Goal: Task Accomplishment & Management: Manage account settings

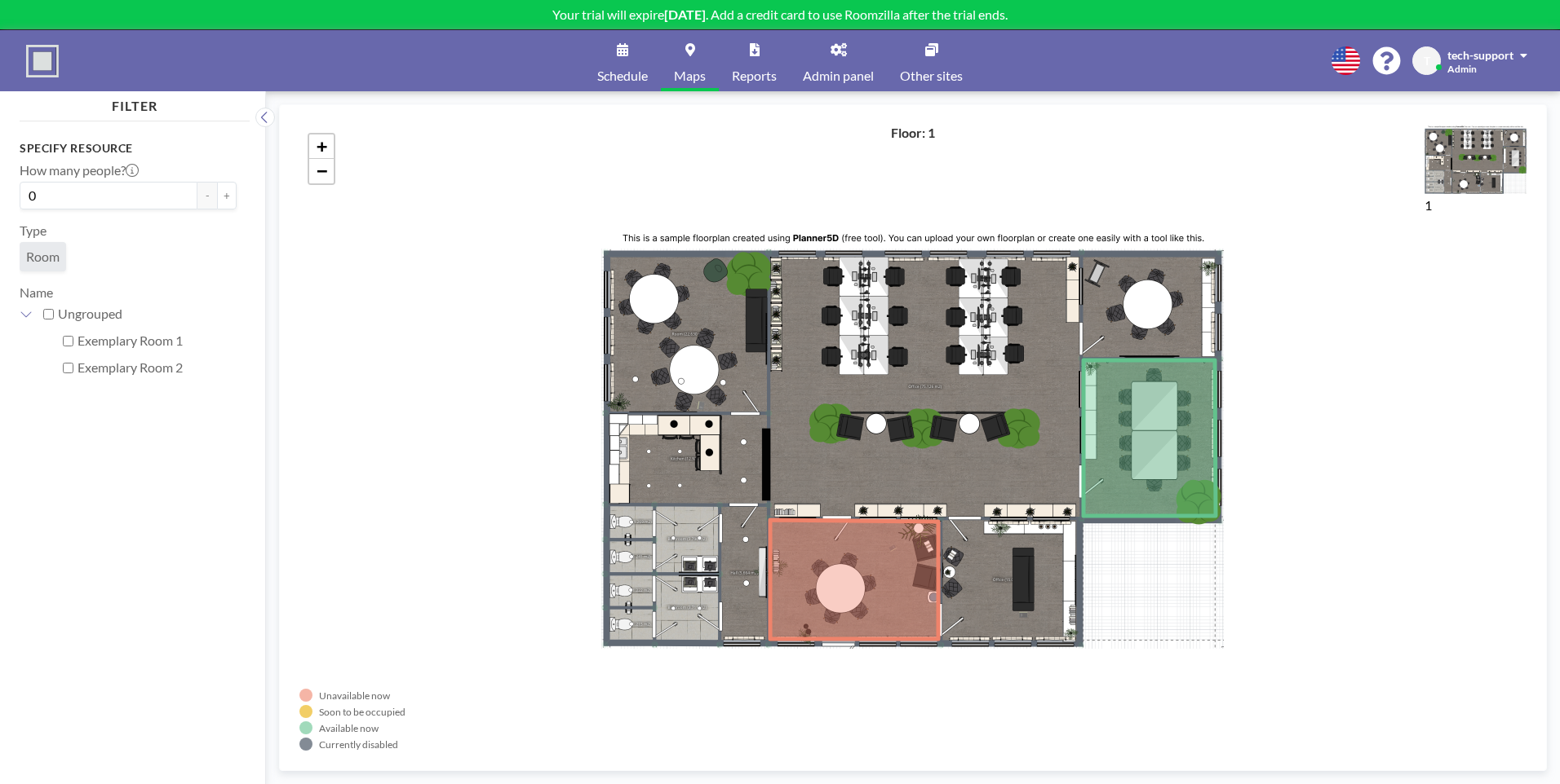
click at [632, 70] on span "Schedule" at bounding box center [623, 76] width 51 height 13
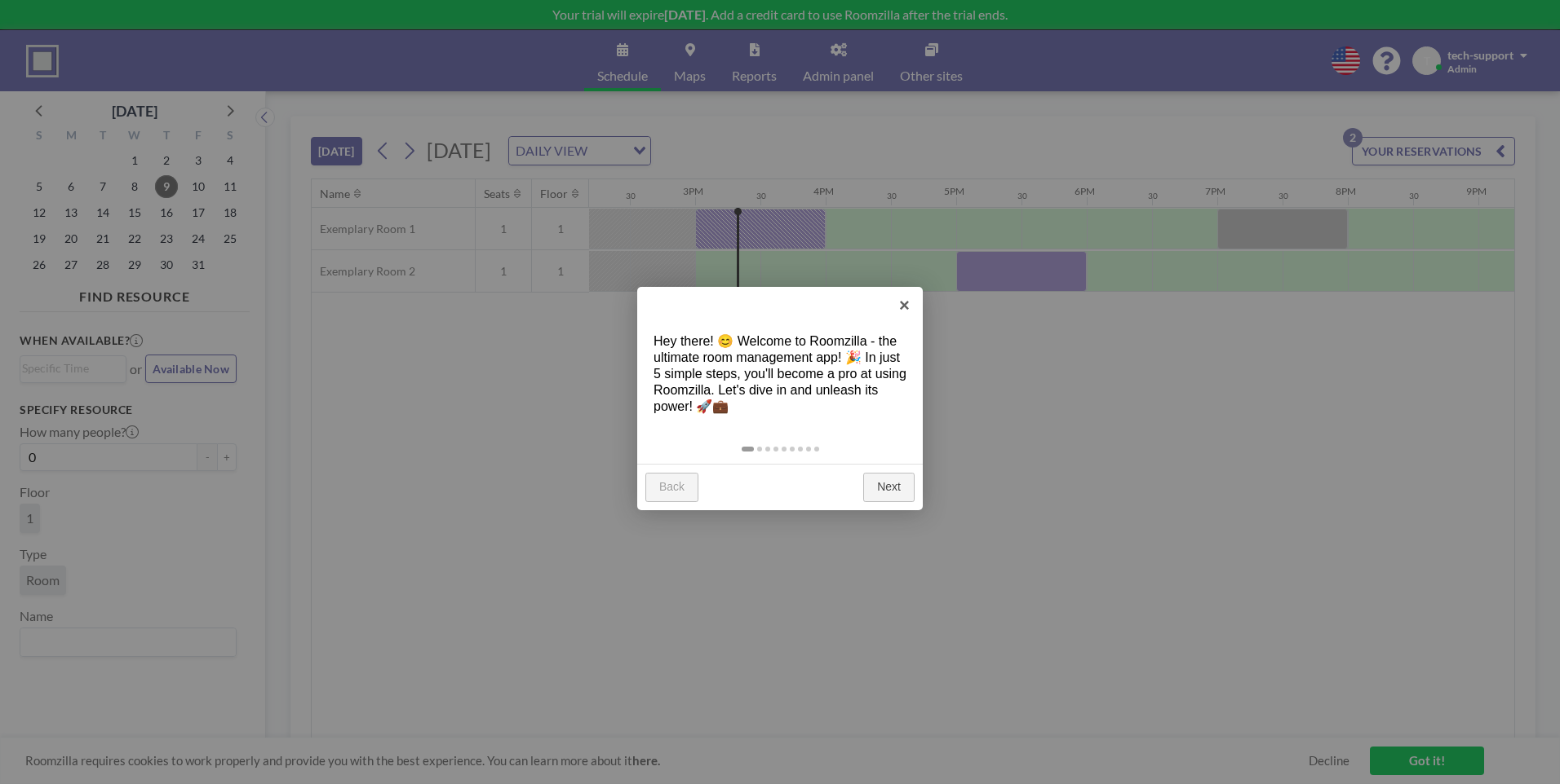
scroll to position [0, 1893]
click at [897, 311] on link "×" at bounding box center [904, 305] width 37 height 37
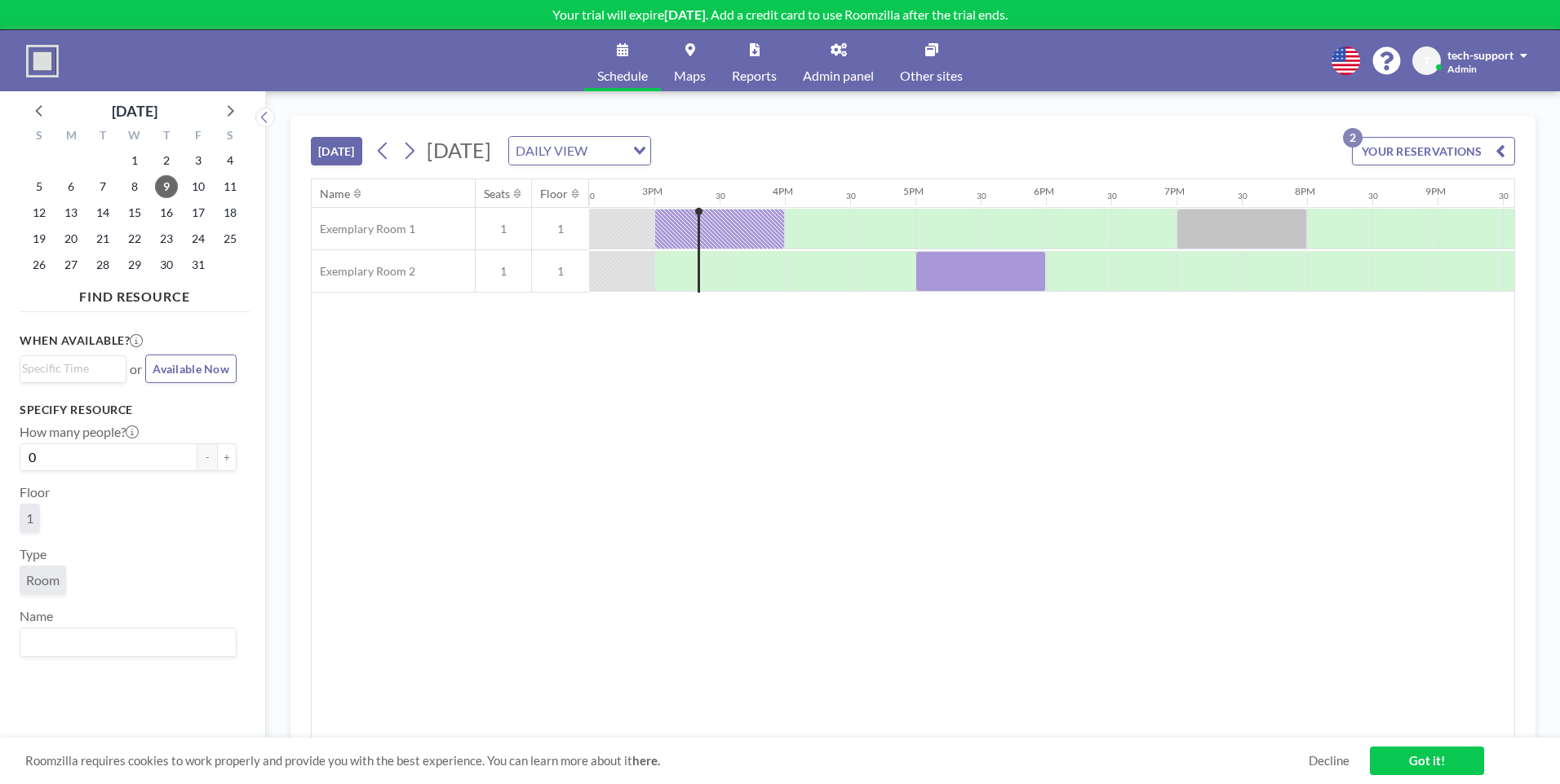
click at [833, 65] on link "Admin panel" at bounding box center [838, 60] width 97 height 61
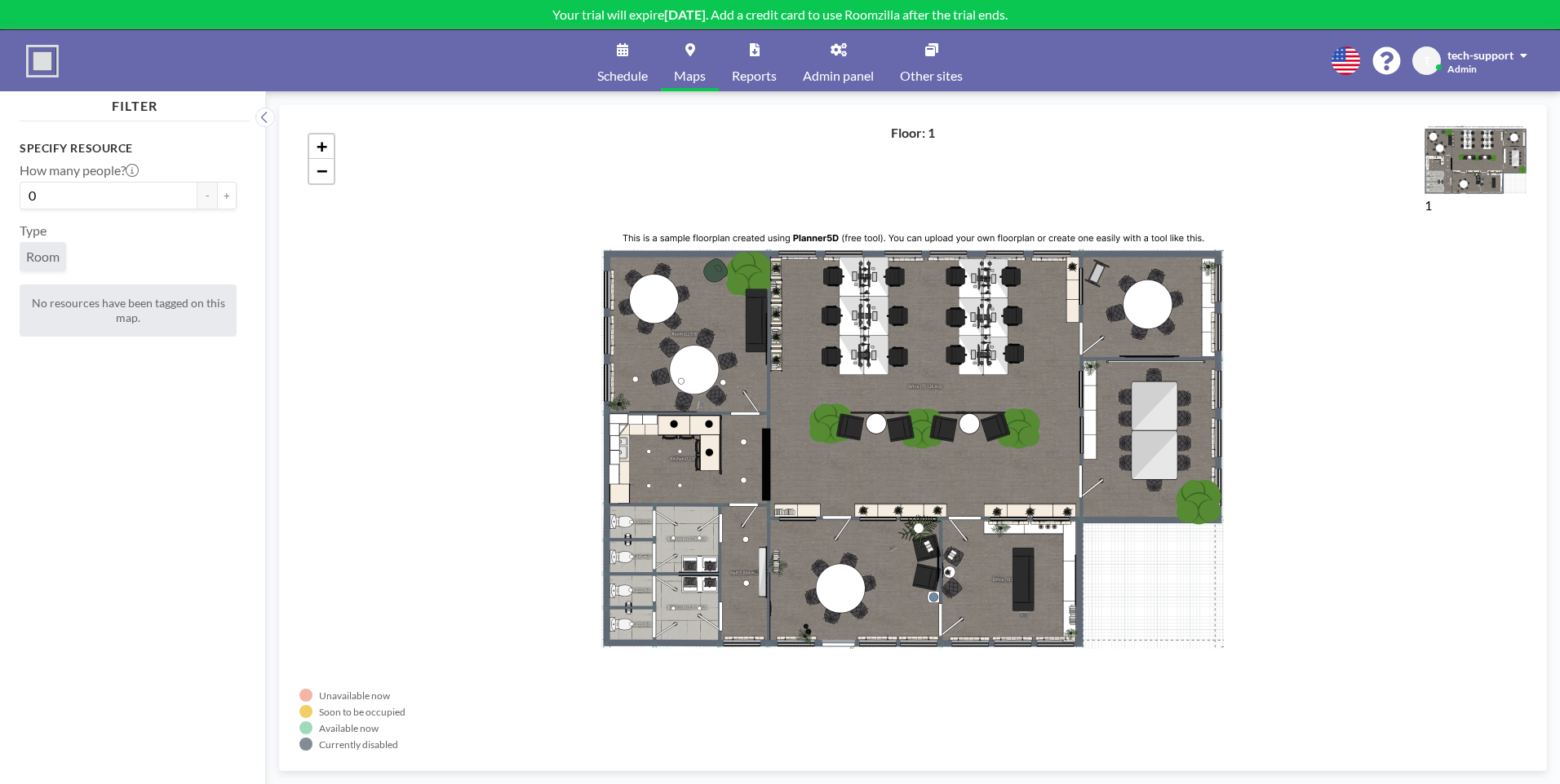
click at [789, 385] on div "+ −" at bounding box center [913, 438] width 1227 height 626
click at [131, 319] on div "No resources have been tagged on this map." at bounding box center [128, 311] width 217 height 52
click at [941, 137] on div "+ −" at bounding box center [913, 438] width 1227 height 626
click at [1448, 159] on img at bounding box center [1475, 159] width 102 height 69
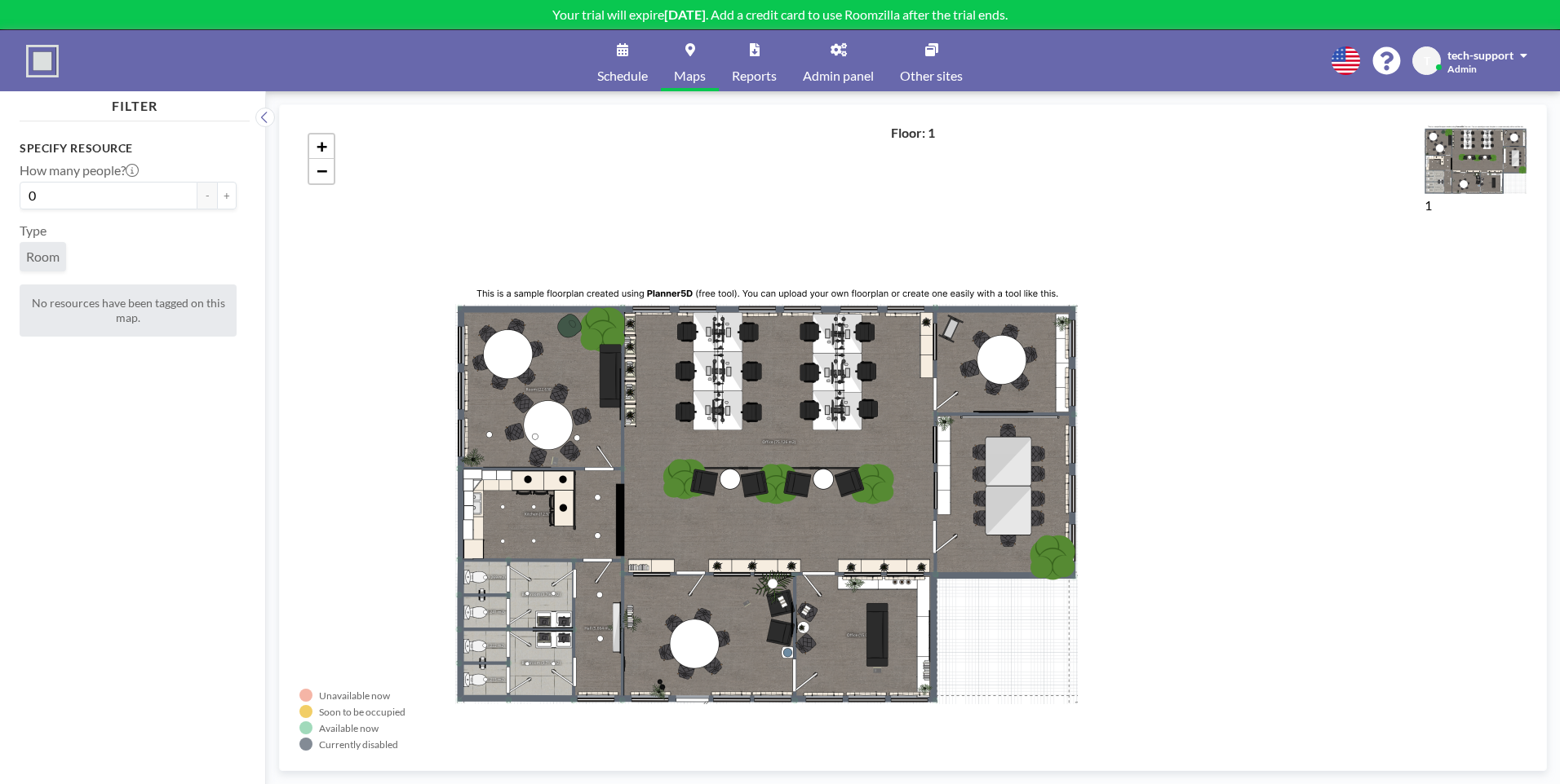
drag, startPoint x: 843, startPoint y: 391, endPoint x: 827, endPoint y: 394, distance: 16.3
click at [827, 394] on div "+ −" at bounding box center [913, 438] width 1227 height 626
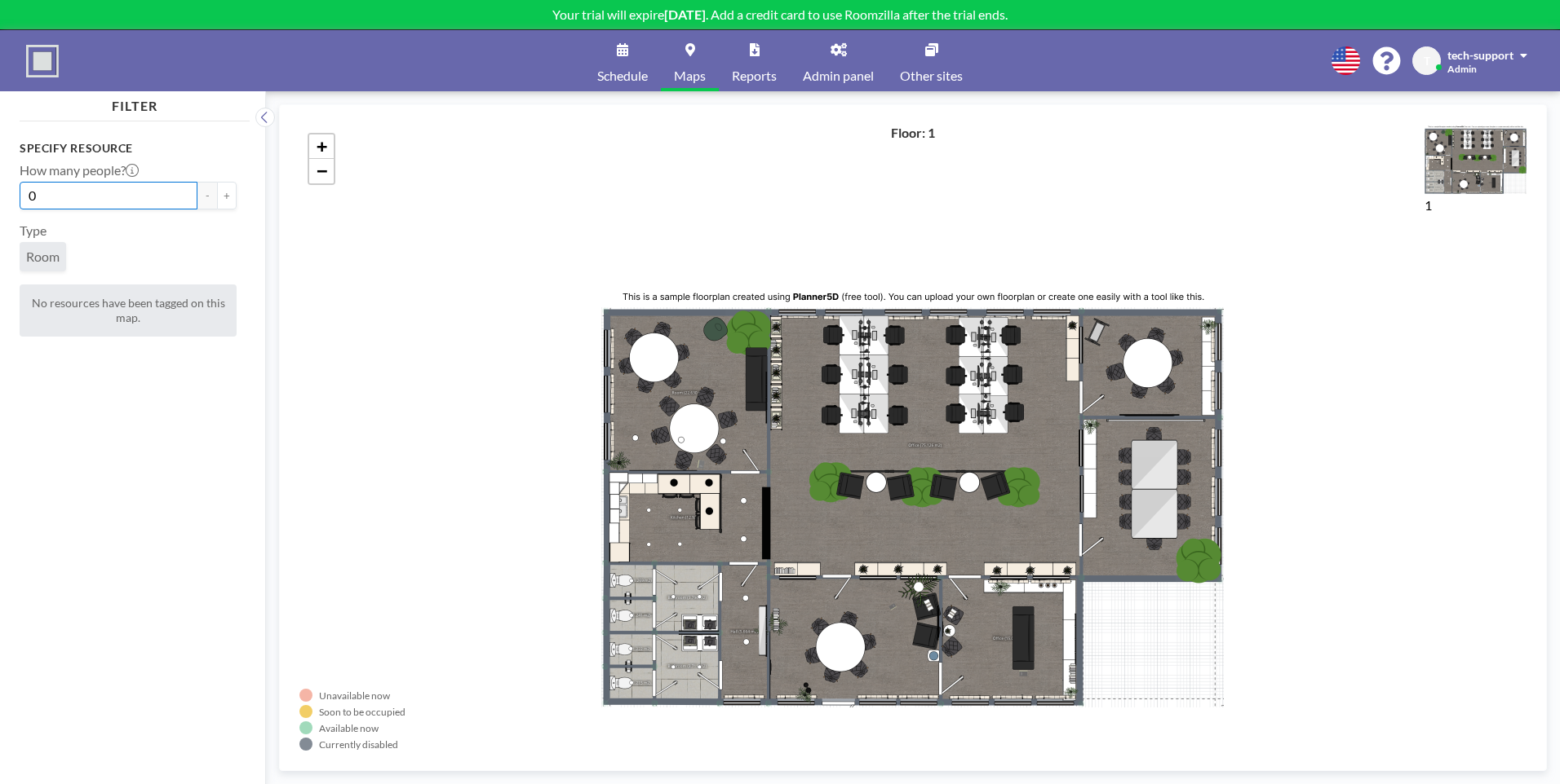
click at [167, 195] on input "0" at bounding box center [108, 195] width 178 height 28
click at [627, 71] on span "Schedule" at bounding box center [623, 76] width 51 height 13
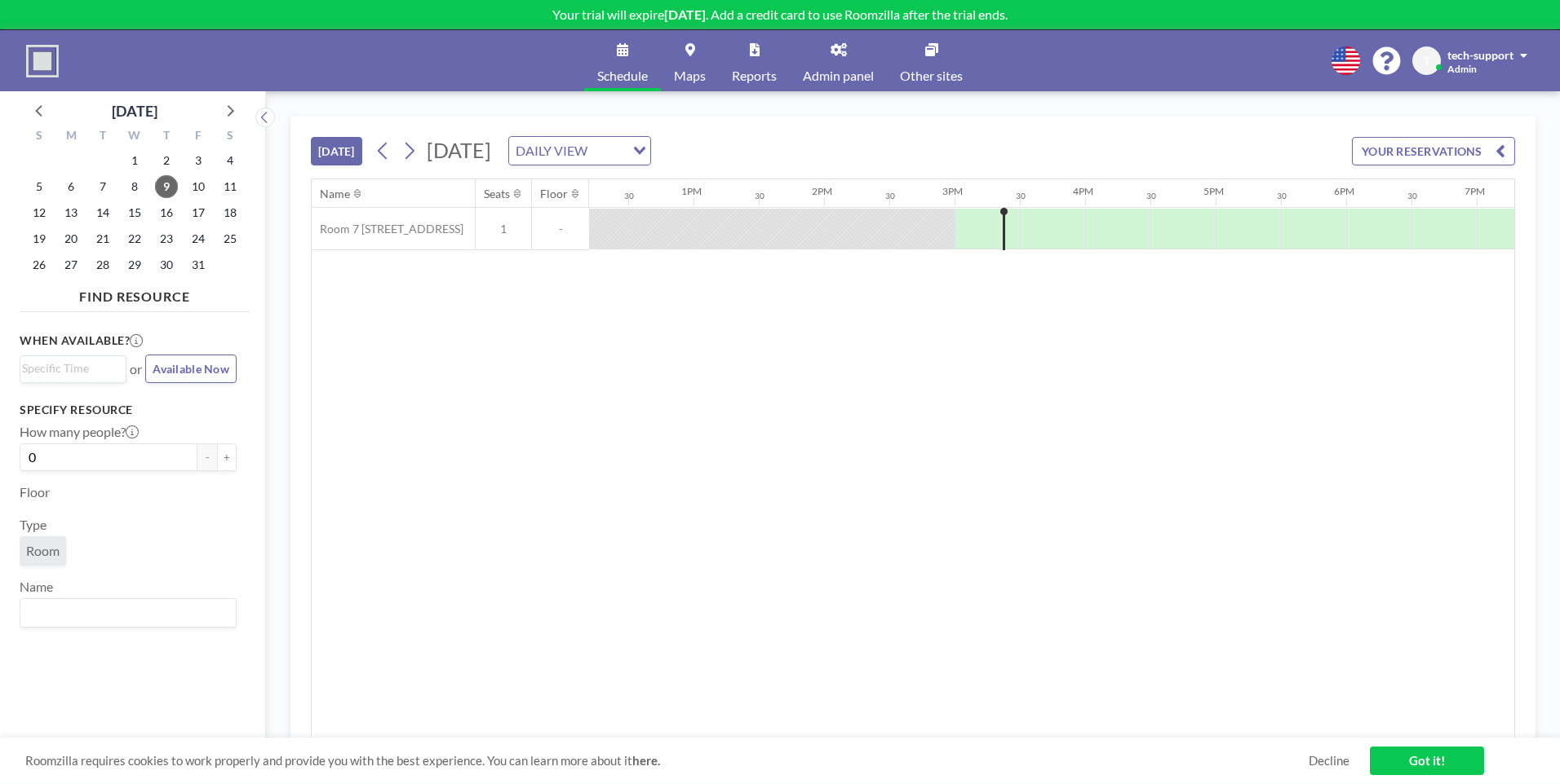
scroll to position [0, 1893]
click at [708, 78] on link "Maps" at bounding box center [690, 60] width 58 height 61
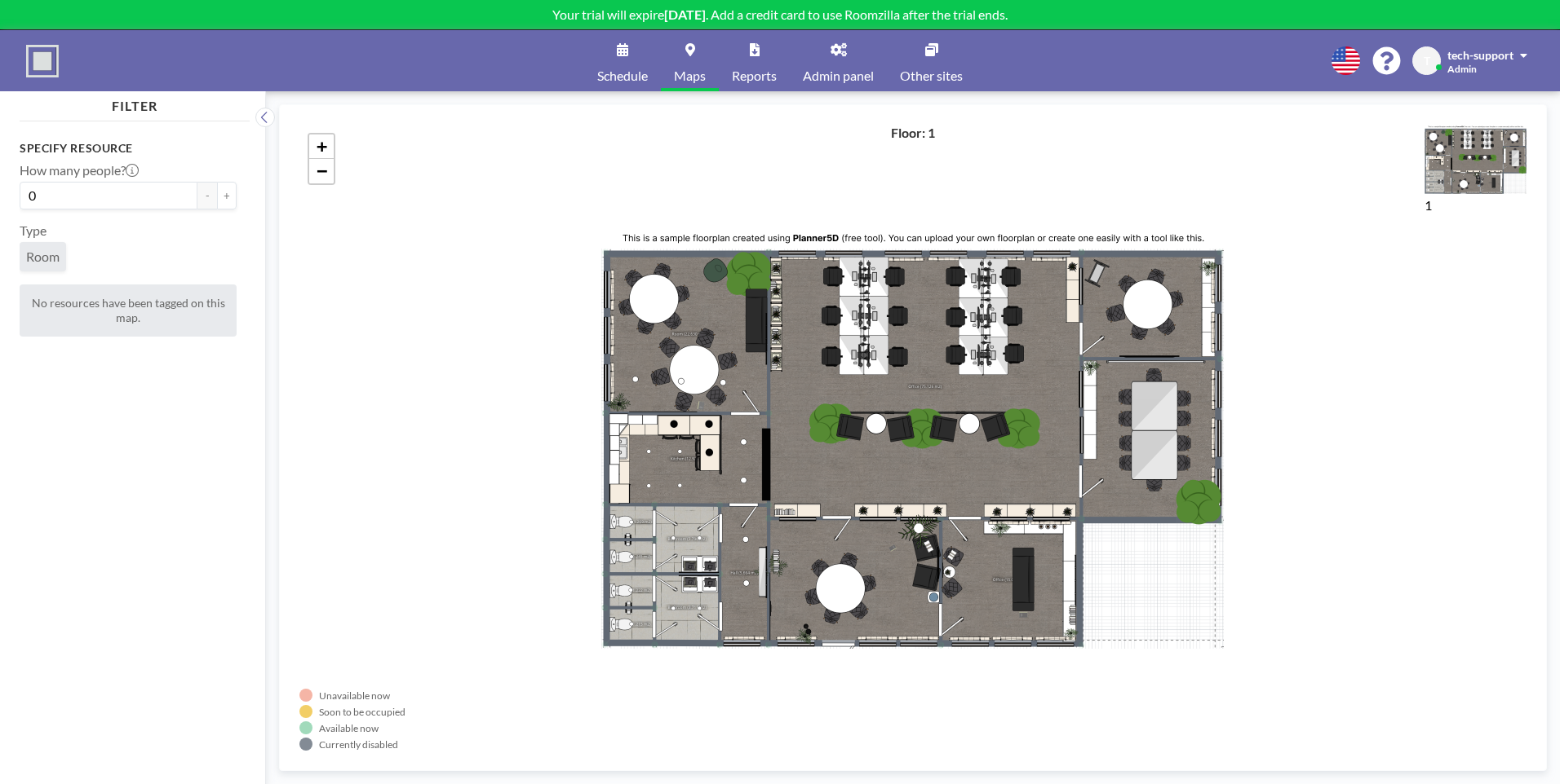
click at [789, 473] on div "+ −" at bounding box center [913, 438] width 1227 height 626
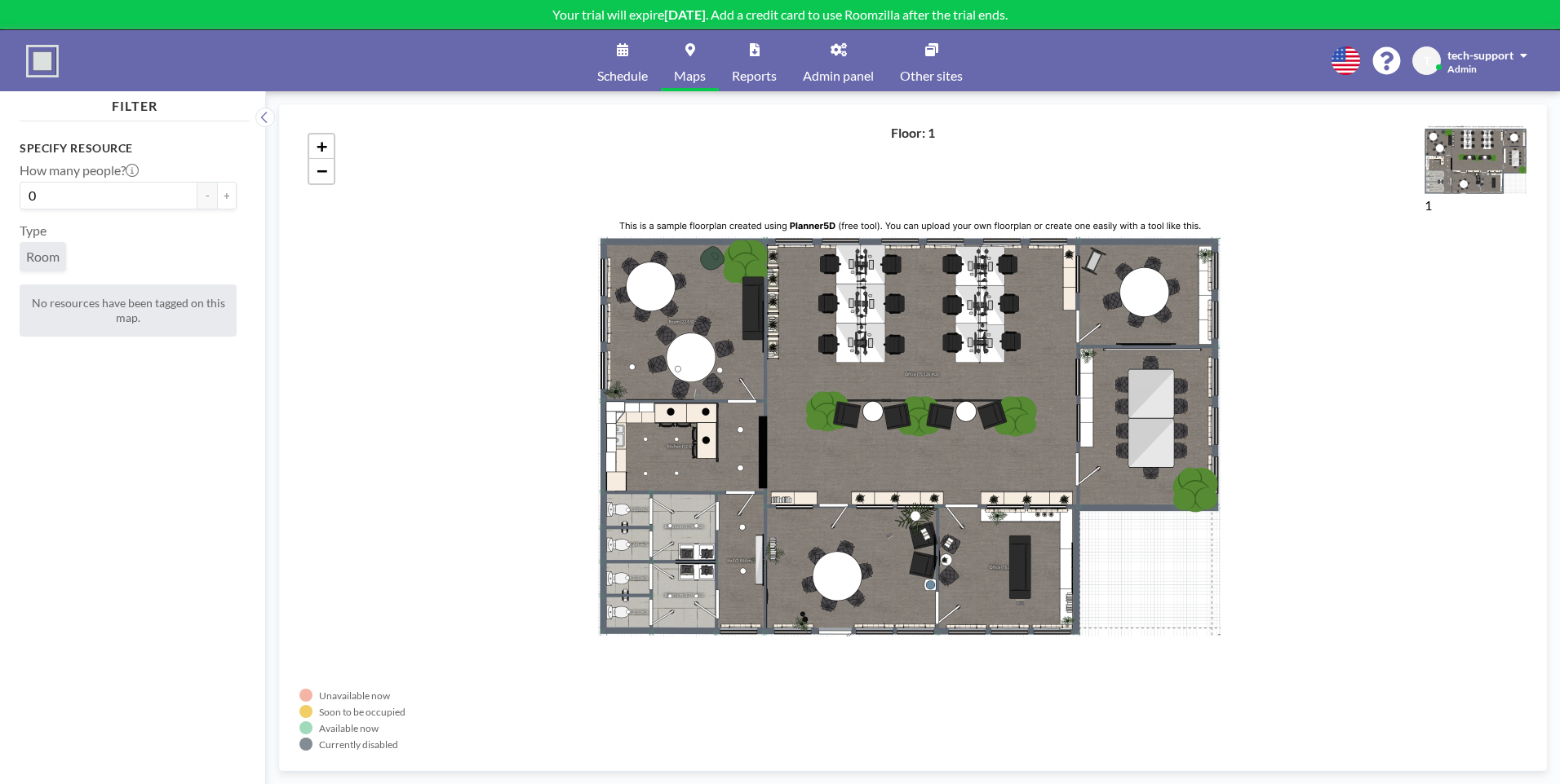
drag, startPoint x: 834, startPoint y: 437, endPoint x: 785, endPoint y: 361, distance: 90.4
click at [785, 361] on div "+ −" at bounding box center [913, 438] width 1227 height 626
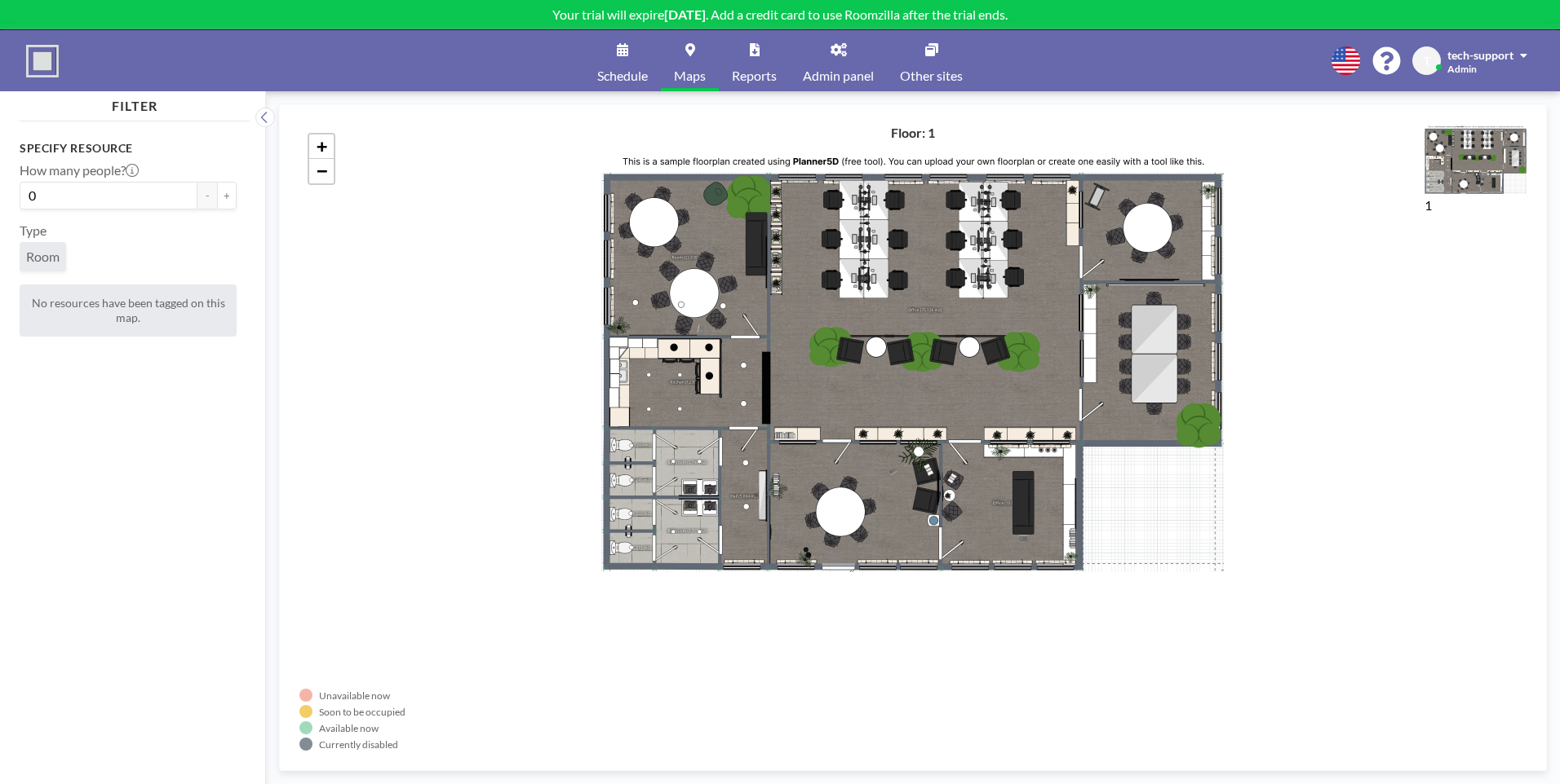
click at [852, 355] on div "+ −" at bounding box center [913, 438] width 1227 height 626
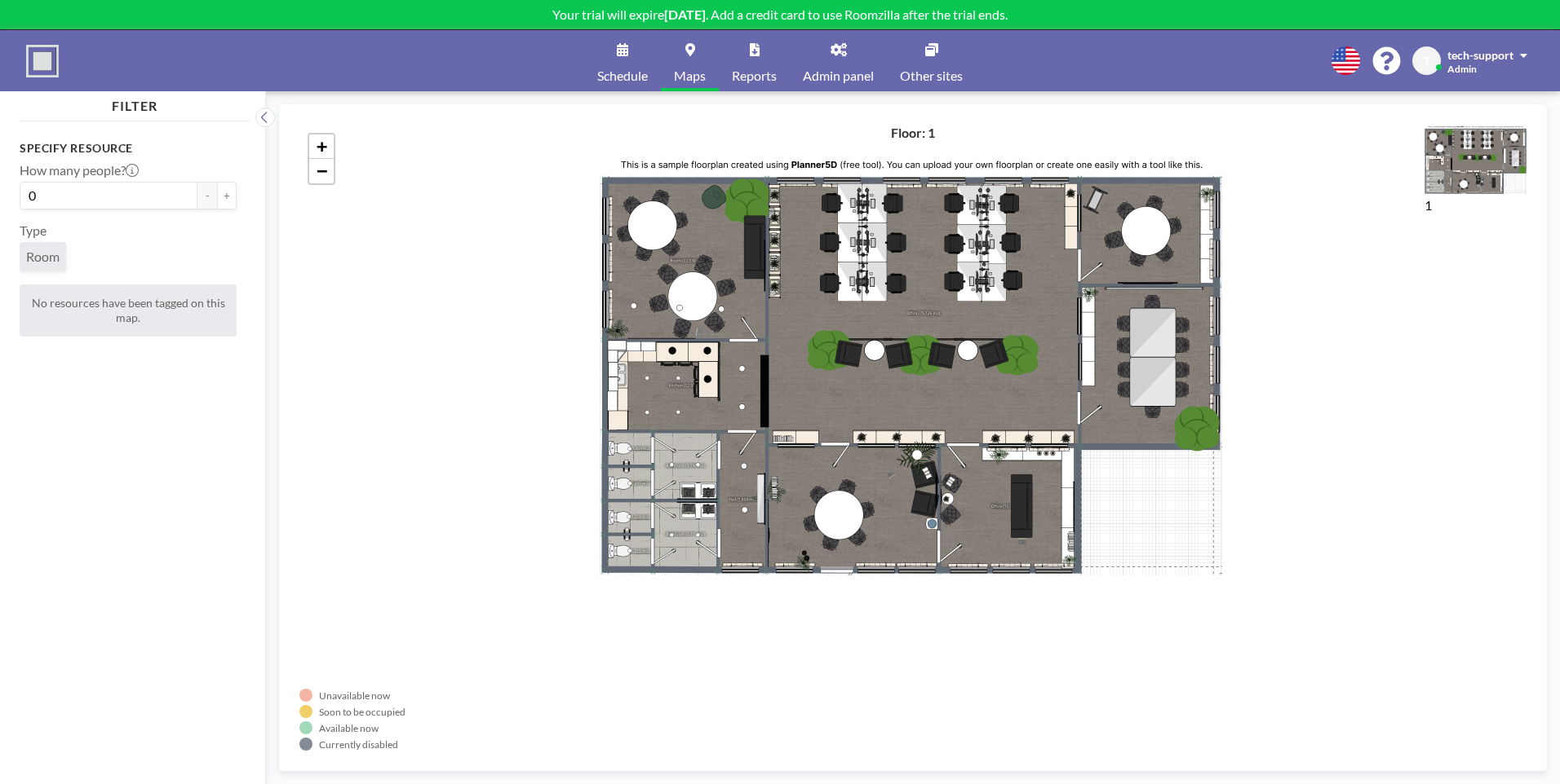
drag, startPoint x: 1118, startPoint y: 192, endPoint x: 1109, endPoint y: 208, distance: 18.4
click at [1114, 202] on div "+ −" at bounding box center [913, 438] width 1227 height 626
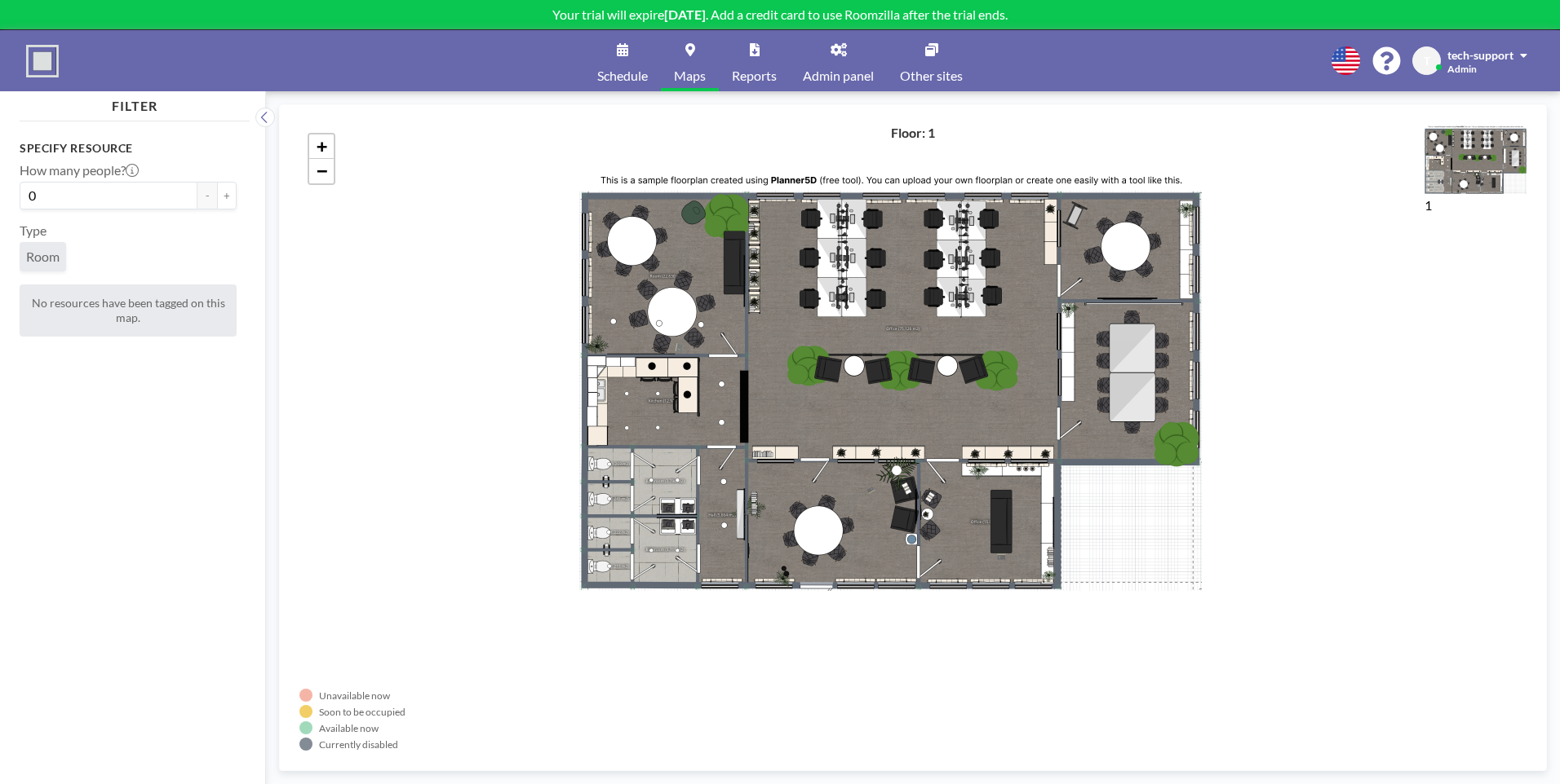
drag, startPoint x: 1097, startPoint y: 271, endPoint x: 1000, endPoint y: 277, distance: 97.2
click at [1000, 277] on div "+ −" at bounding box center [913, 438] width 1227 height 626
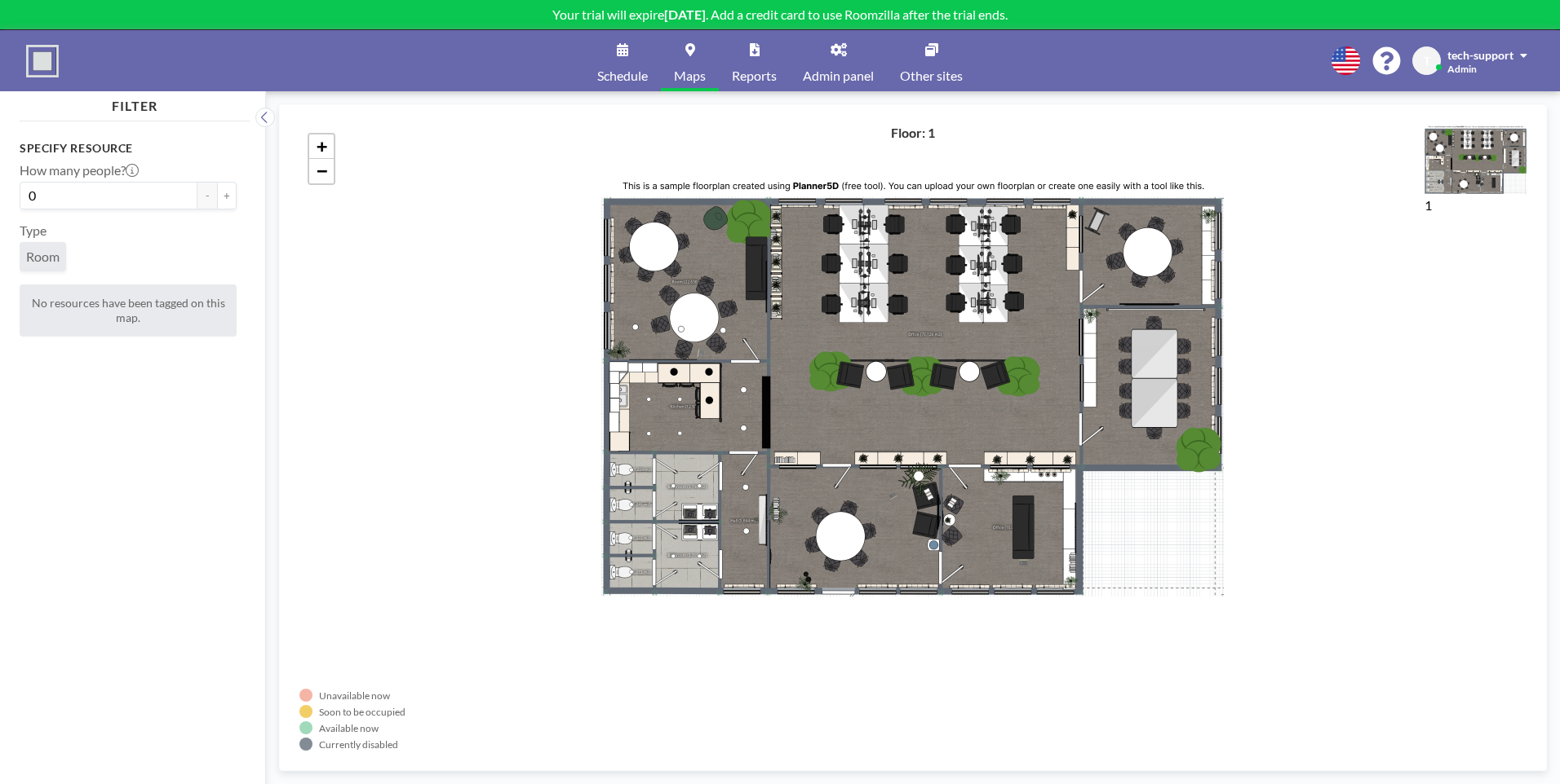
click at [847, 75] on span "Admin panel" at bounding box center [838, 76] width 71 height 13
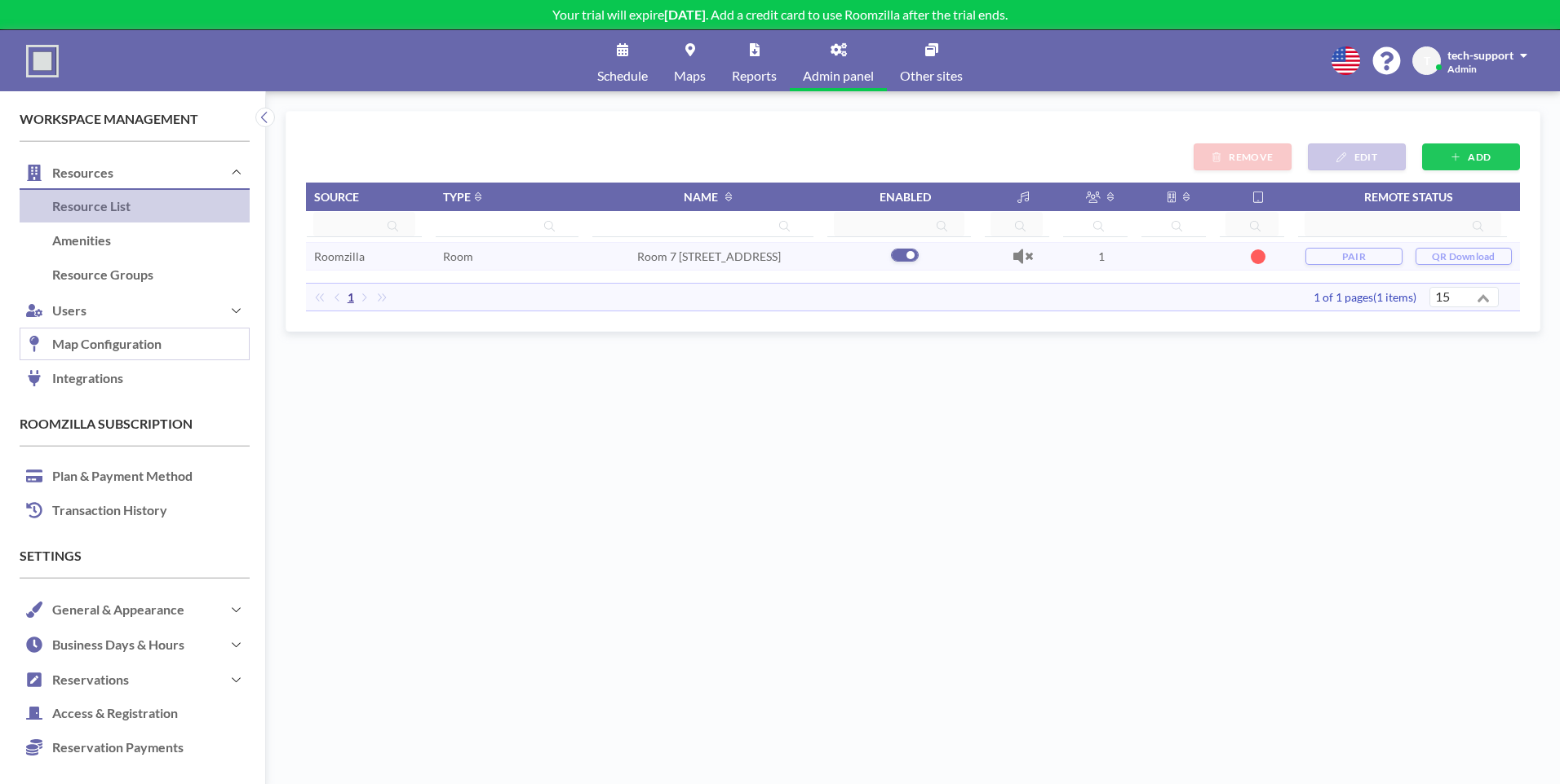
click at [51, 354] on link "Map Configuration" at bounding box center [134, 345] width 230 height 34
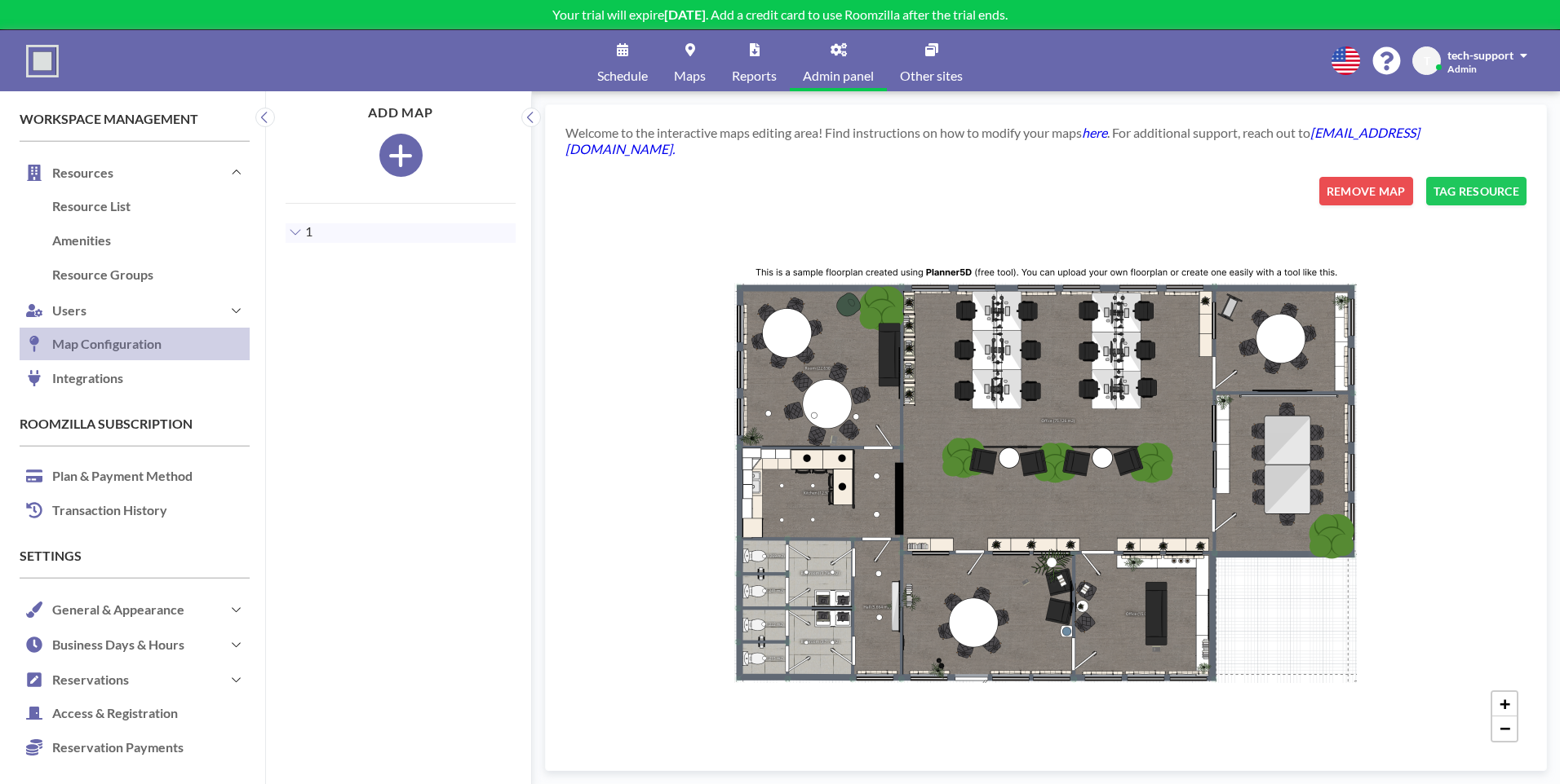
click at [1095, 404] on div "+ −" at bounding box center [1045, 464] width 961 height 574
click at [1350, 180] on button "REMOVE MAP" at bounding box center [1366, 190] width 94 height 29
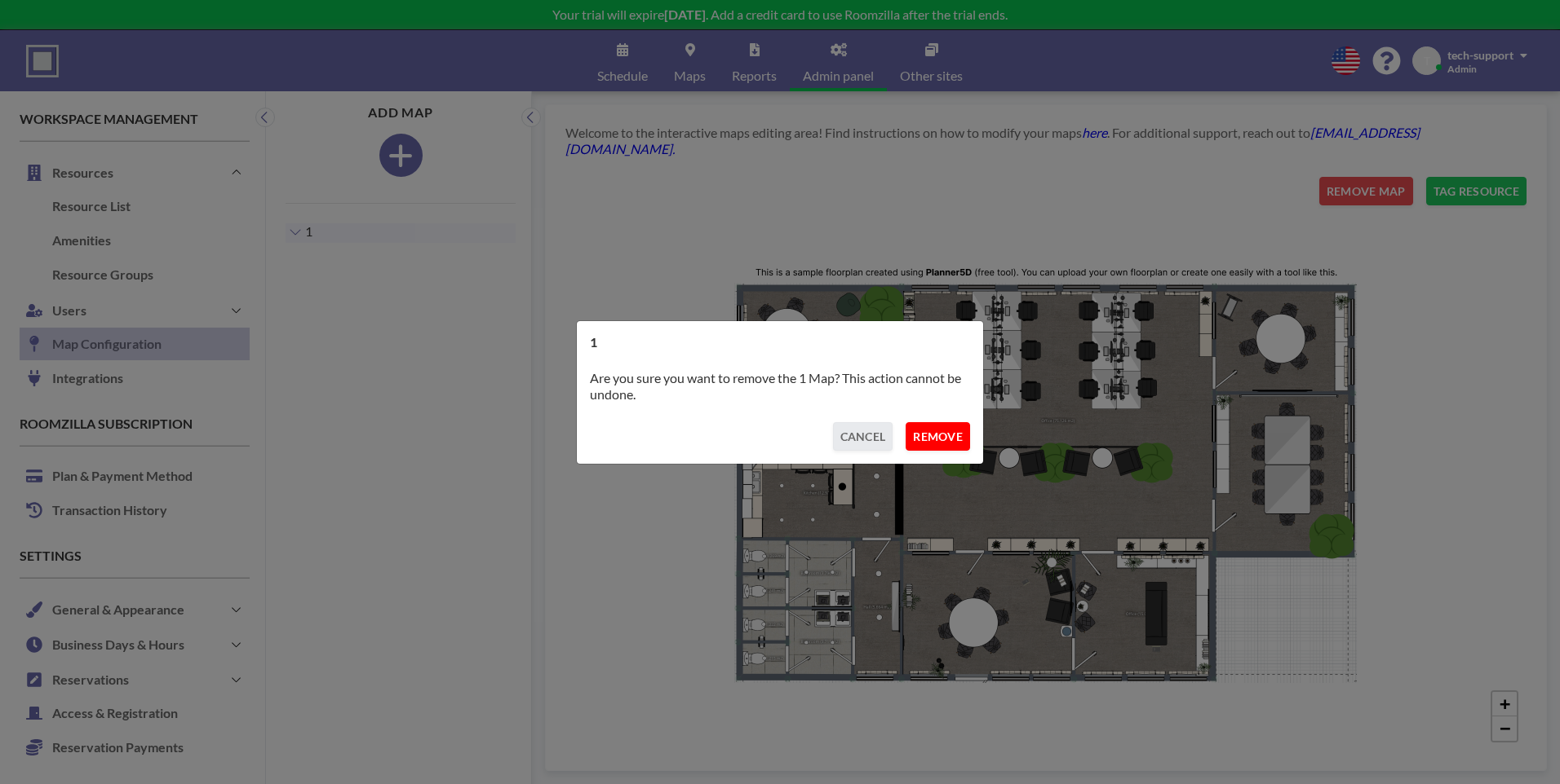
click at [930, 435] on button "REMOVE" at bounding box center [937, 437] width 65 height 29
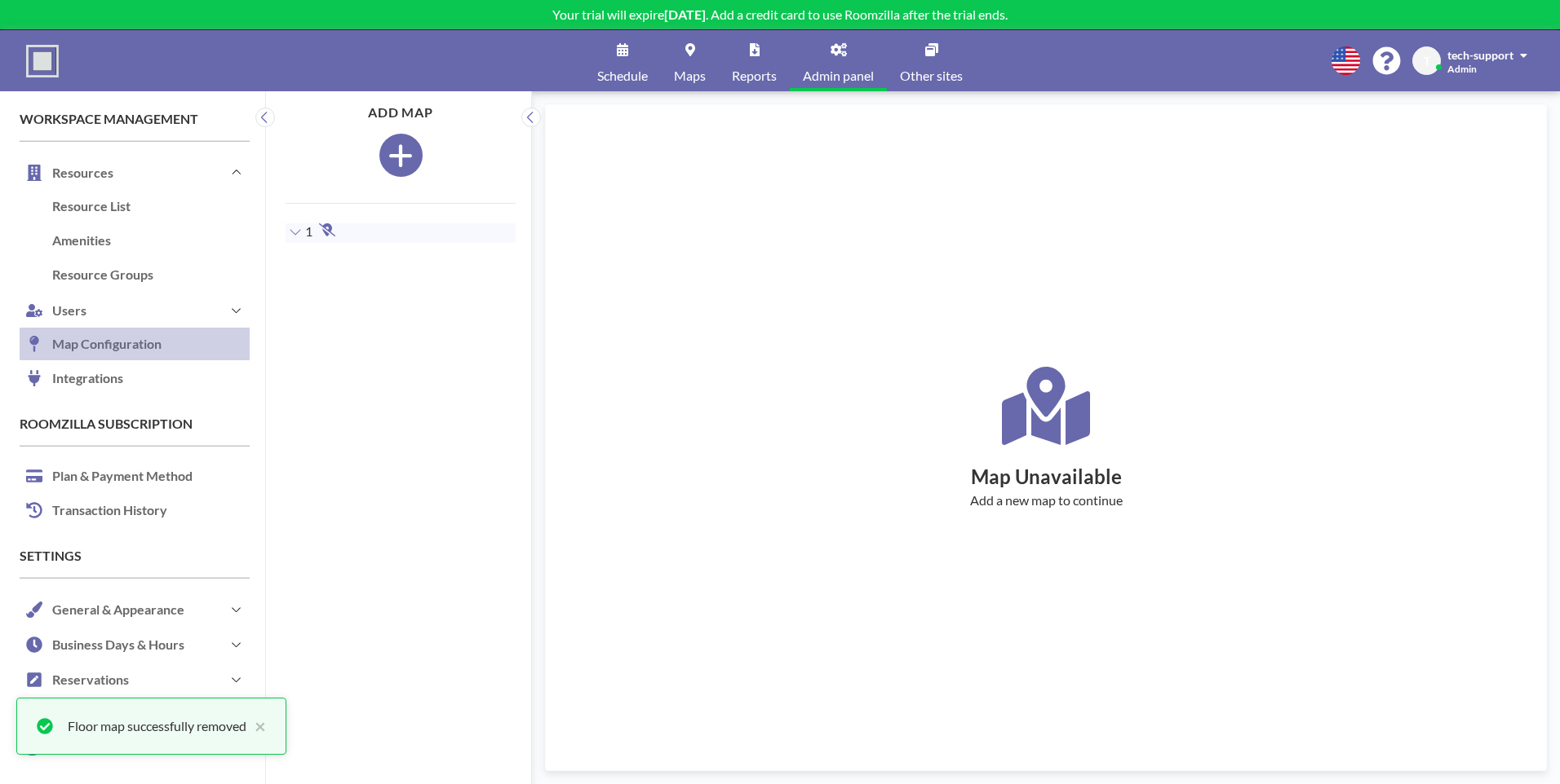
click at [1047, 426] on icon at bounding box center [1046, 406] width 88 height 78
click at [396, 153] on icon "button" at bounding box center [401, 156] width 23 height 23
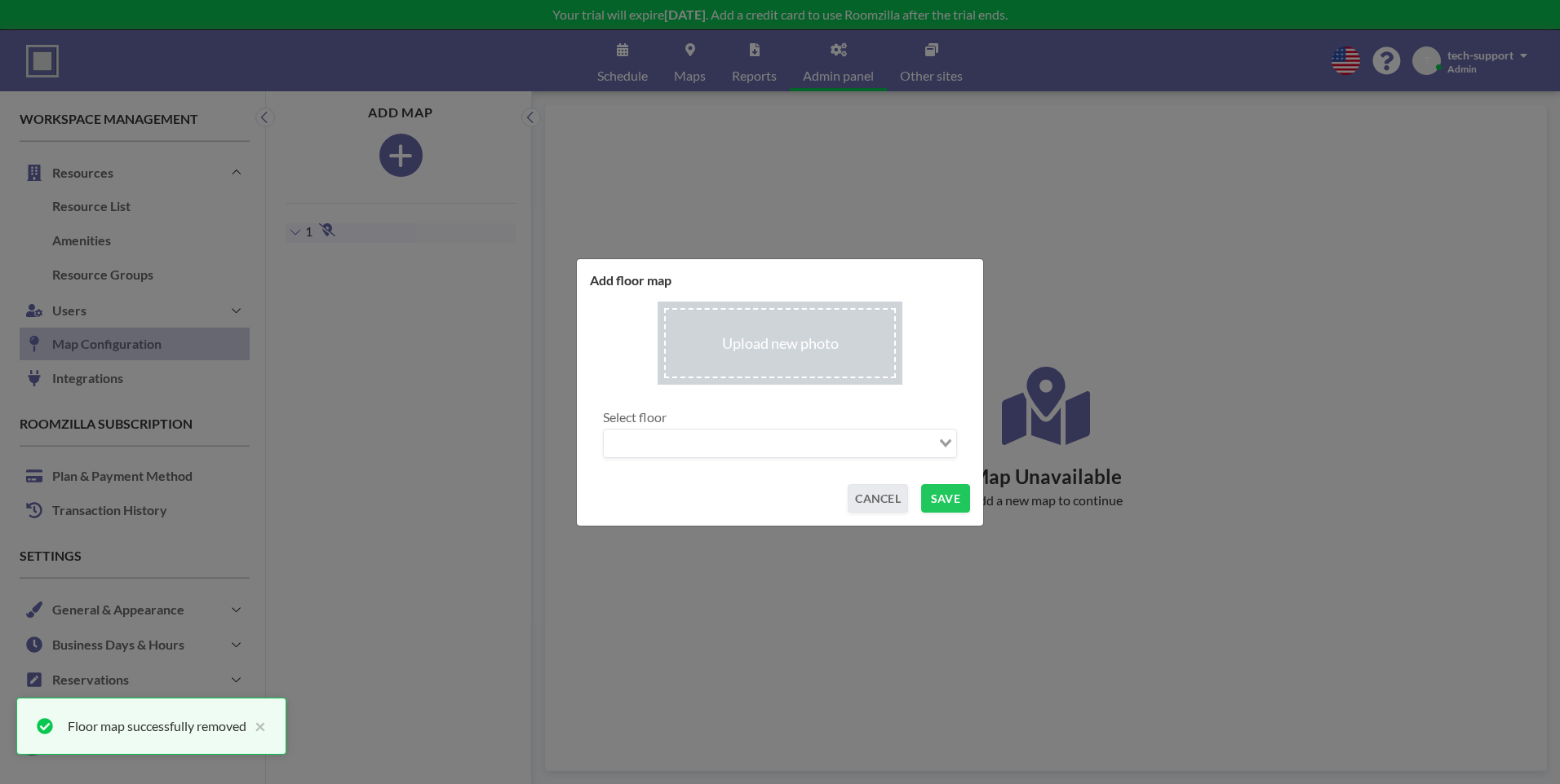
click at [757, 357] on input "file" at bounding box center [780, 343] width 245 height 84
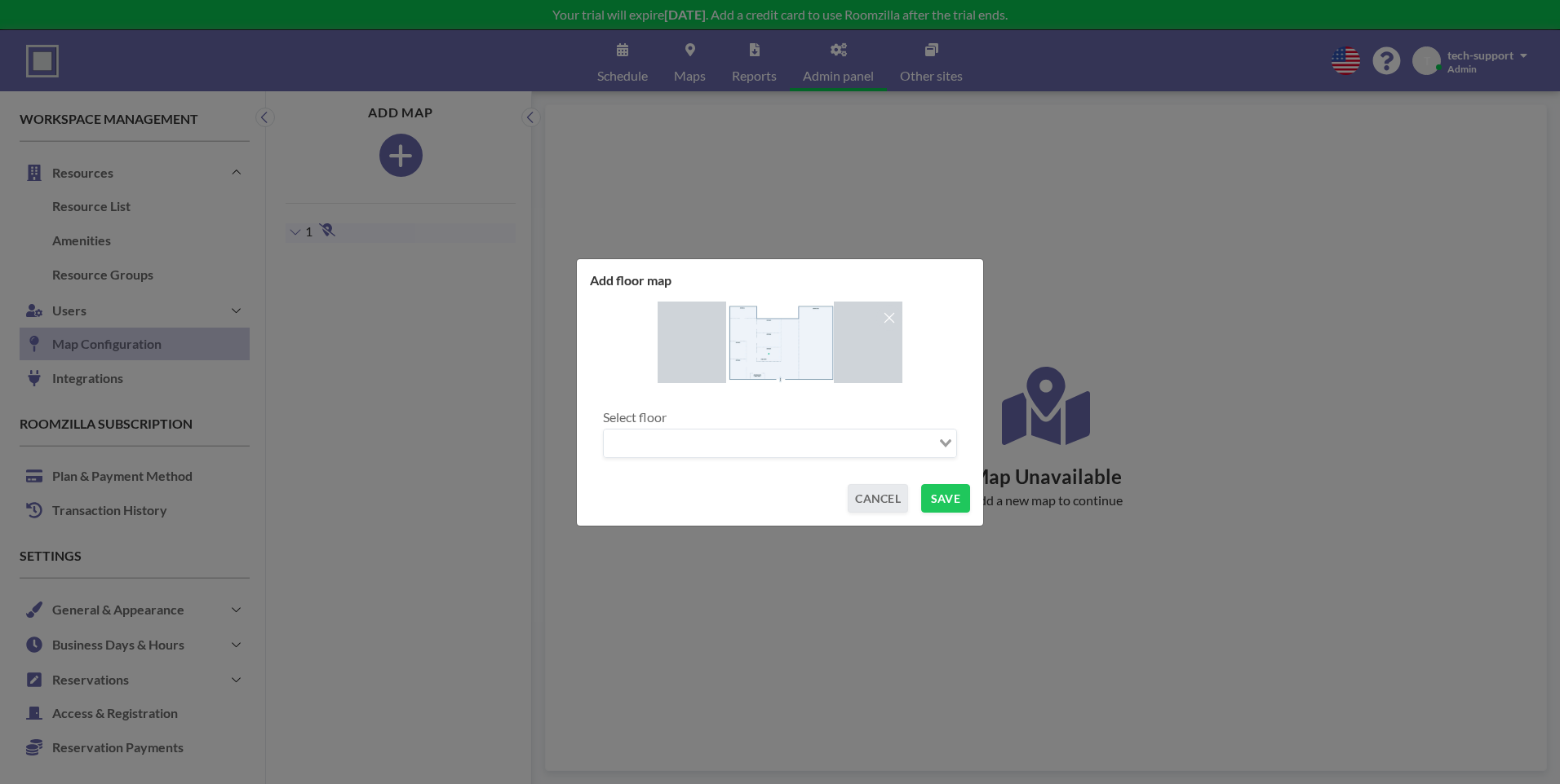
click at [766, 435] on input "Search for option" at bounding box center [771, 444] width 330 height 21
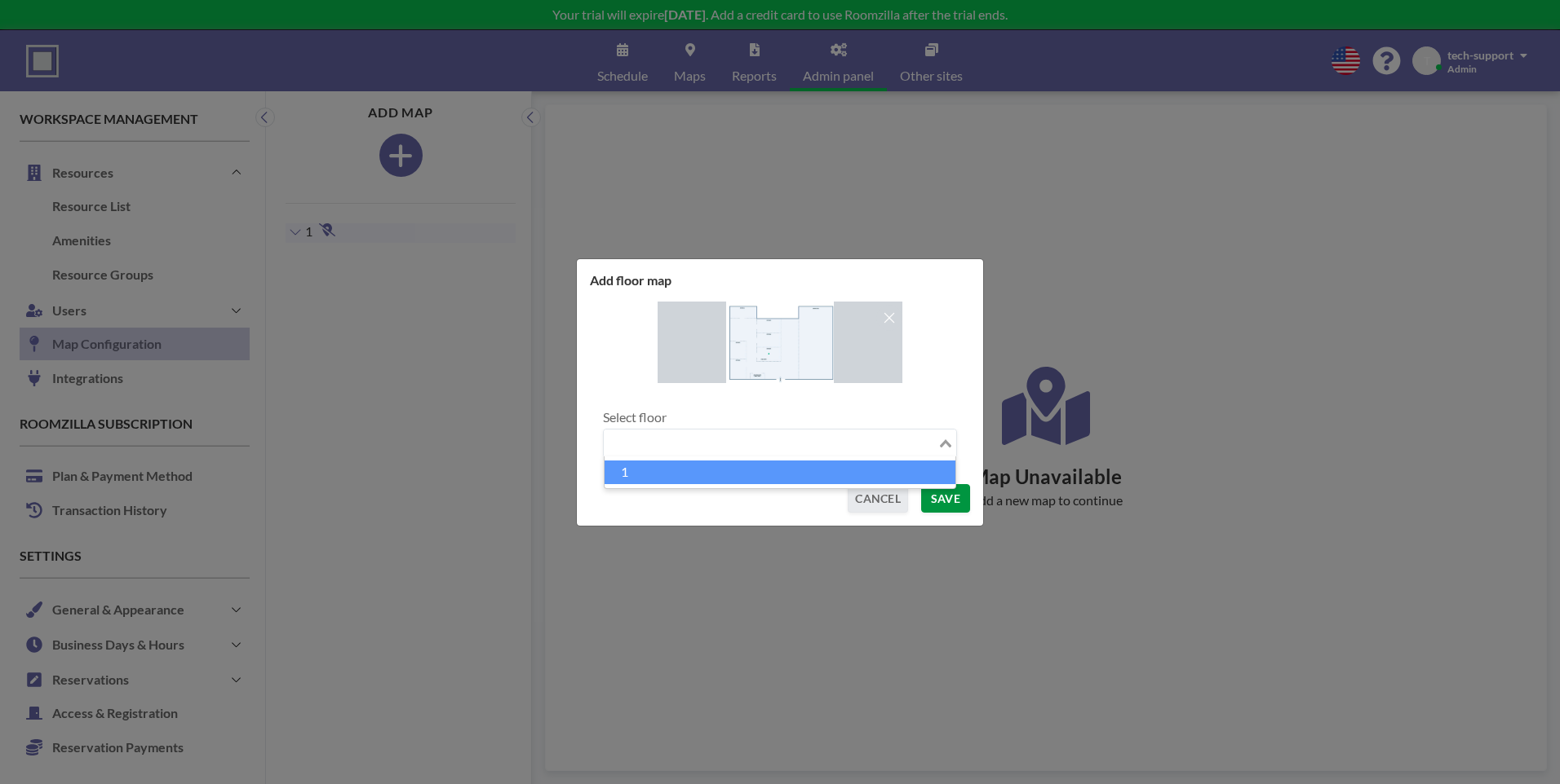
click at [949, 500] on button "SAVE" at bounding box center [946, 498] width 49 height 29
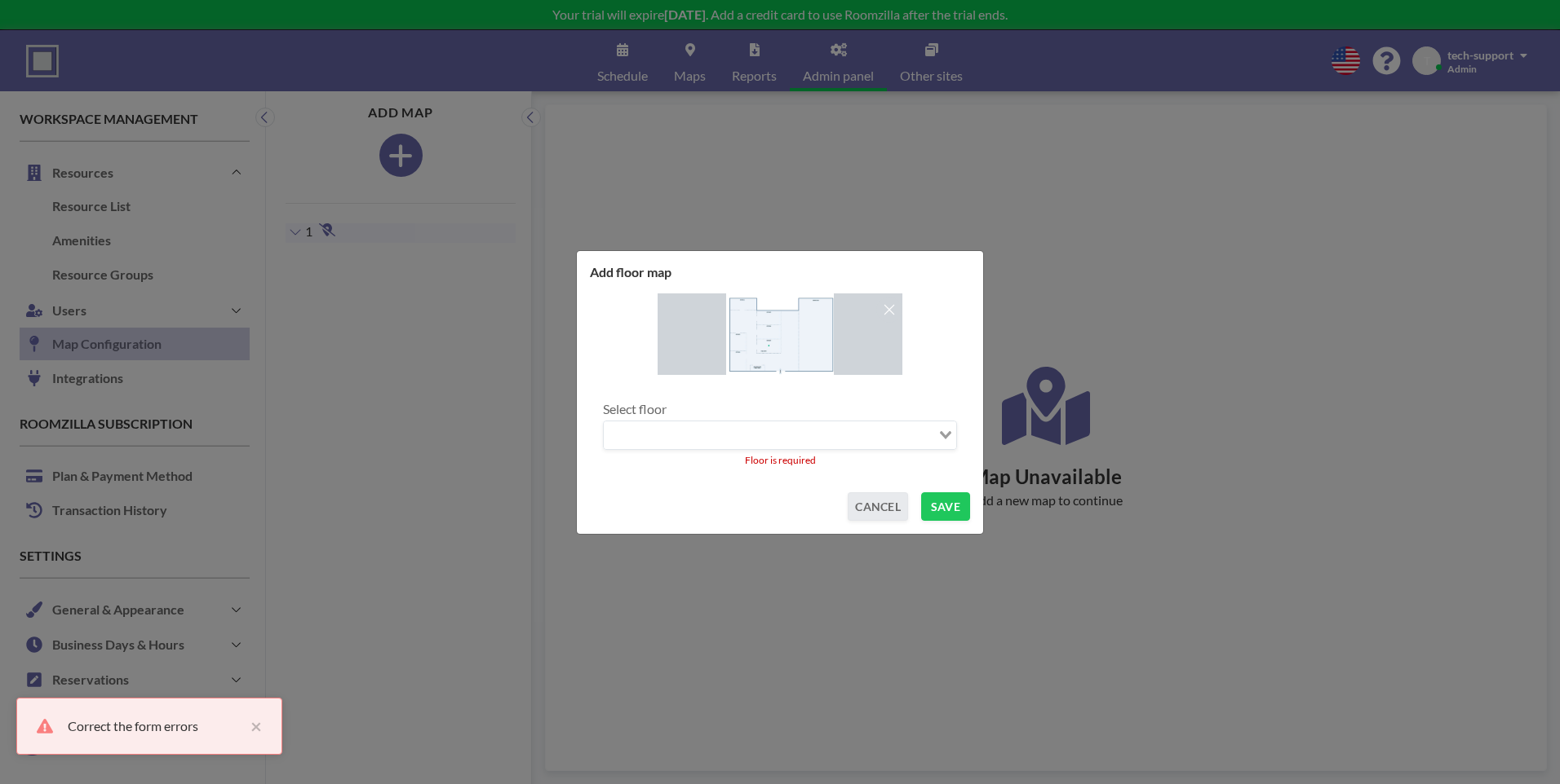
click at [854, 430] on input "Search for option" at bounding box center [771, 436] width 330 height 21
click at [789, 472] on li "1" at bounding box center [780, 464] width 351 height 24
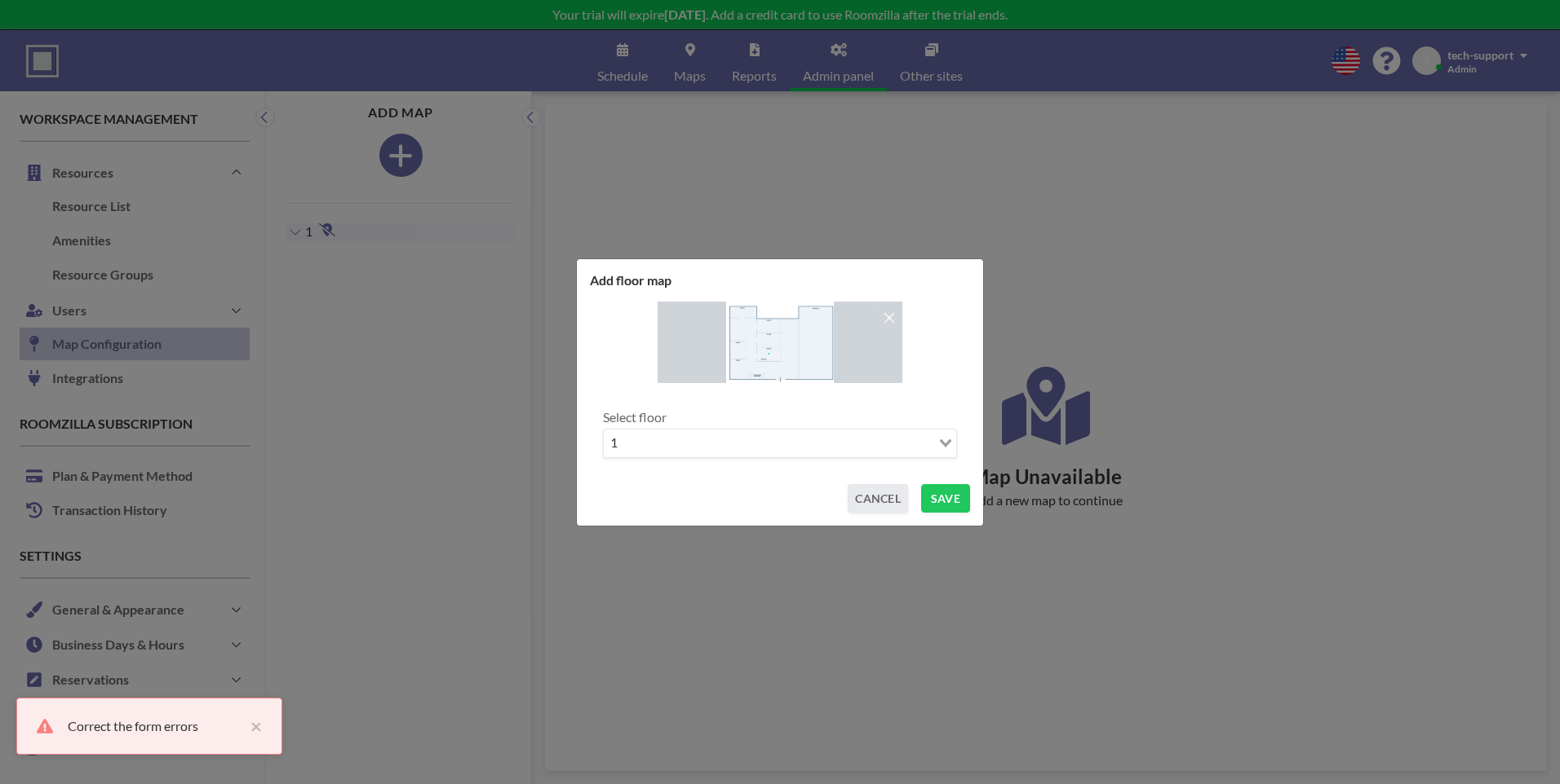
click at [835, 449] on input "Search for option" at bounding box center [776, 444] width 307 height 21
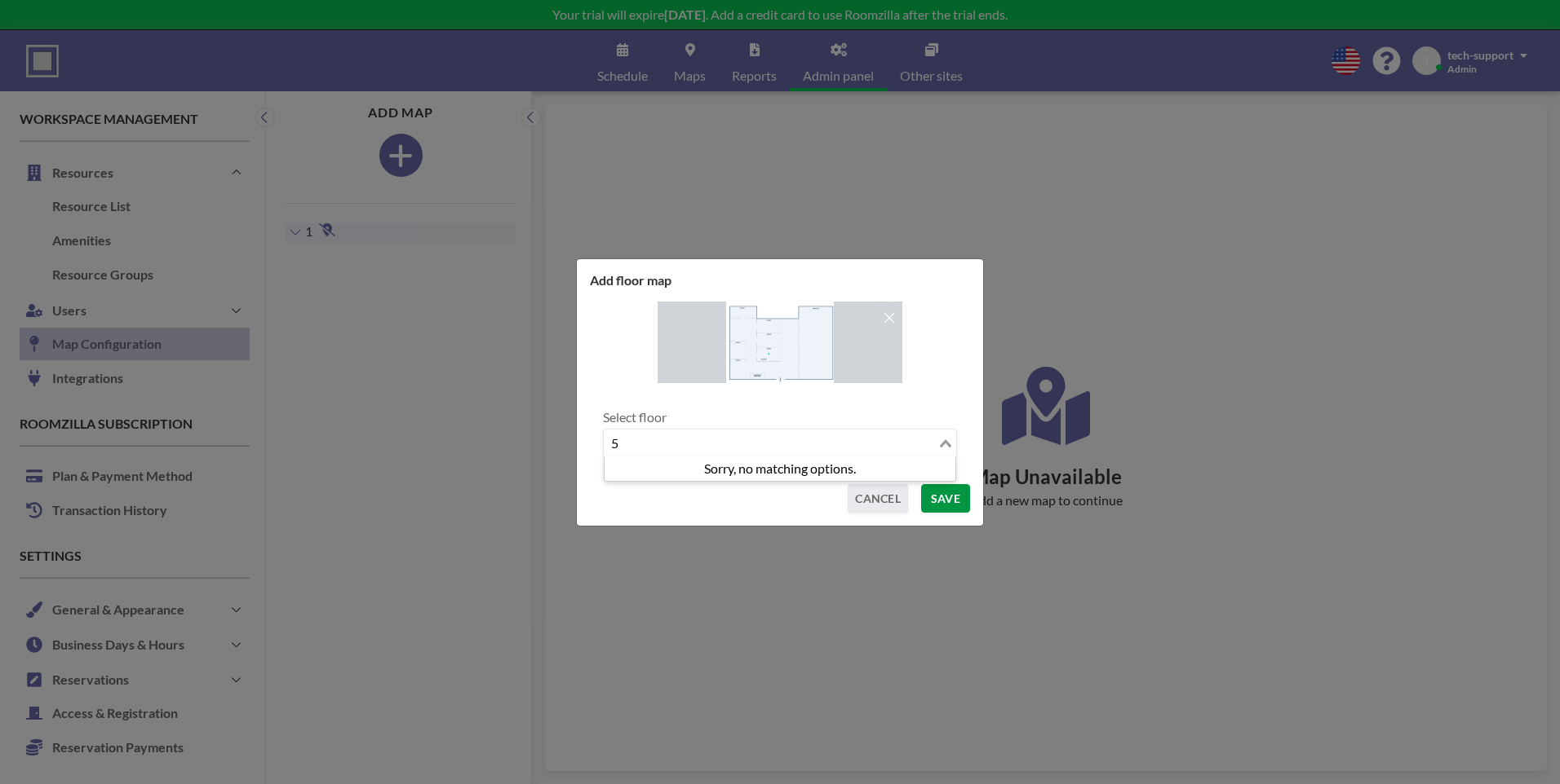
type input "5"
click at [951, 504] on button "SAVE" at bounding box center [946, 498] width 49 height 29
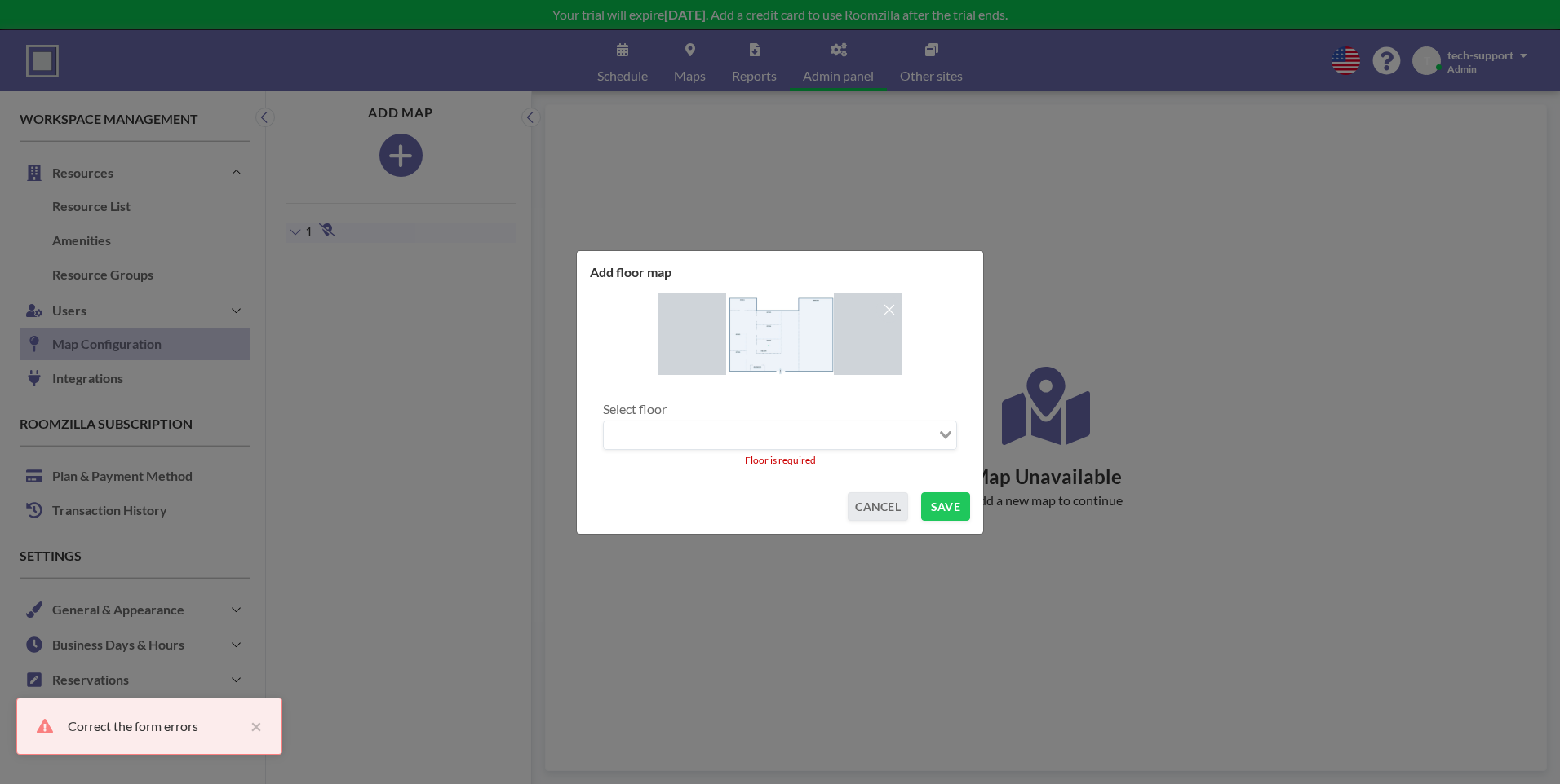
click at [921, 434] on input "Search for option" at bounding box center [771, 436] width 330 height 21
click at [879, 468] on li "1" at bounding box center [780, 464] width 351 height 24
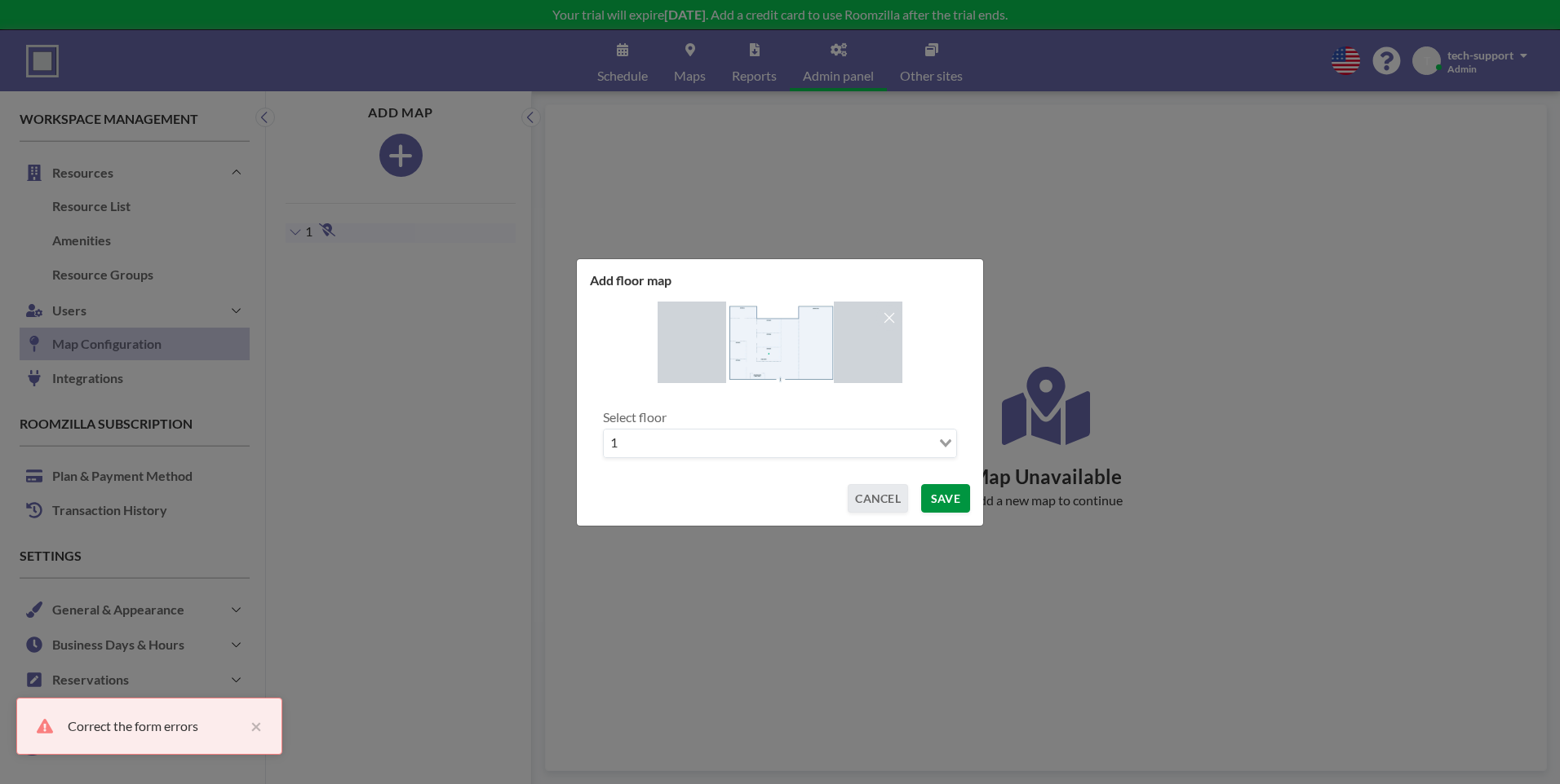
click at [940, 511] on button "SAVE" at bounding box center [946, 498] width 49 height 29
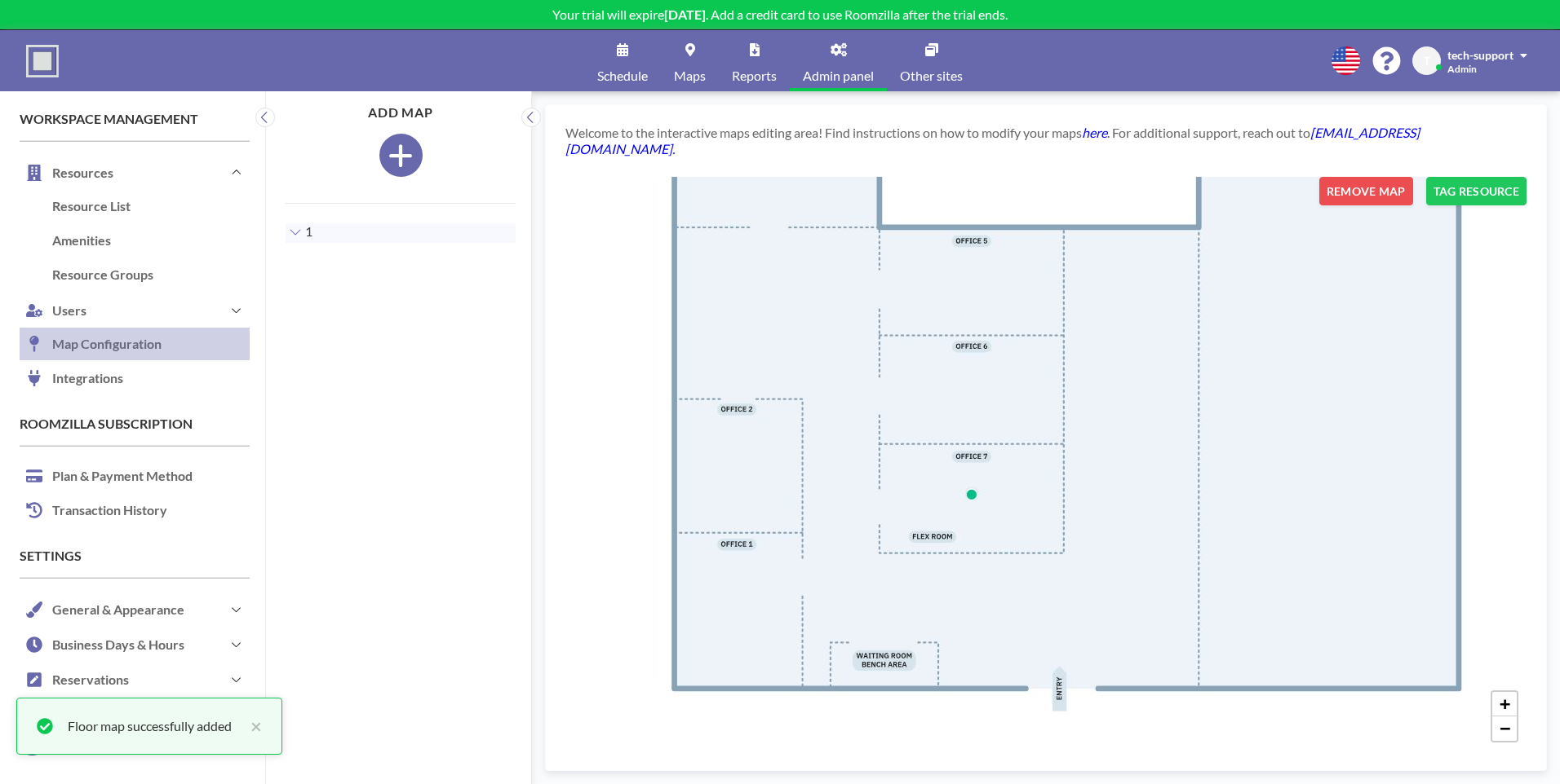
click at [978, 490] on div "+ −" at bounding box center [1045, 464] width 961 height 574
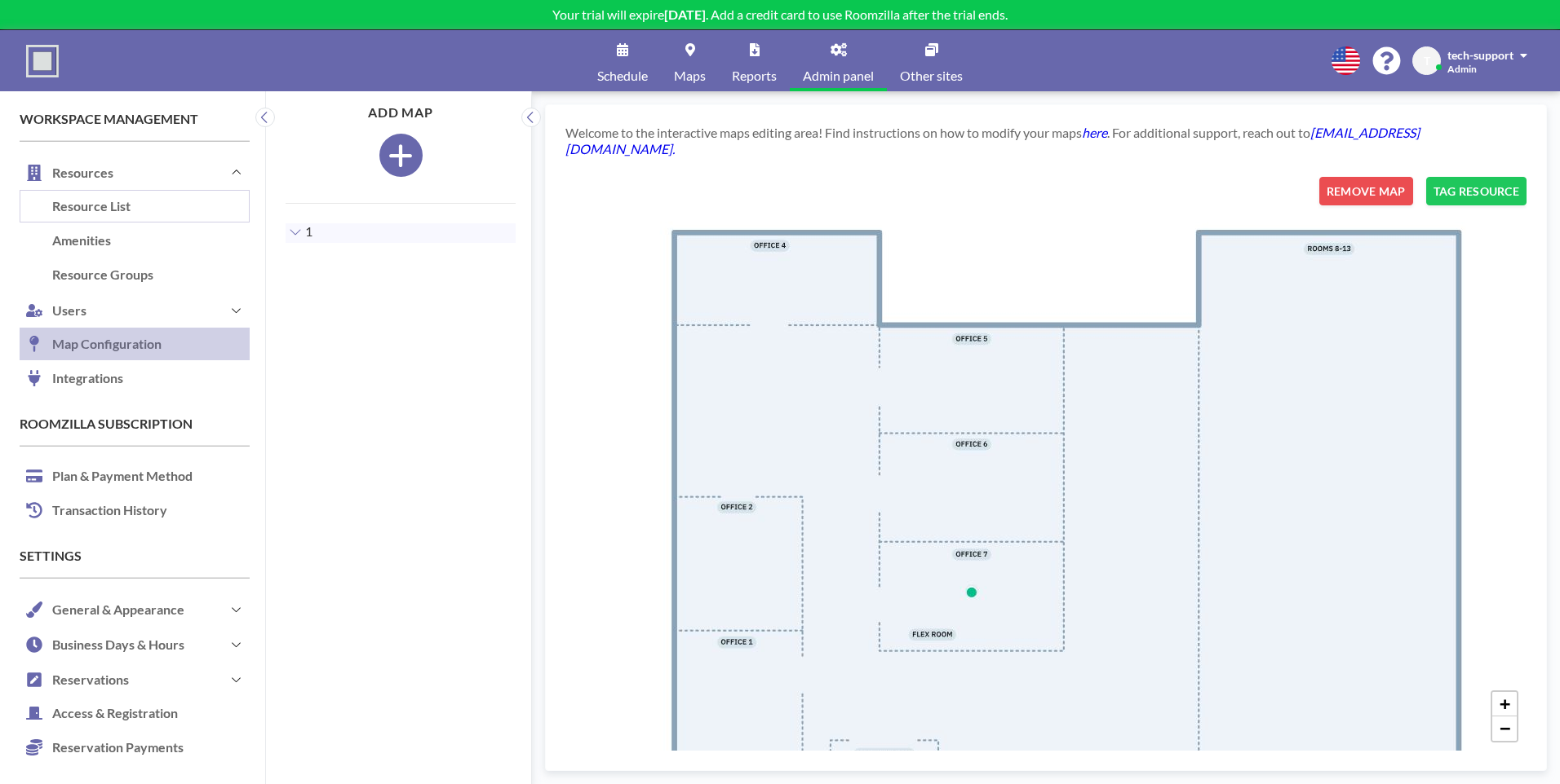
click at [145, 198] on link "Resource List" at bounding box center [134, 207] width 230 height 34
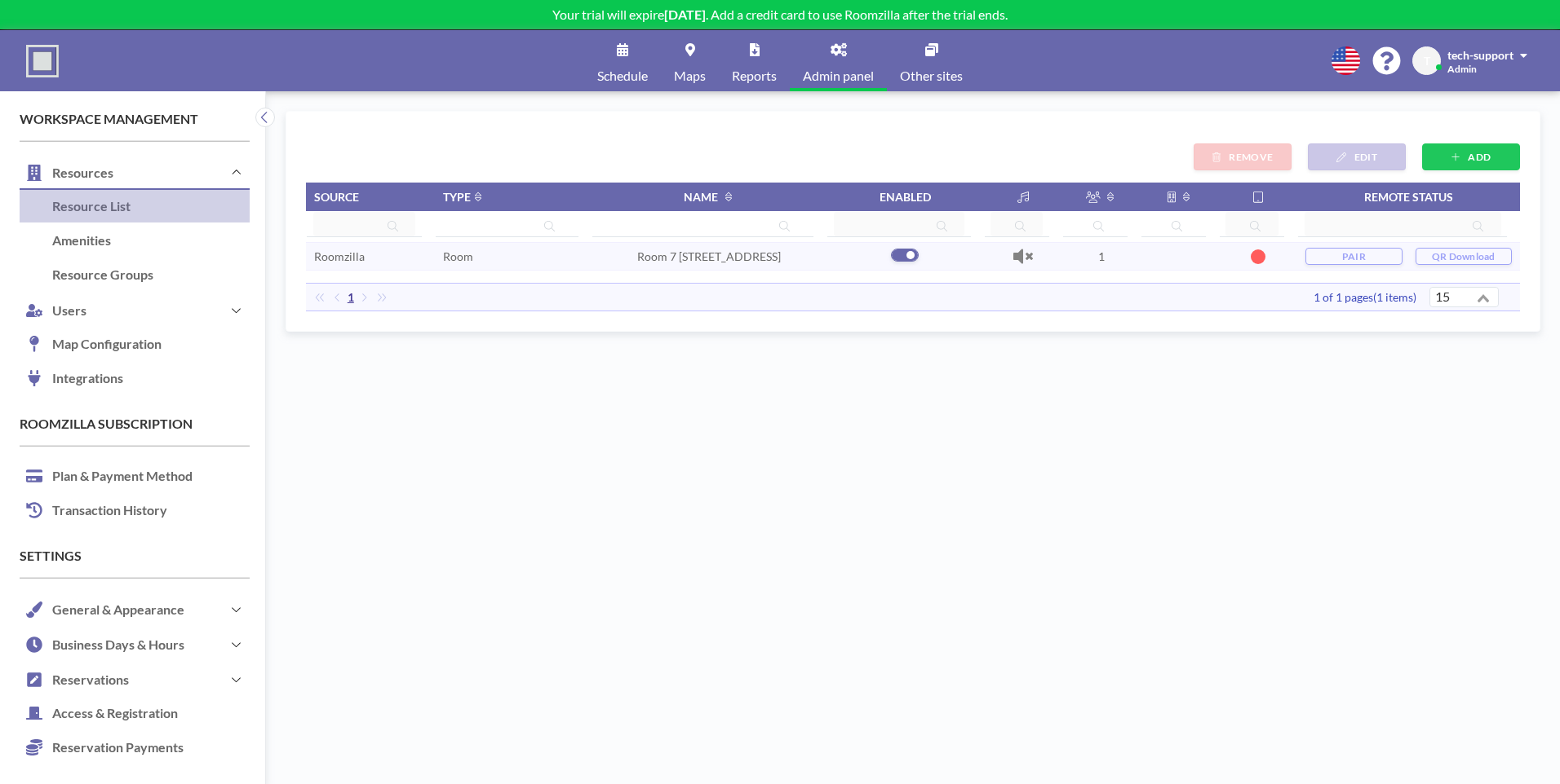
click at [1101, 260] on td "1" at bounding box center [1101, 256] width 79 height 29
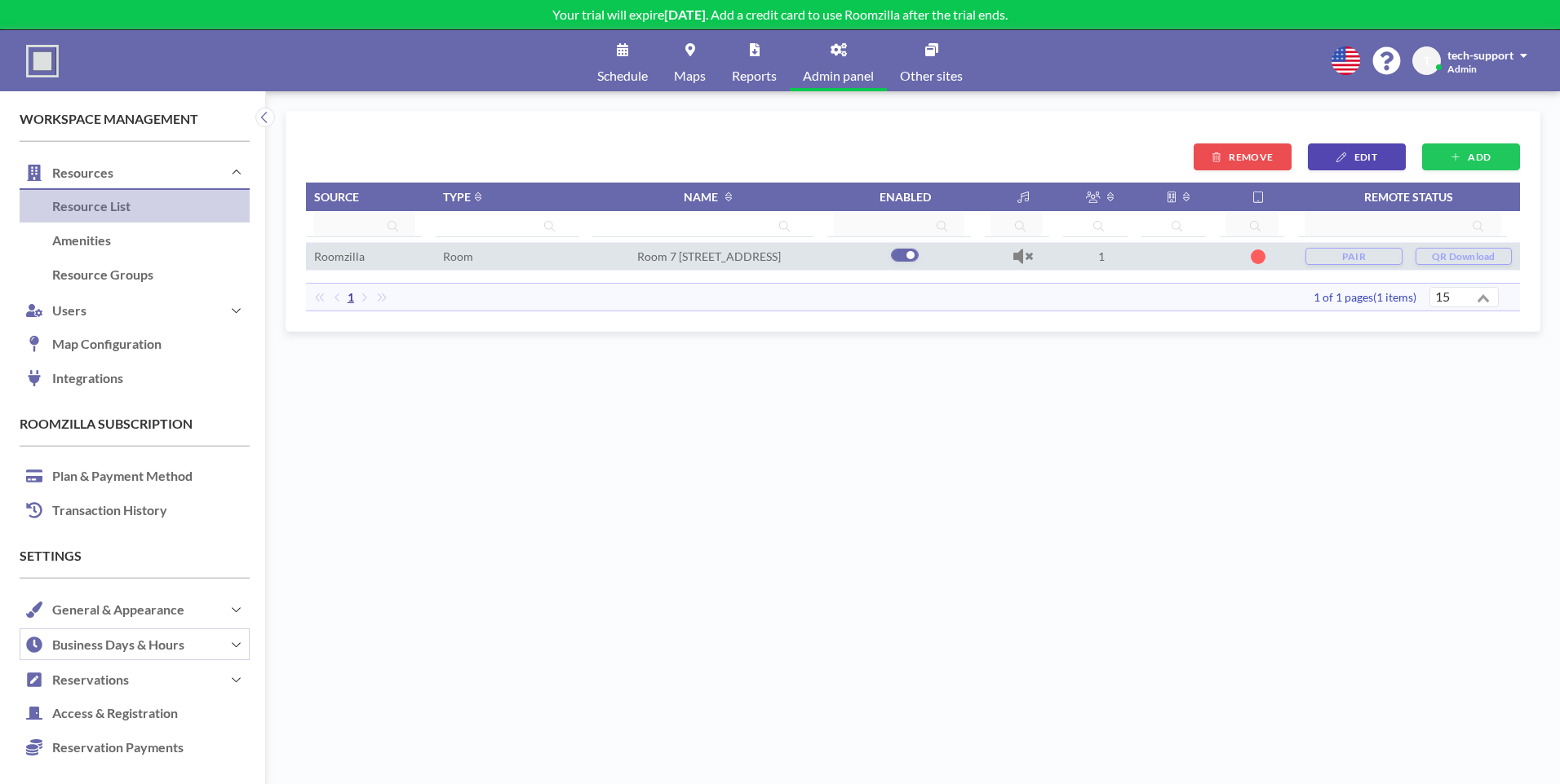
click at [101, 644] on button "Business Days & Hours" at bounding box center [134, 644] width 230 height 35
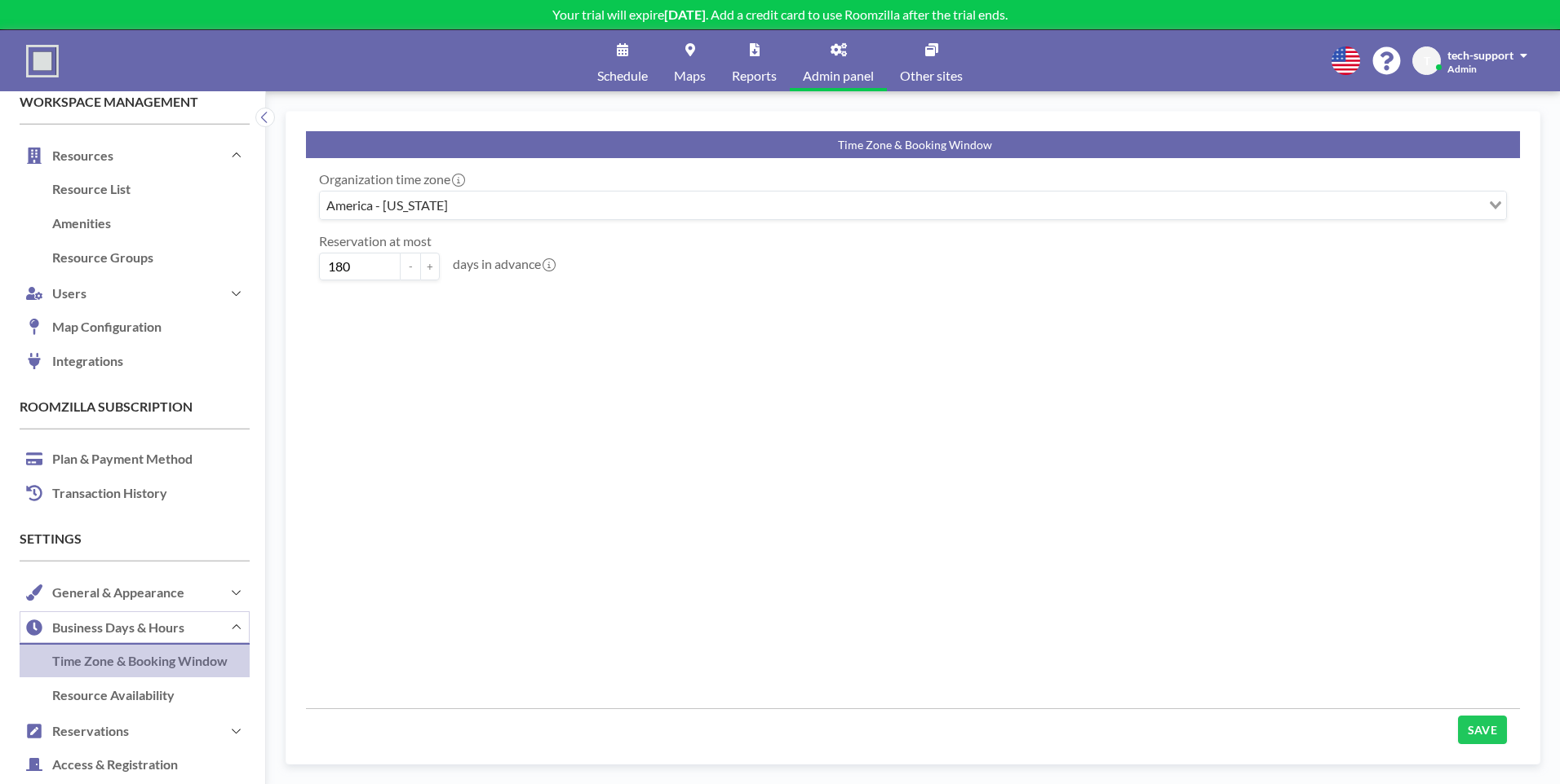
scroll to position [94, 0]
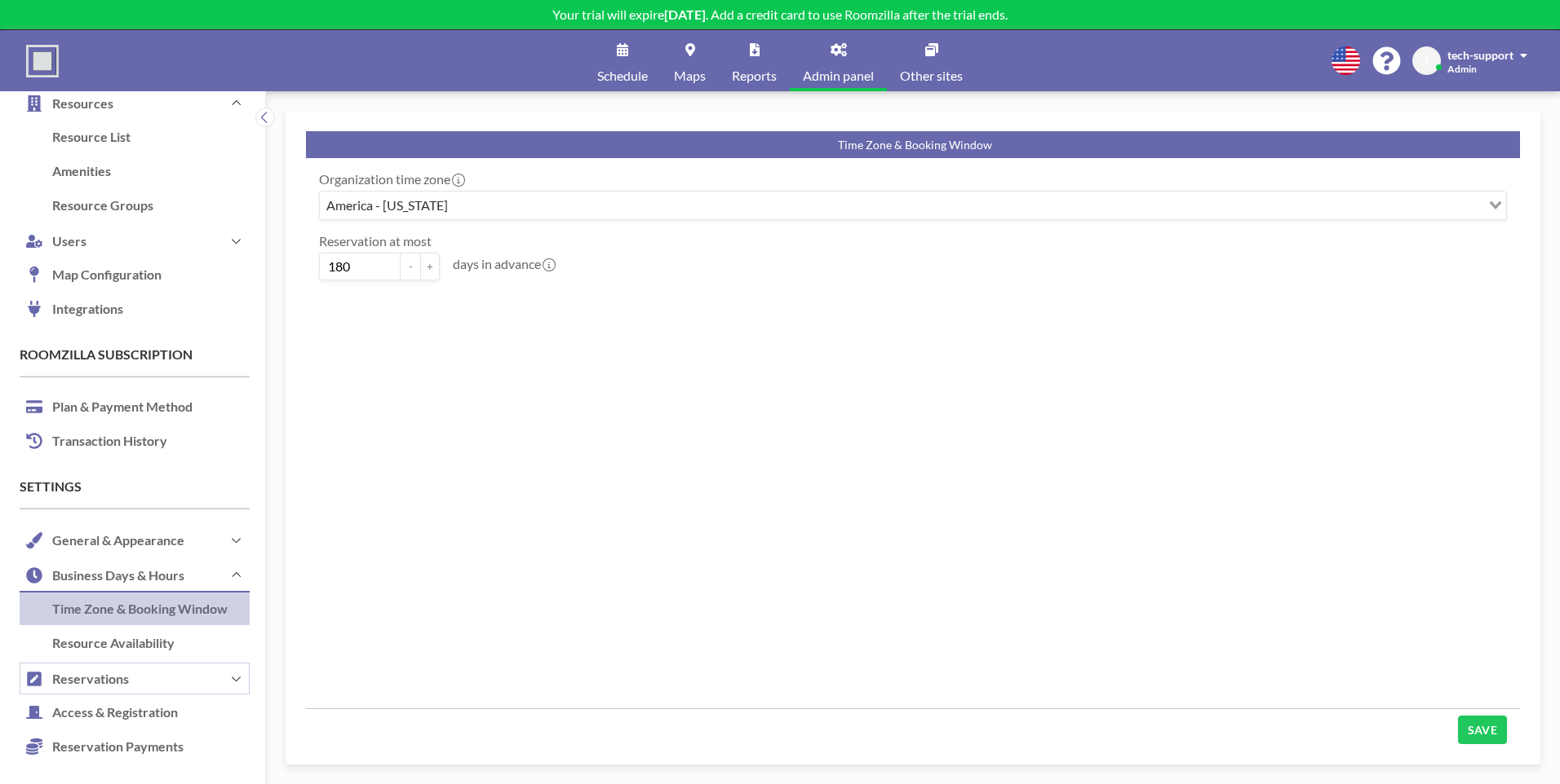
click at [130, 668] on button "Reservations" at bounding box center [134, 679] width 230 height 35
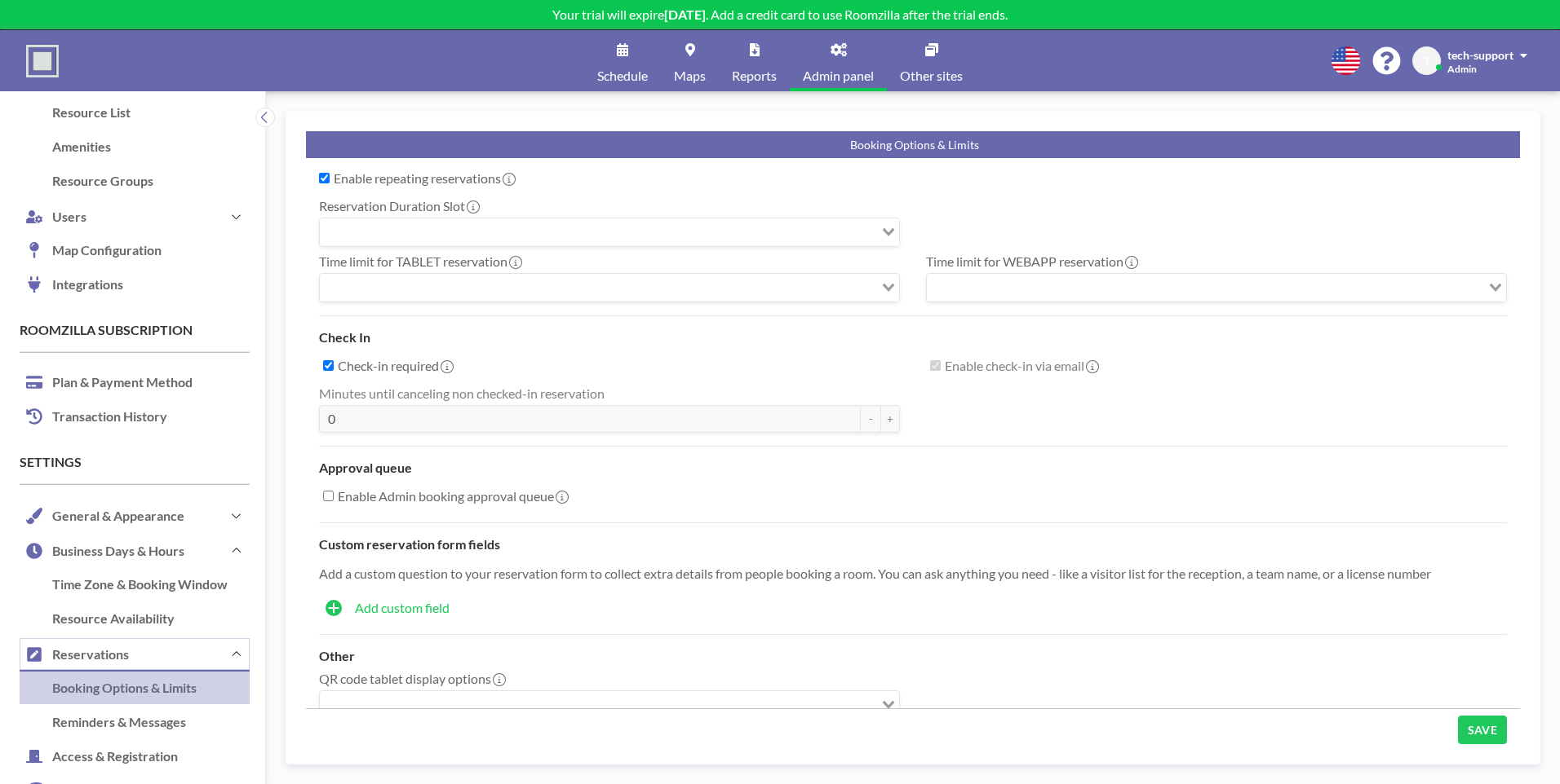
checkbox input "true"
type input "15"
click at [330, 368] on input "Check-in required" at bounding box center [328, 365] width 11 height 11
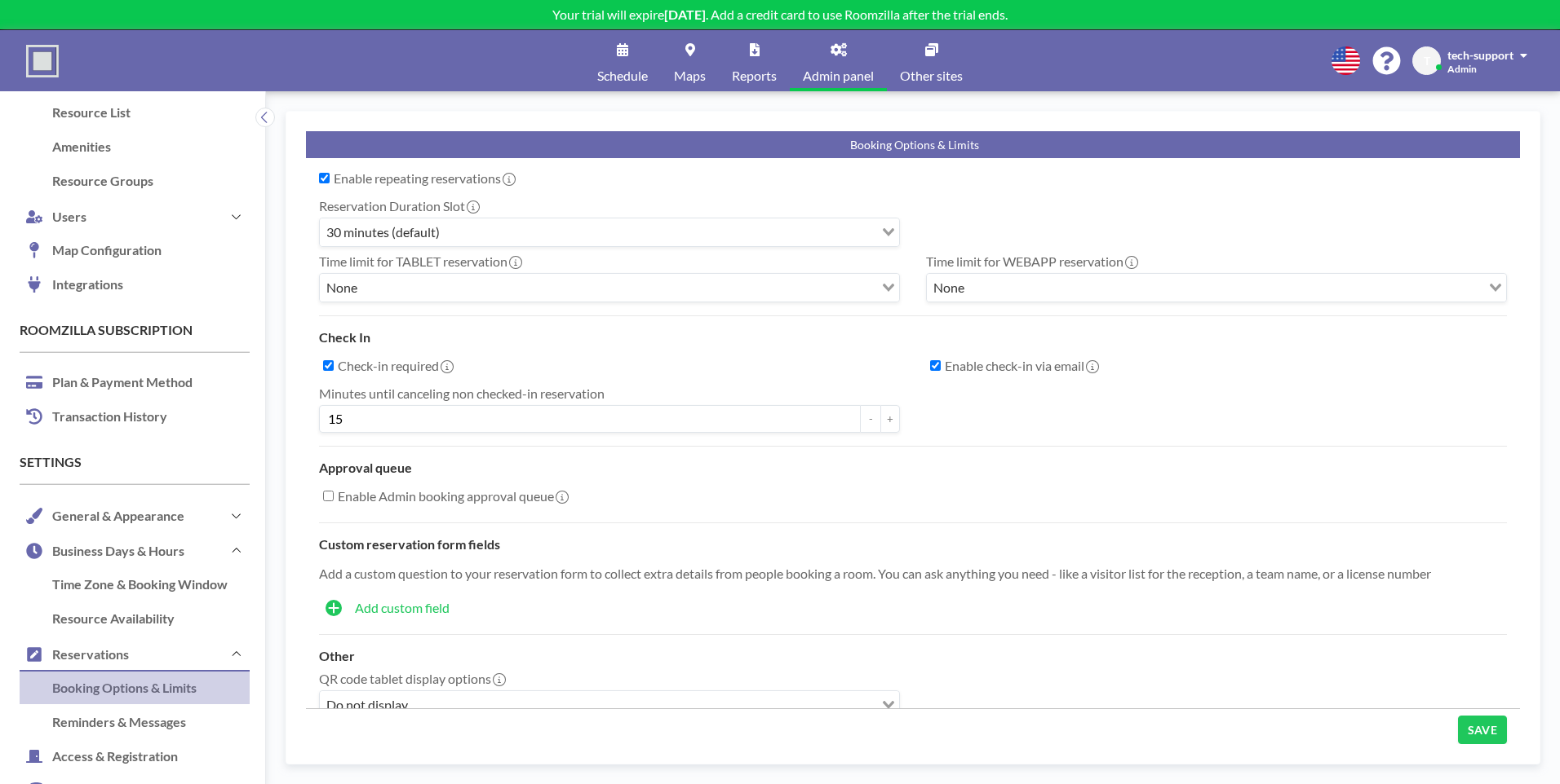
checkbox input "false"
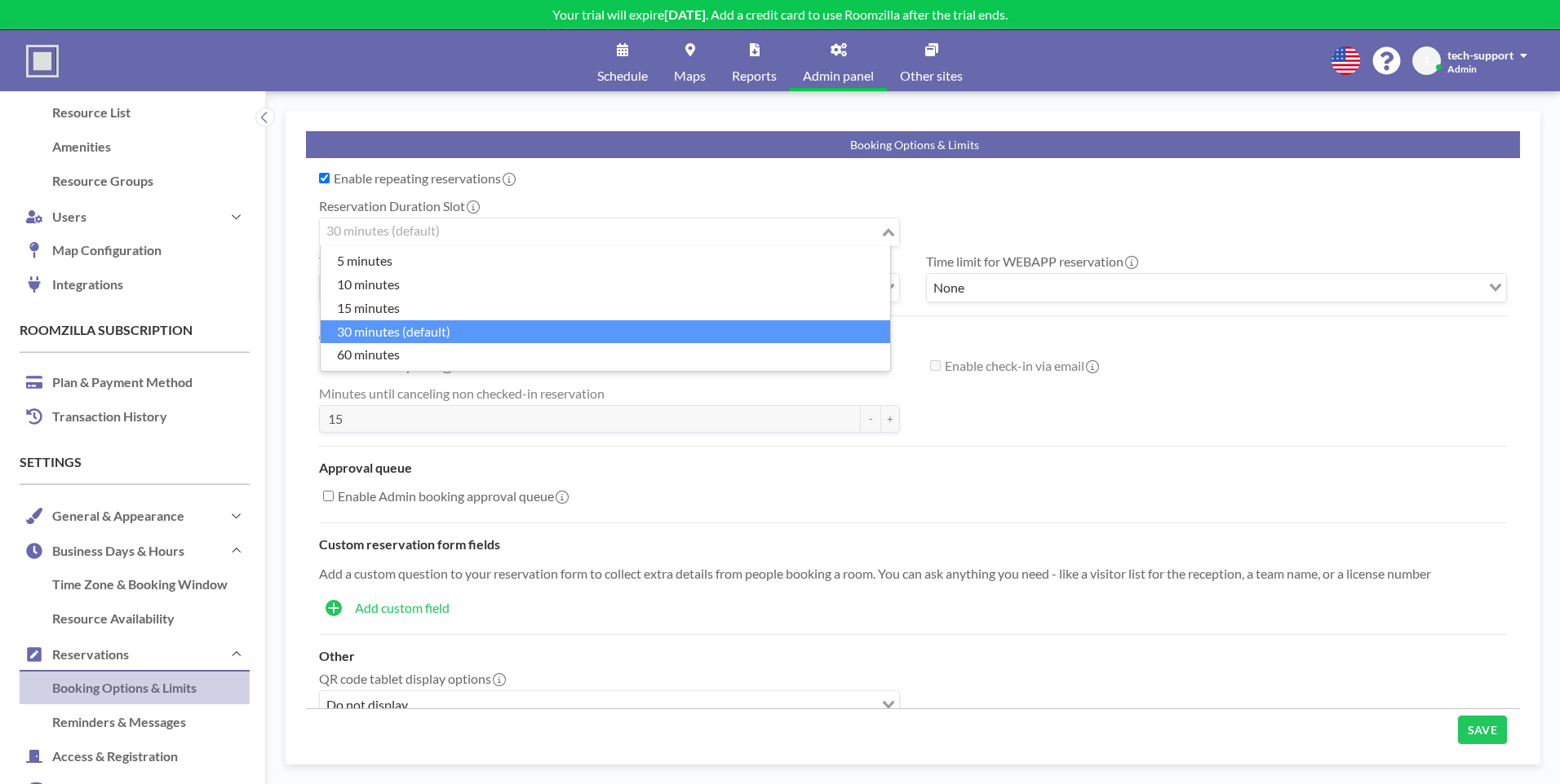
click at [455, 235] on input "Search for option" at bounding box center [600, 232] width 557 height 21
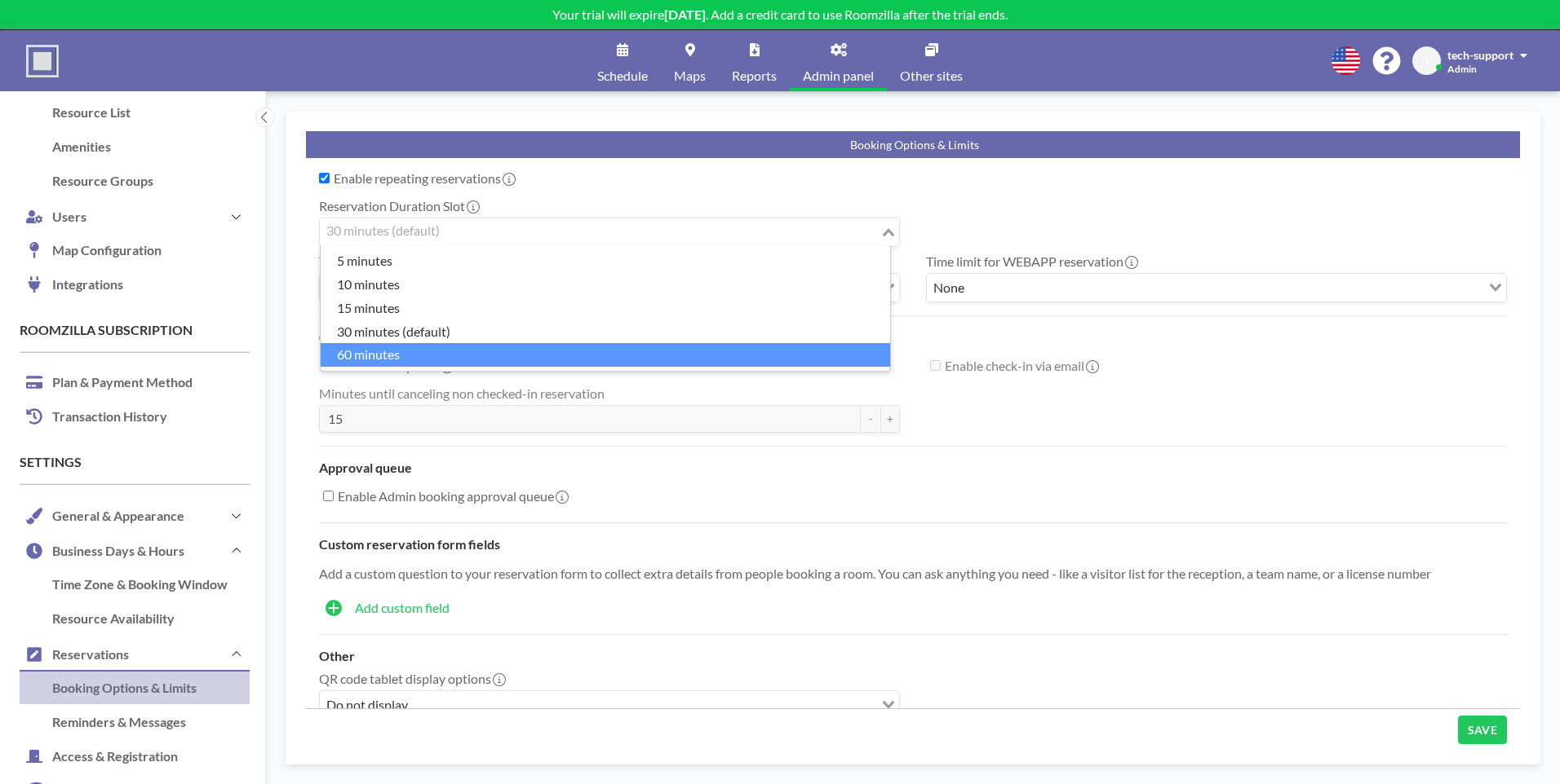
click at [409, 352] on li "60 minutes" at bounding box center [605, 355] width 569 height 24
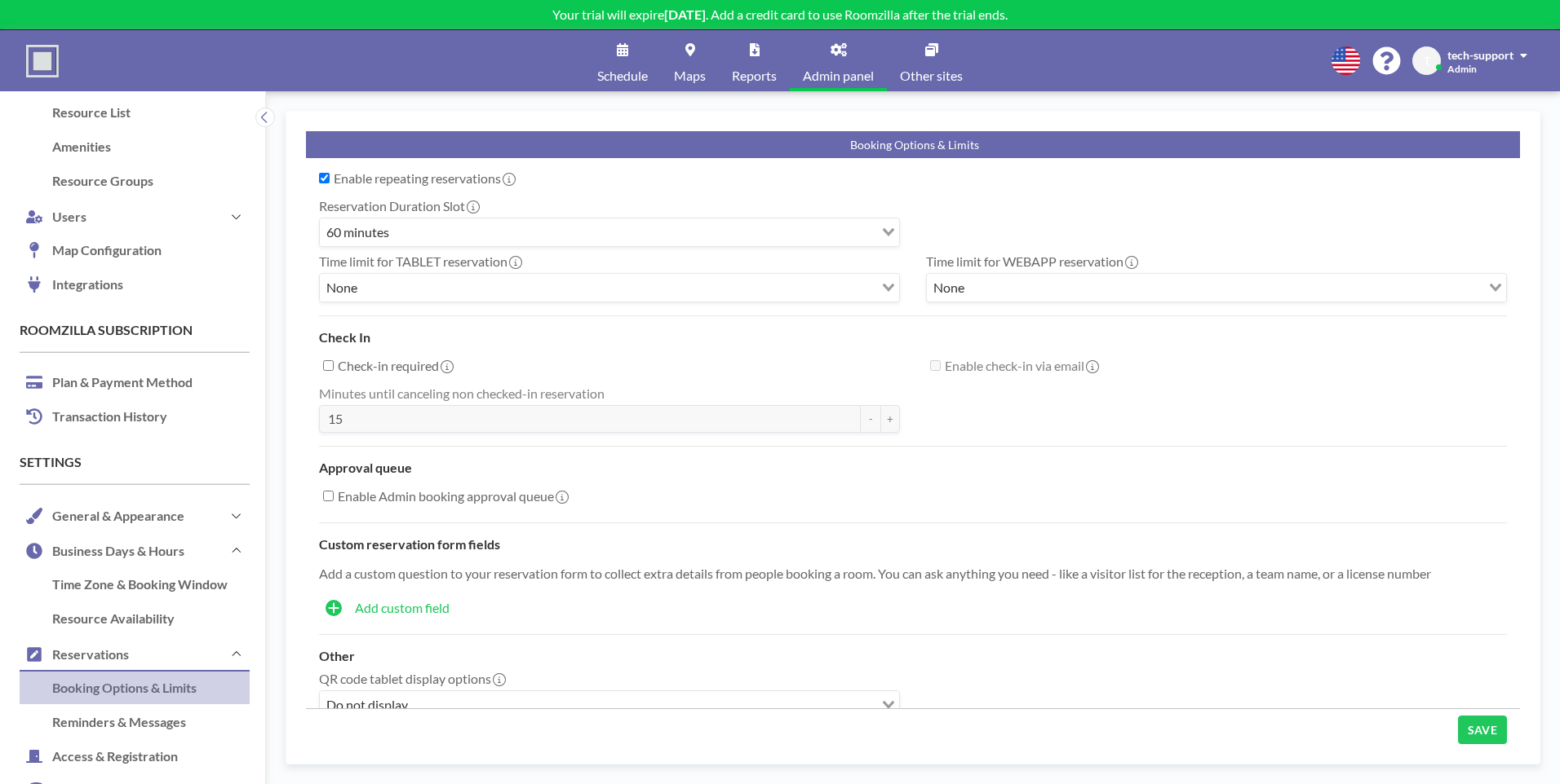
scroll to position [47, 0]
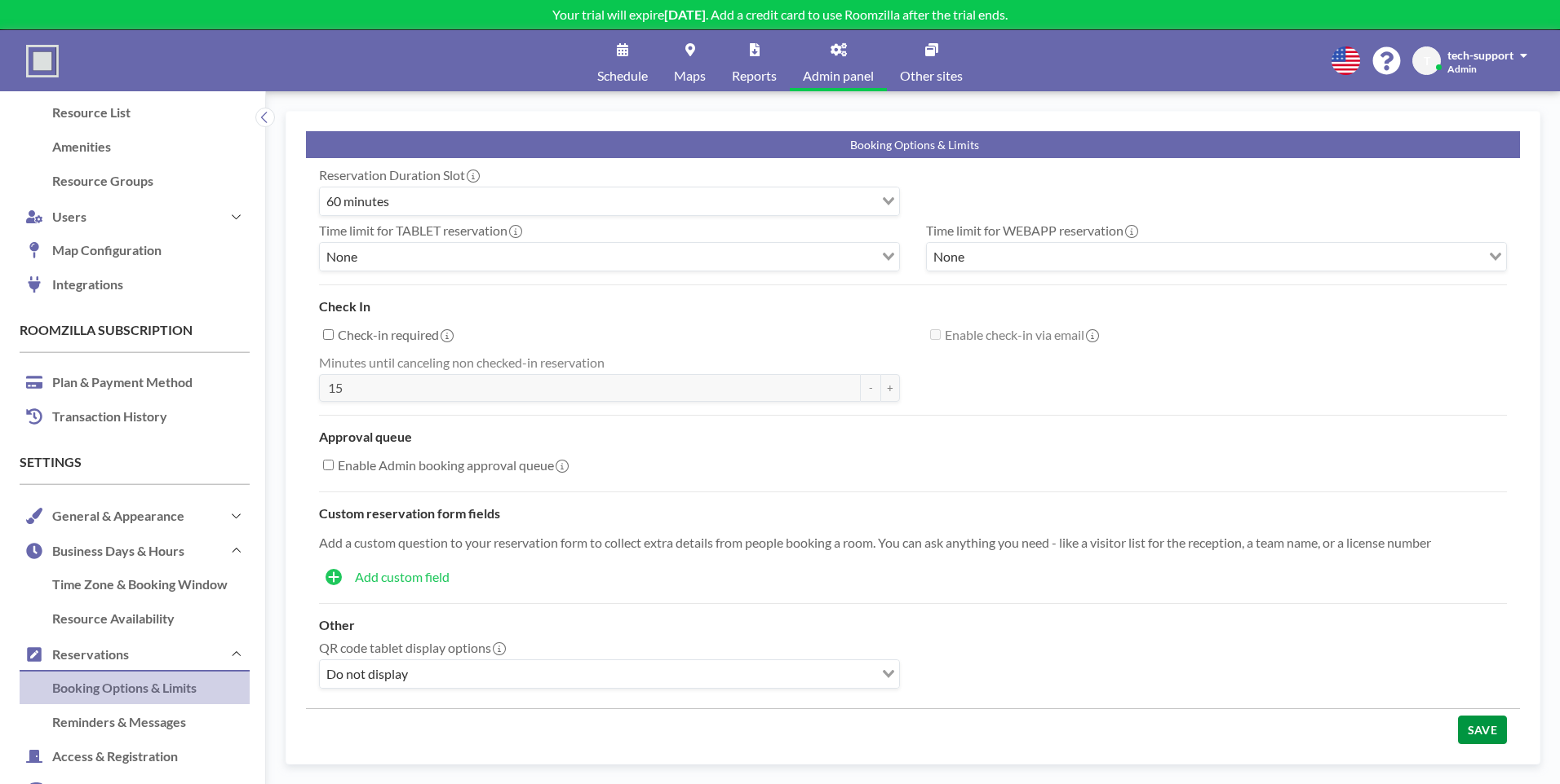
click at [1465, 720] on button "SAVE" at bounding box center [1482, 730] width 49 height 29
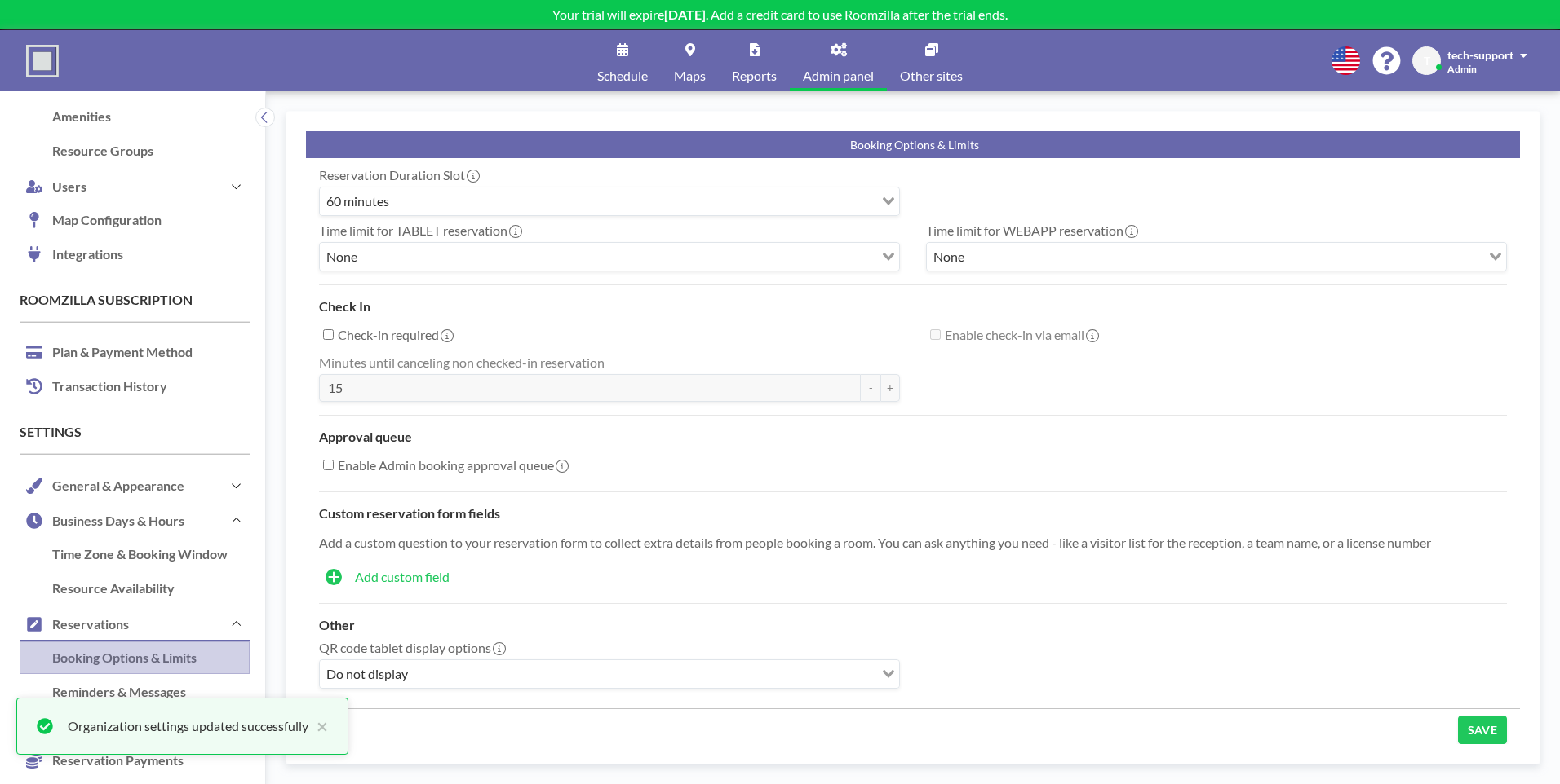
scroll to position [162, 0]
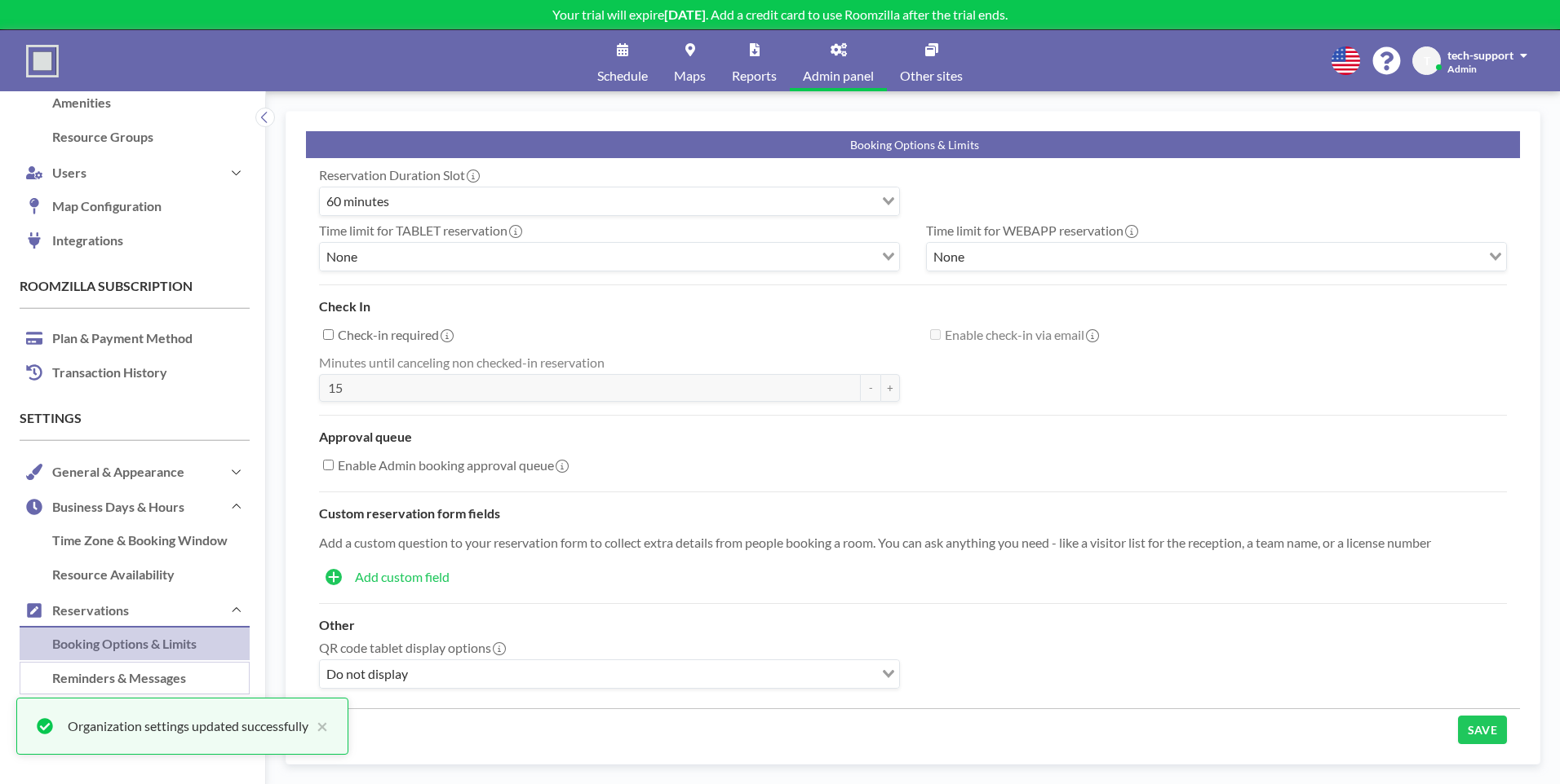
click at [153, 668] on link "Reminders & Messages" at bounding box center [134, 679] width 230 height 34
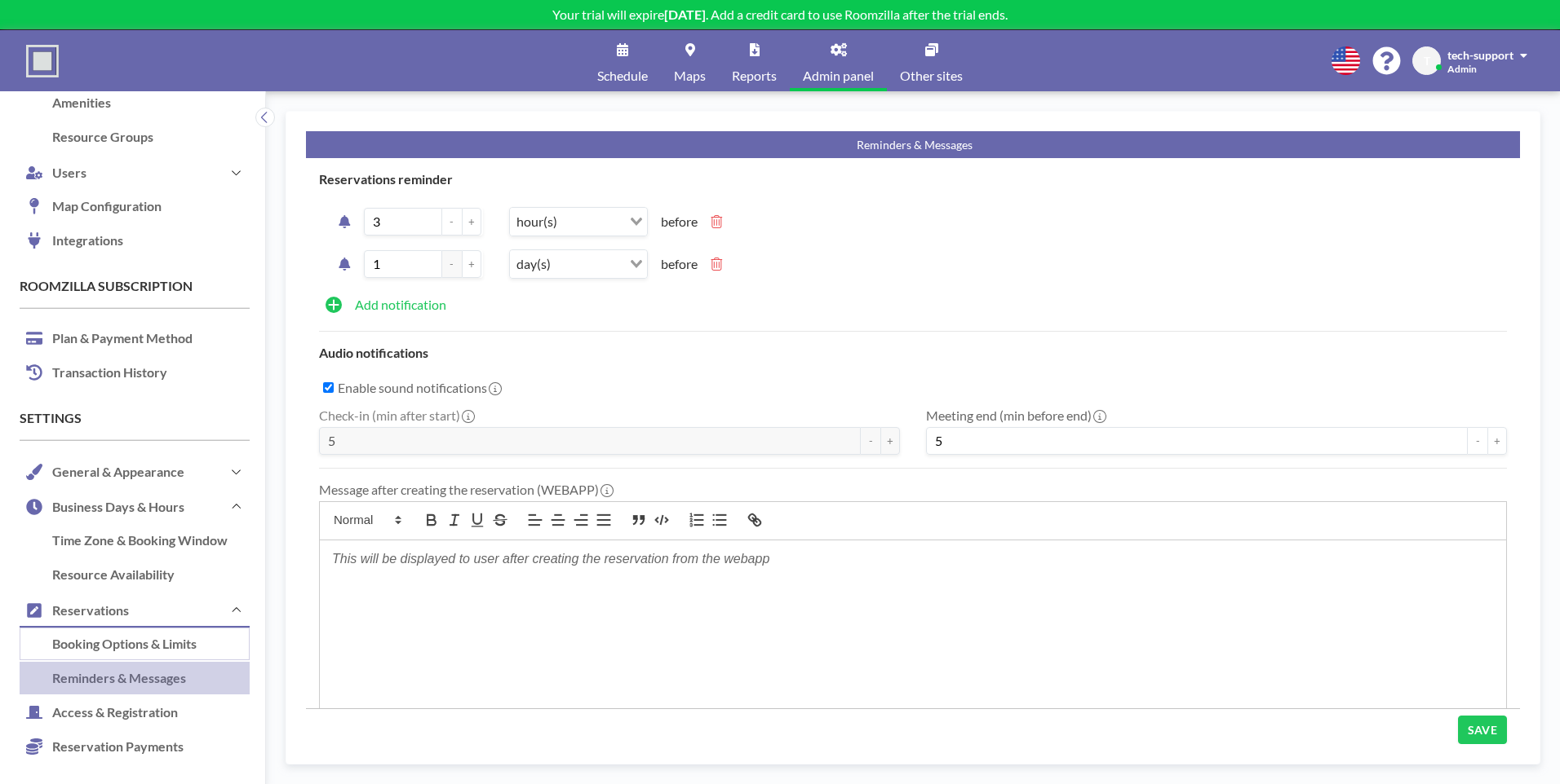
click at [155, 643] on link "Booking Options & Limits" at bounding box center [134, 645] width 230 height 34
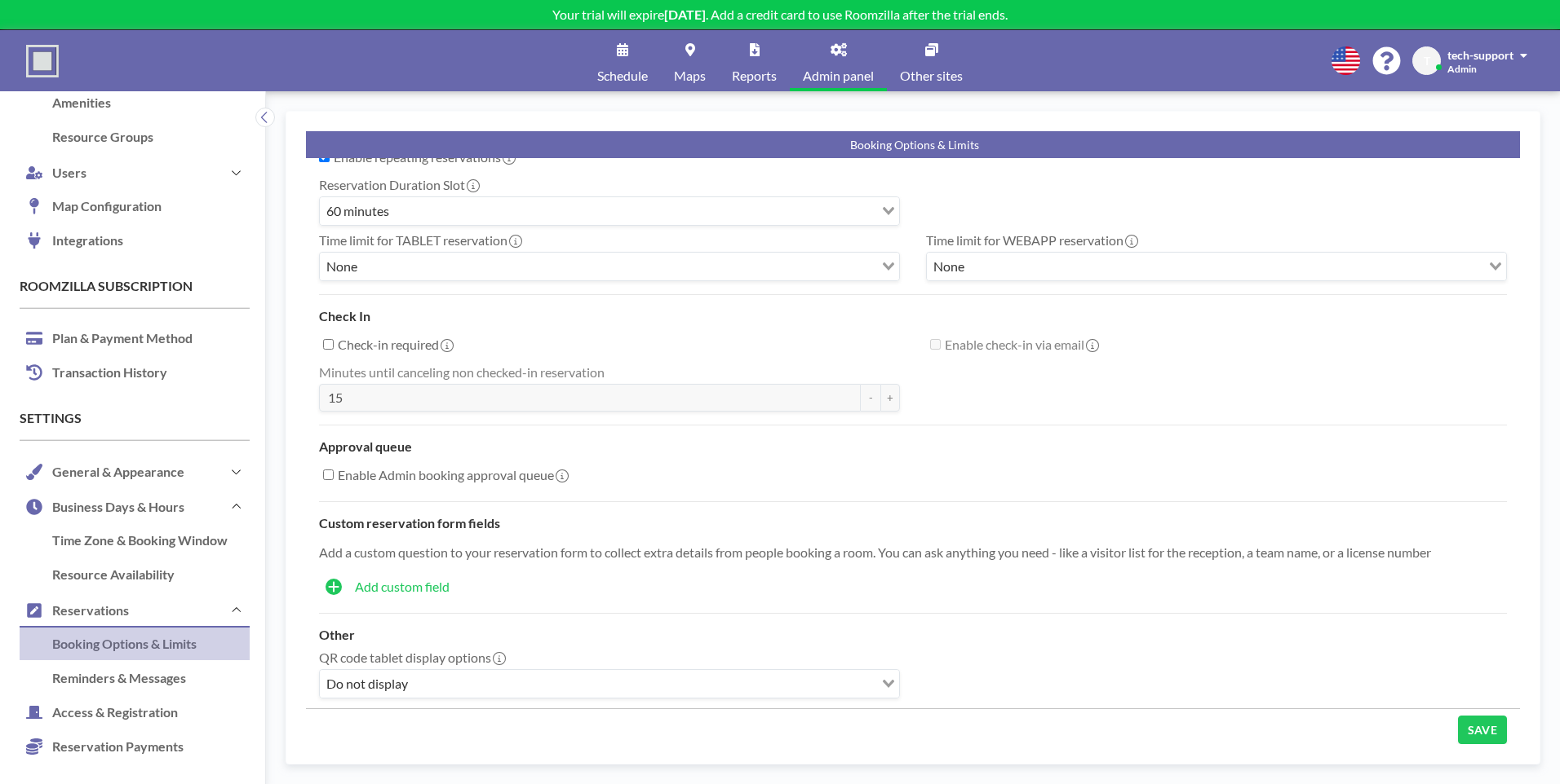
scroll to position [47, 0]
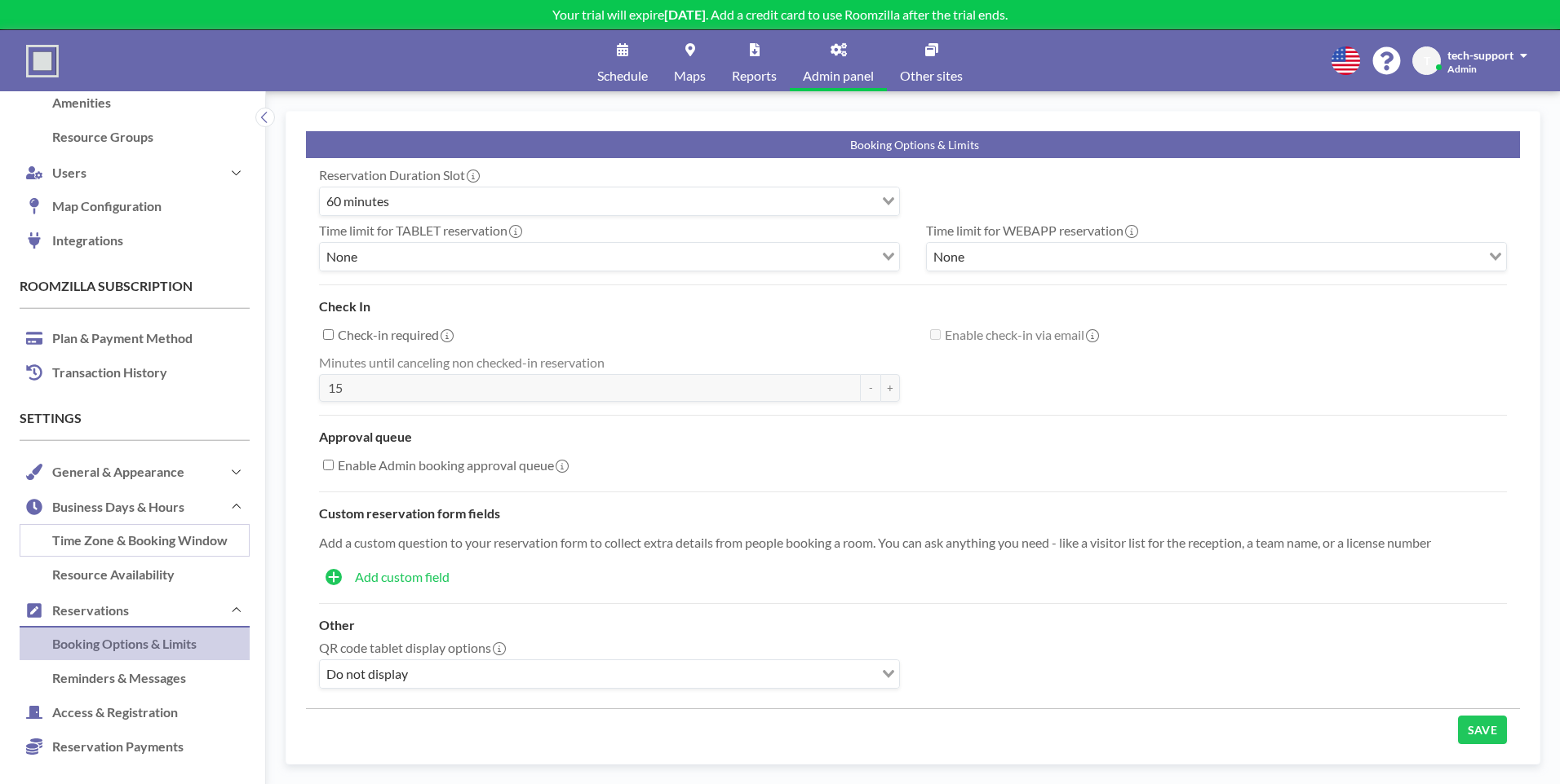
click at [141, 524] on link "Time Zone & Booking Window" at bounding box center [134, 541] width 230 height 34
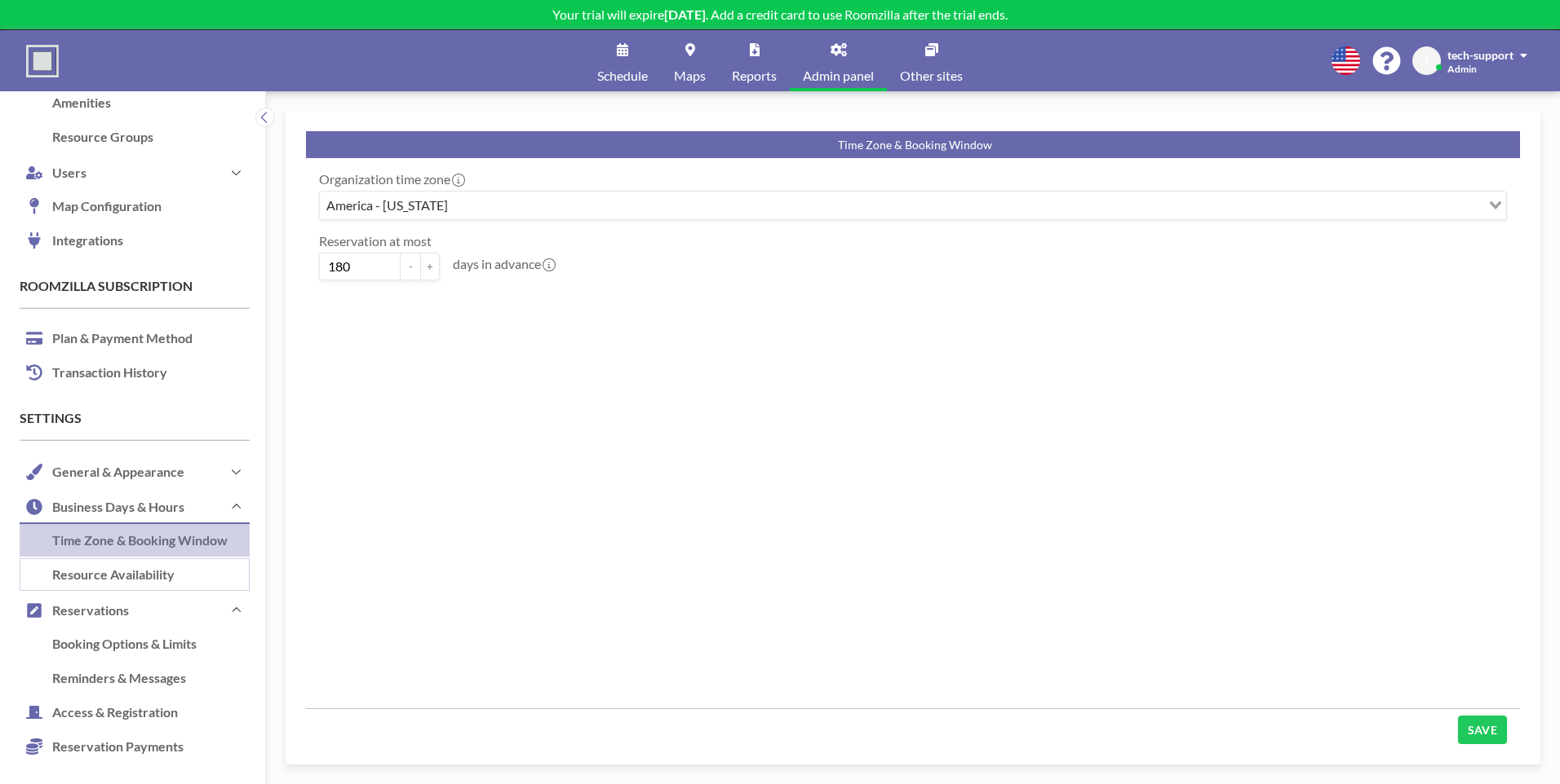
click at [139, 565] on link "Resource Availability" at bounding box center [134, 576] width 230 height 34
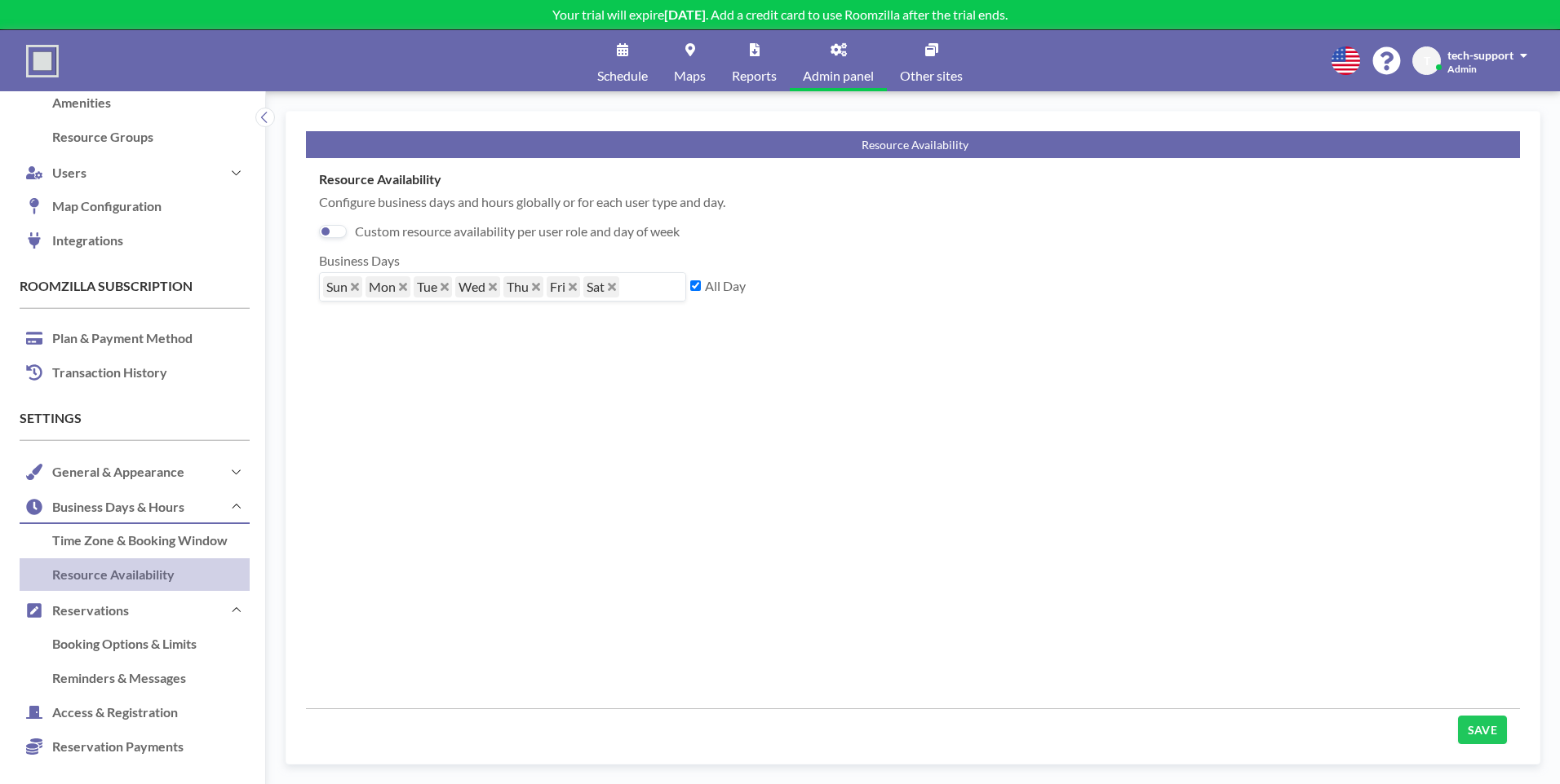
click at [614, 287] on icon "Deselect Sat" at bounding box center [612, 287] width 8 height 8
click at [690, 280] on div "All Day" at bounding box center [720, 276] width 68 height 47
click at [695, 288] on input "All Day" at bounding box center [695, 285] width 11 height 11
checkbox input "false"
click at [573, 289] on icon "Deselect Fri" at bounding box center [573, 287] width 8 height 8
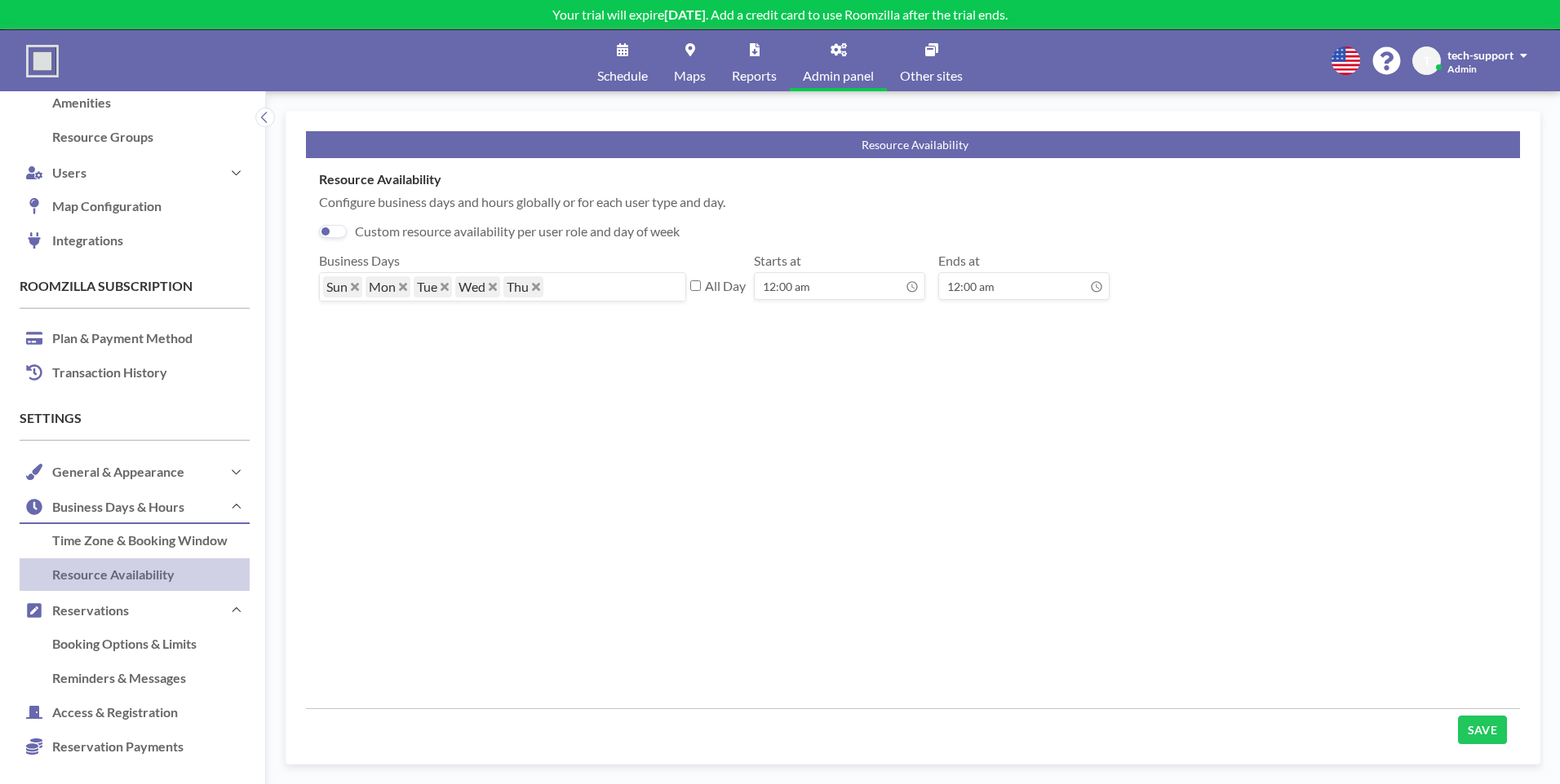
click at [356, 287] on icon "Deselect Sun" at bounding box center [355, 287] width 8 height 8
click at [811, 292] on input "12:00 am" at bounding box center [838, 286] width 171 height 28
click at [793, 343] on div "08:00 am" at bounding box center [836, 344] width 191 height 29
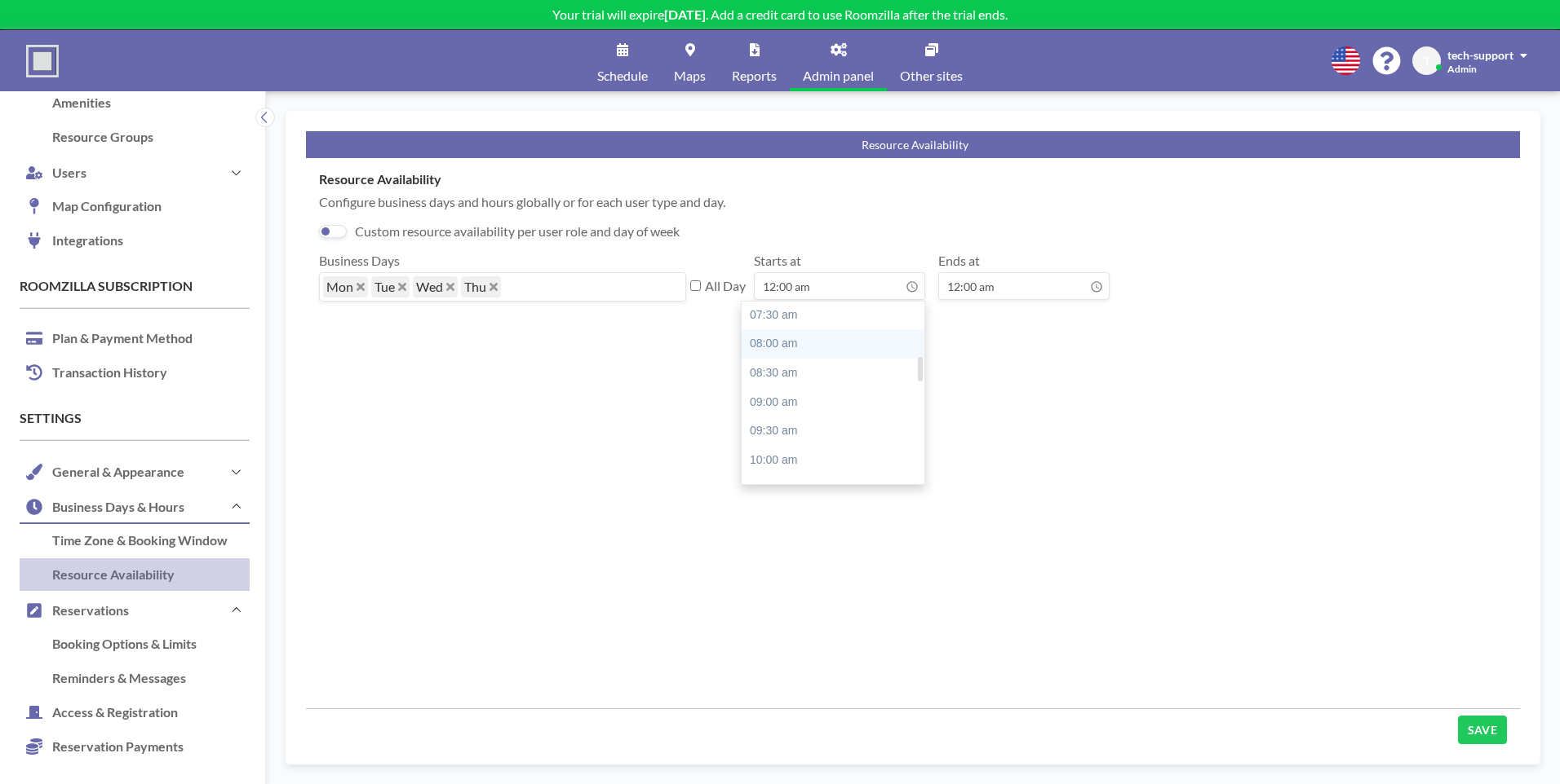
type input "08:00 am"
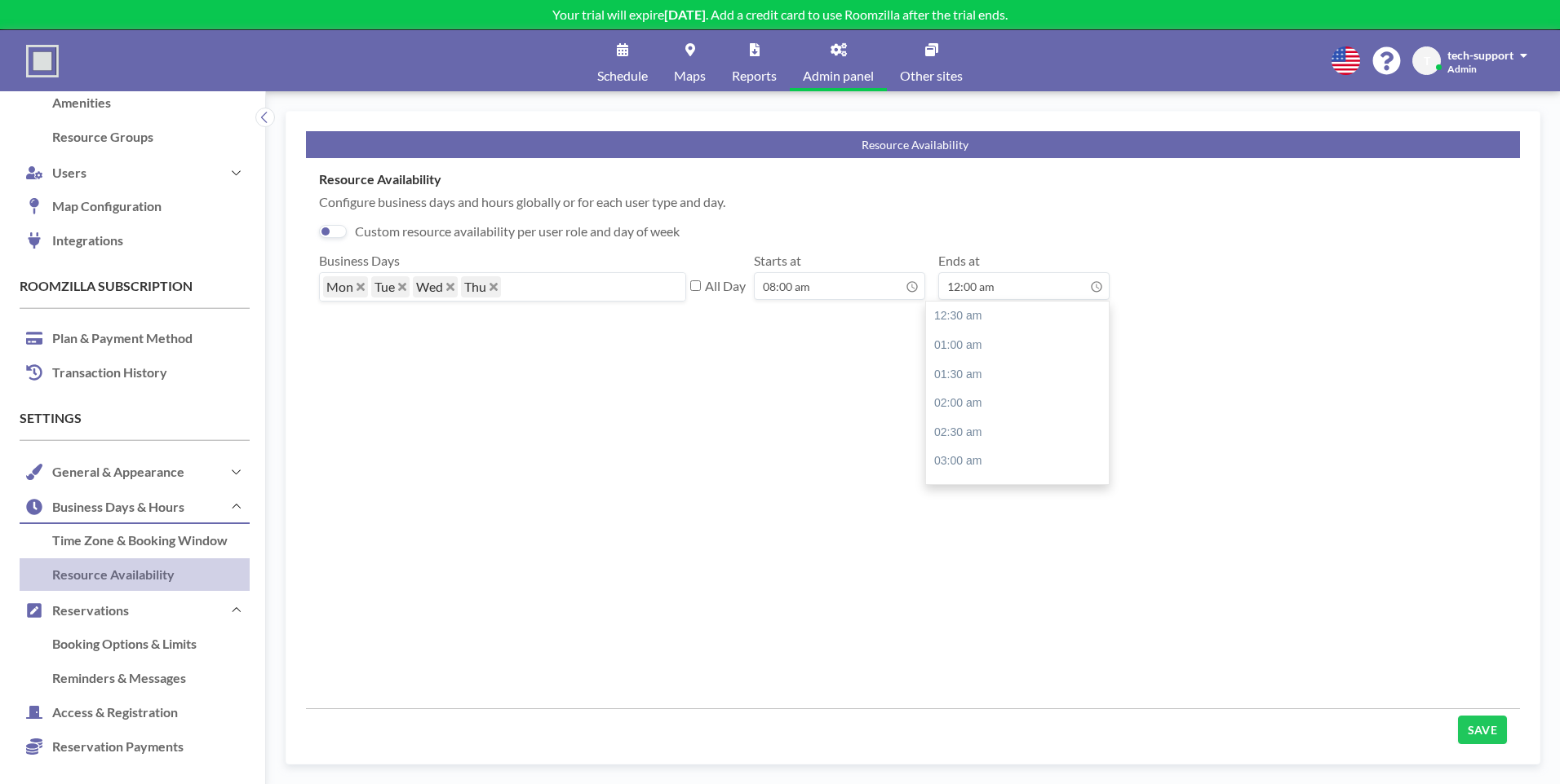
click at [983, 293] on input "12:00 am" at bounding box center [1023, 286] width 171 height 28
click at [980, 369] on div "12:00 pm" at bounding box center [1021, 374] width 191 height 29
type input "12:00 pm"
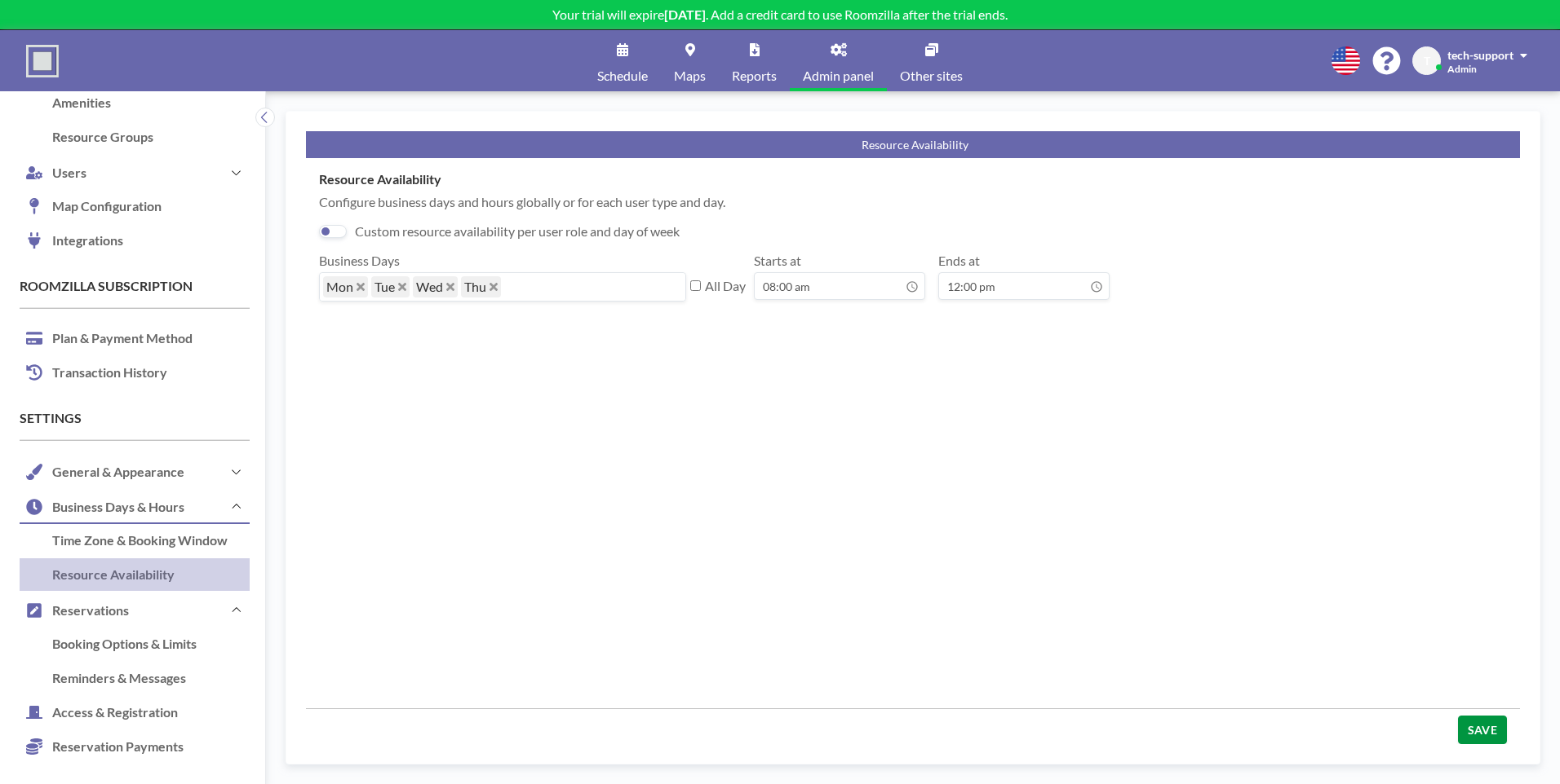
click at [1466, 718] on button "SAVE" at bounding box center [1482, 730] width 49 height 29
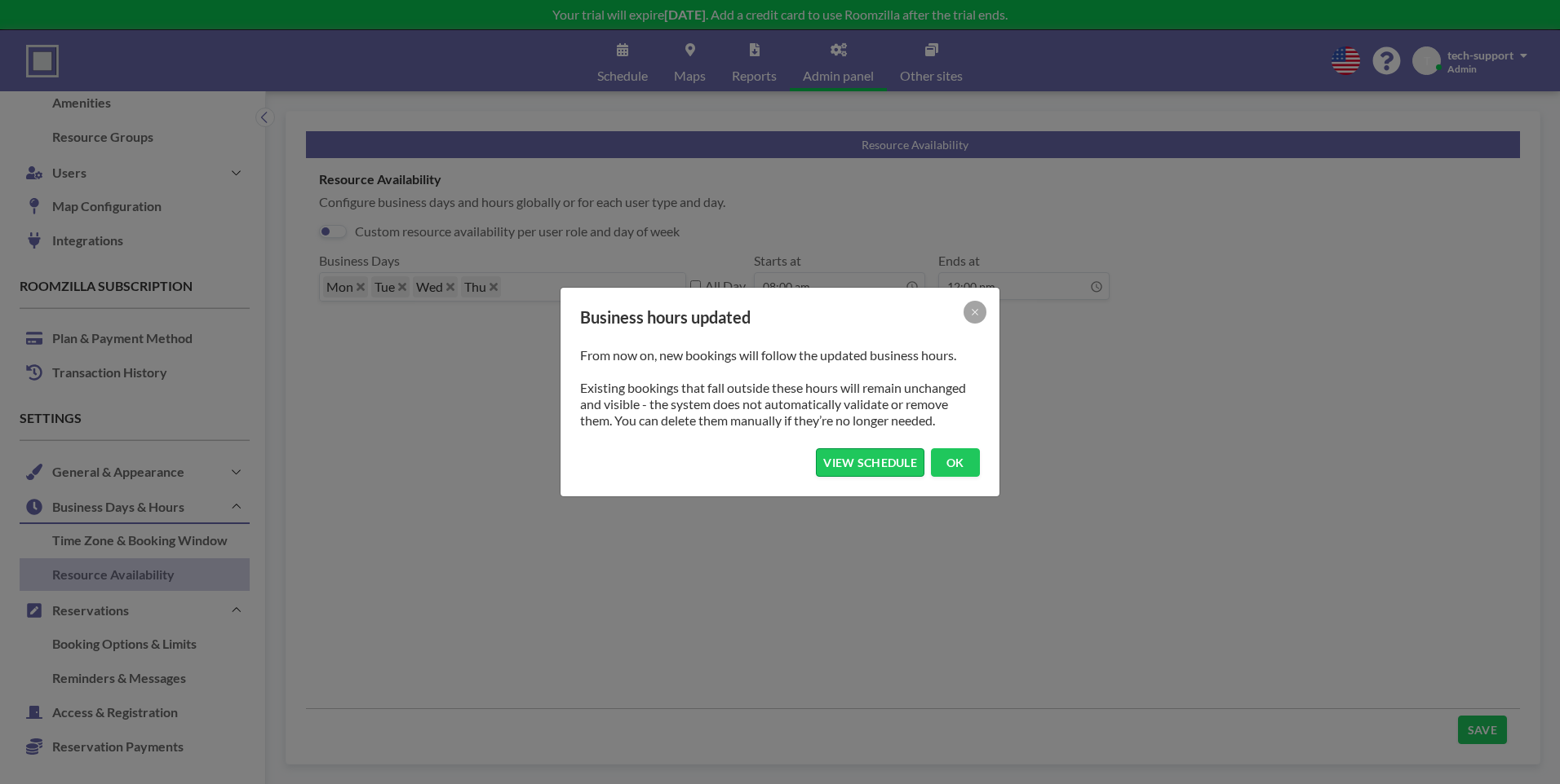
click at [861, 464] on button "VIEW SCHEDULE" at bounding box center [870, 462] width 109 height 29
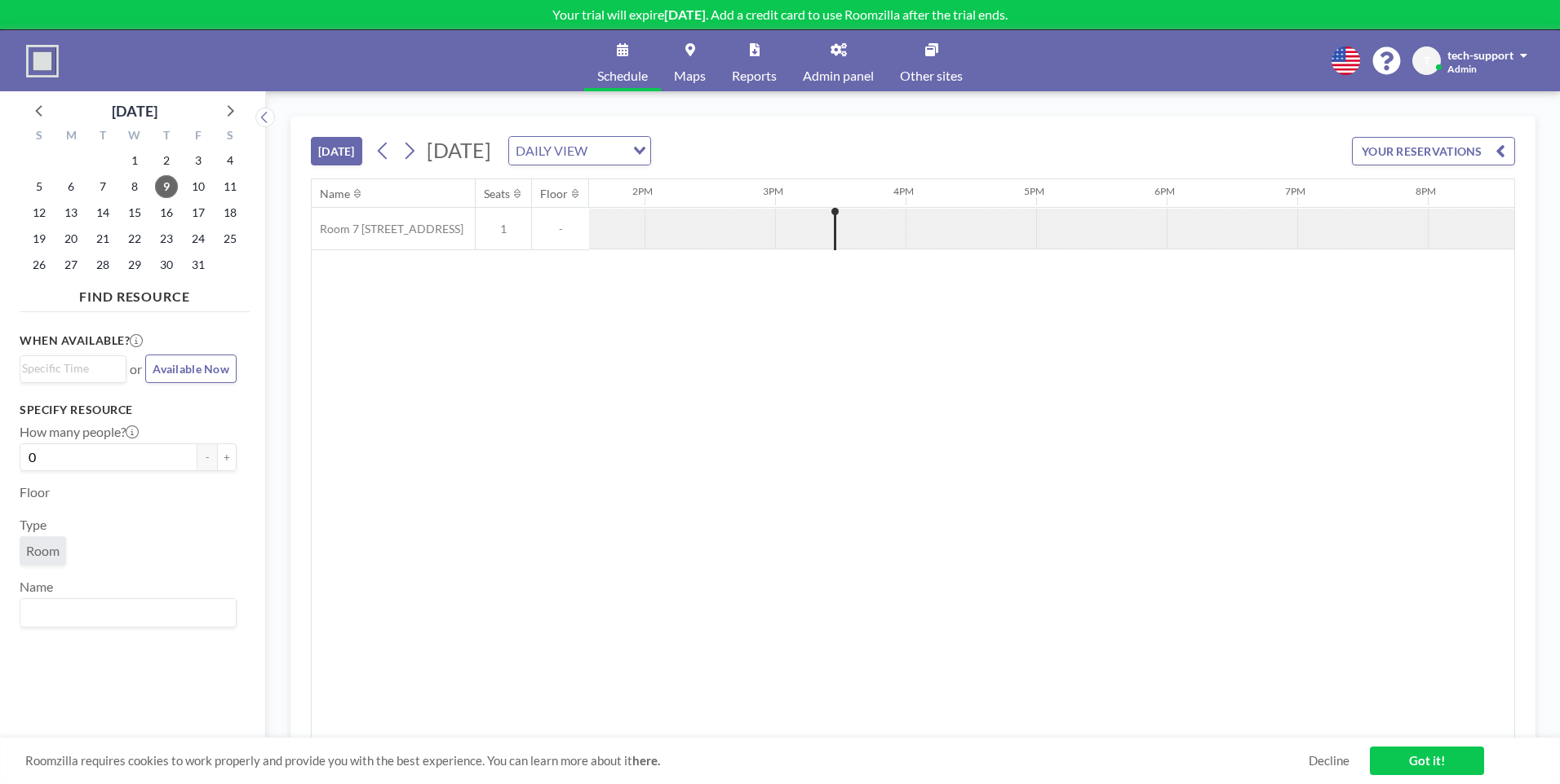
scroll to position [0, 1827]
click at [1459, 65] on span "Admin" at bounding box center [1462, 69] width 29 height 12
click at [813, 69] on span "Admin panel" at bounding box center [838, 76] width 71 height 13
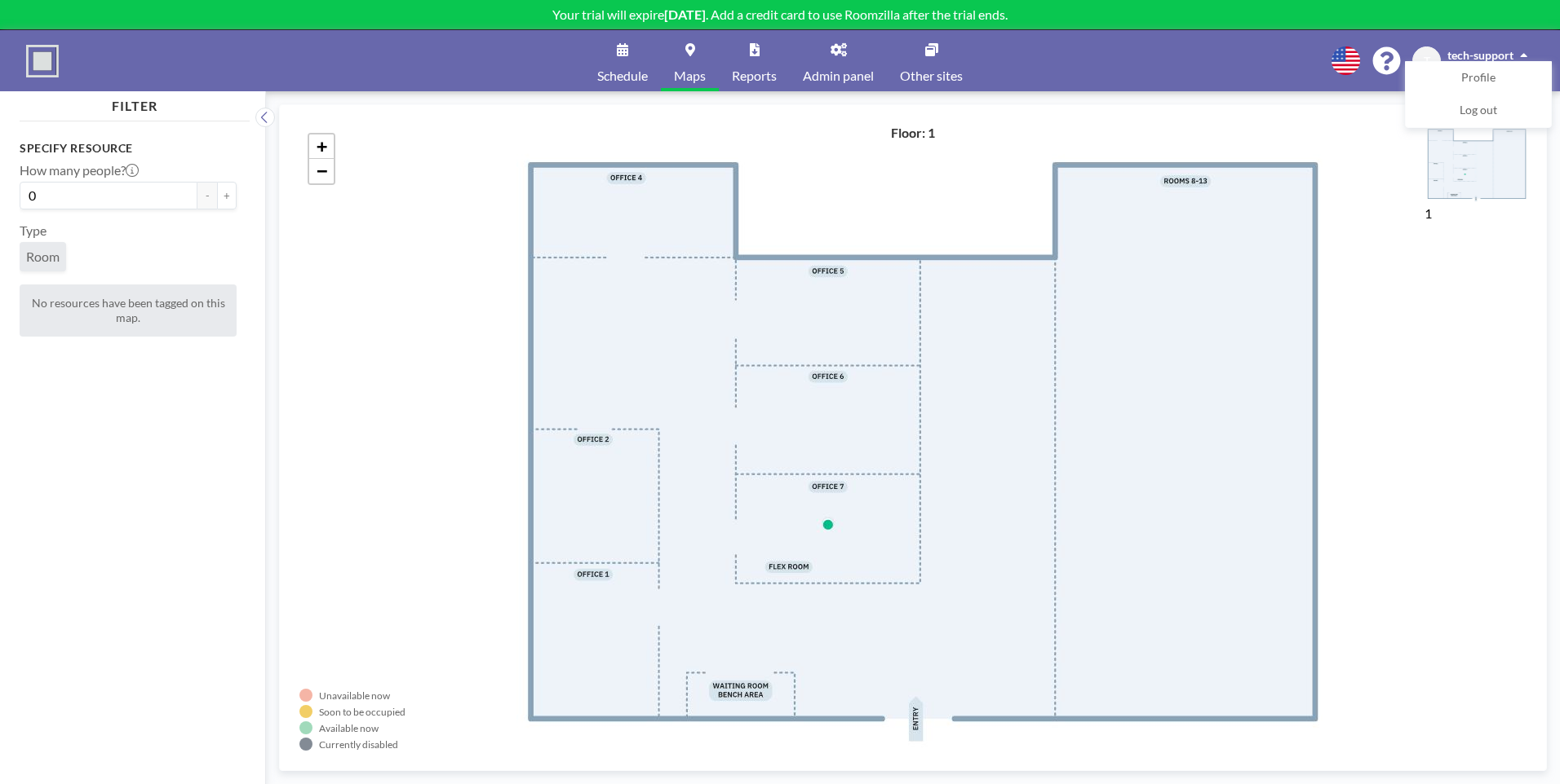
click at [625, 75] on span "Schedule" at bounding box center [623, 76] width 51 height 13
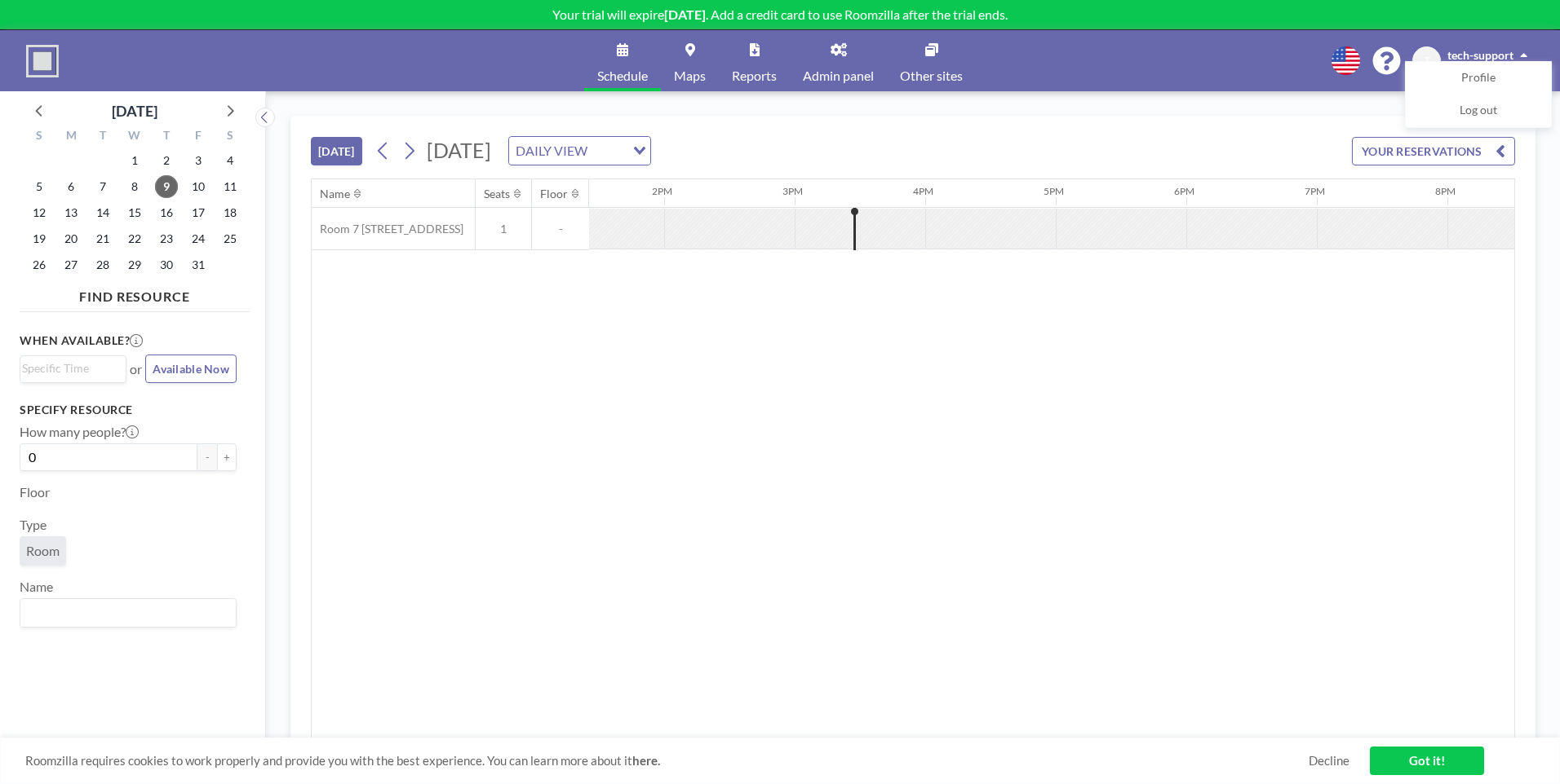
scroll to position [0, 1827]
click at [1490, 48] on span "tech-support" at bounding box center [1480, 55] width 66 height 14
click at [1468, 59] on span "tech-support" at bounding box center [1480, 55] width 66 height 14
click at [693, 69] on span "Maps" at bounding box center [690, 76] width 32 height 13
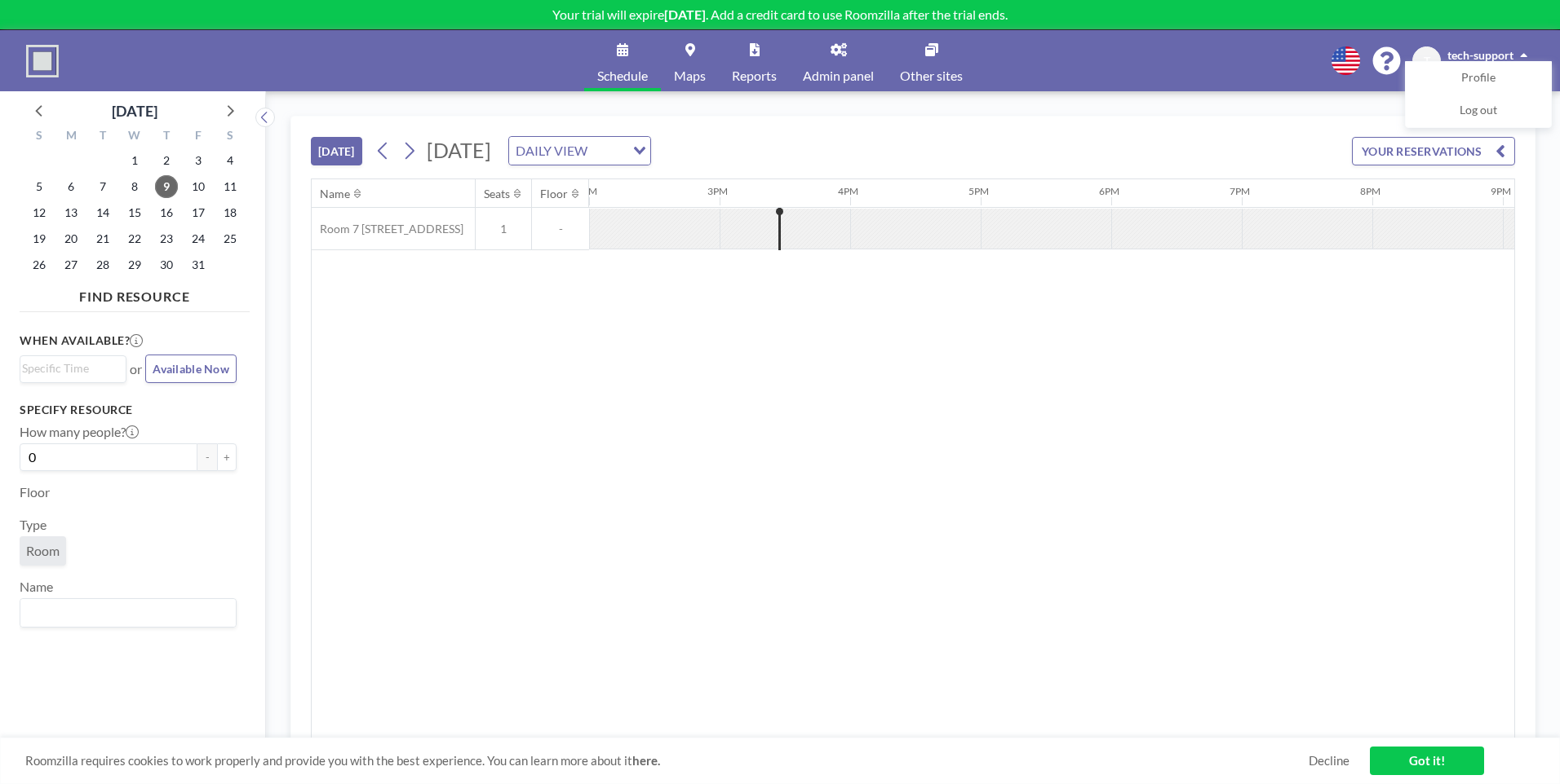
click at [181, 374] on span "Available Now" at bounding box center [191, 369] width 77 height 14
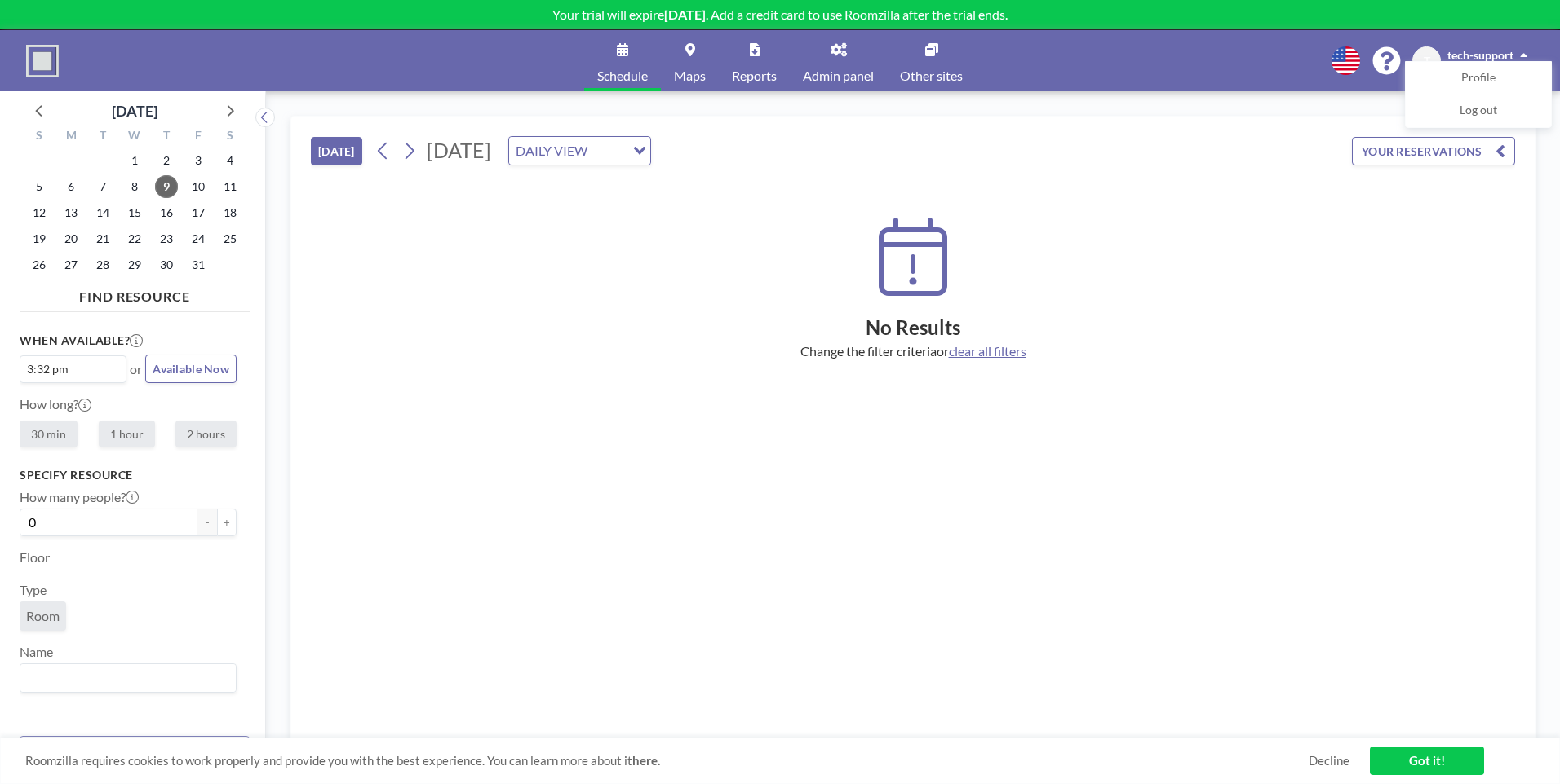
click at [119, 375] on div "Loading..." at bounding box center [122, 368] width 7 height 23
click at [174, 392] on div "When available? 3:32 pm Loading... 3:30 pm 4:00 pm 4:30 pm 5:00 pm 5:30 pm 6:00…" at bounding box center [128, 390] width 217 height 117
click at [200, 187] on span "10" at bounding box center [198, 186] width 23 height 23
click at [101, 214] on span "14" at bounding box center [103, 213] width 23 height 23
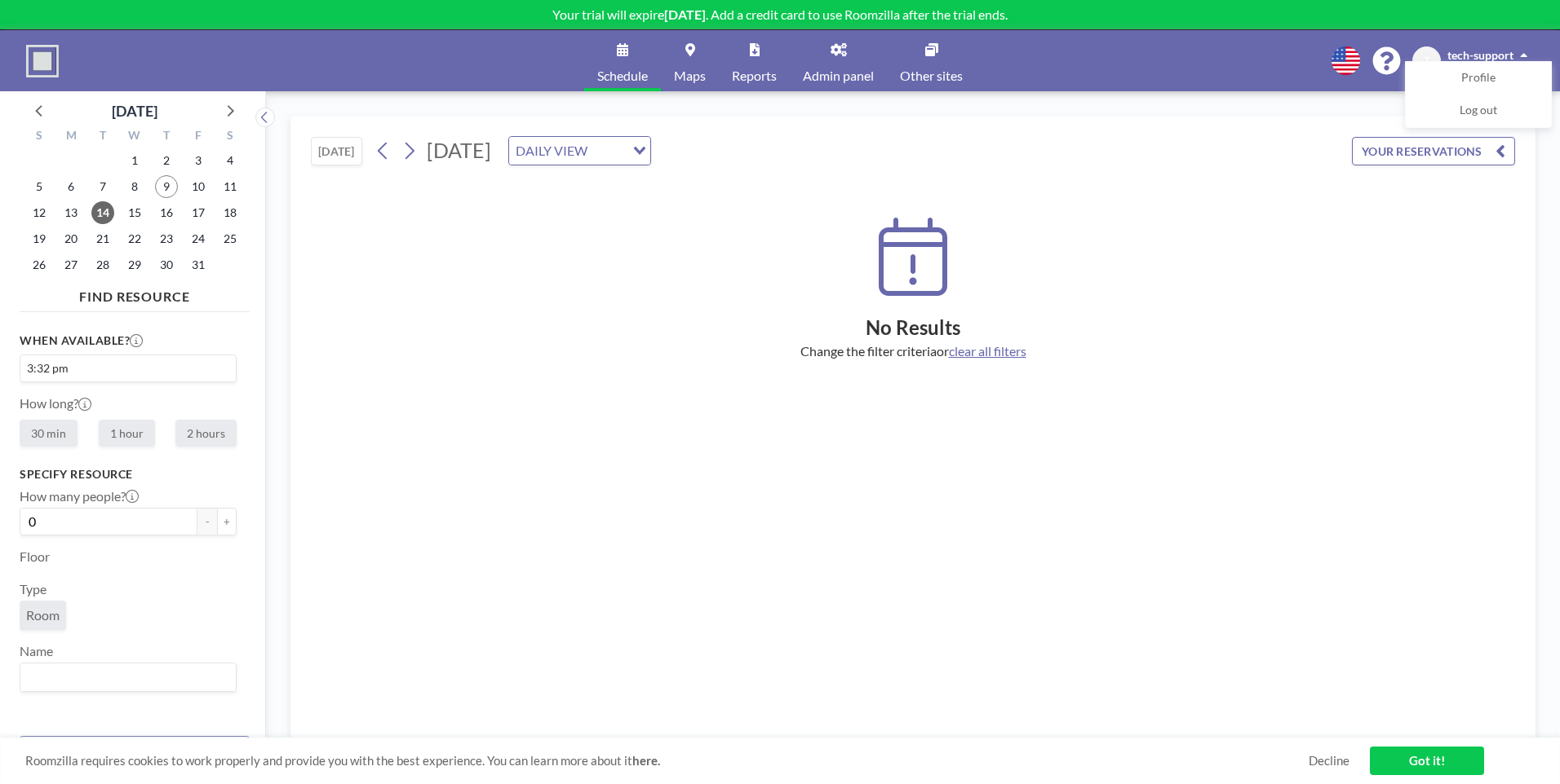
click at [114, 362] on input "Search for option" at bounding box center [150, 369] width 154 height 20
click at [384, 414] on div "No Results Change the filter criteria or clear all filters" at bounding box center [913, 459] width 1204 height 561
click at [118, 430] on label "1 hour" at bounding box center [127, 433] width 56 height 27
radio input "true"
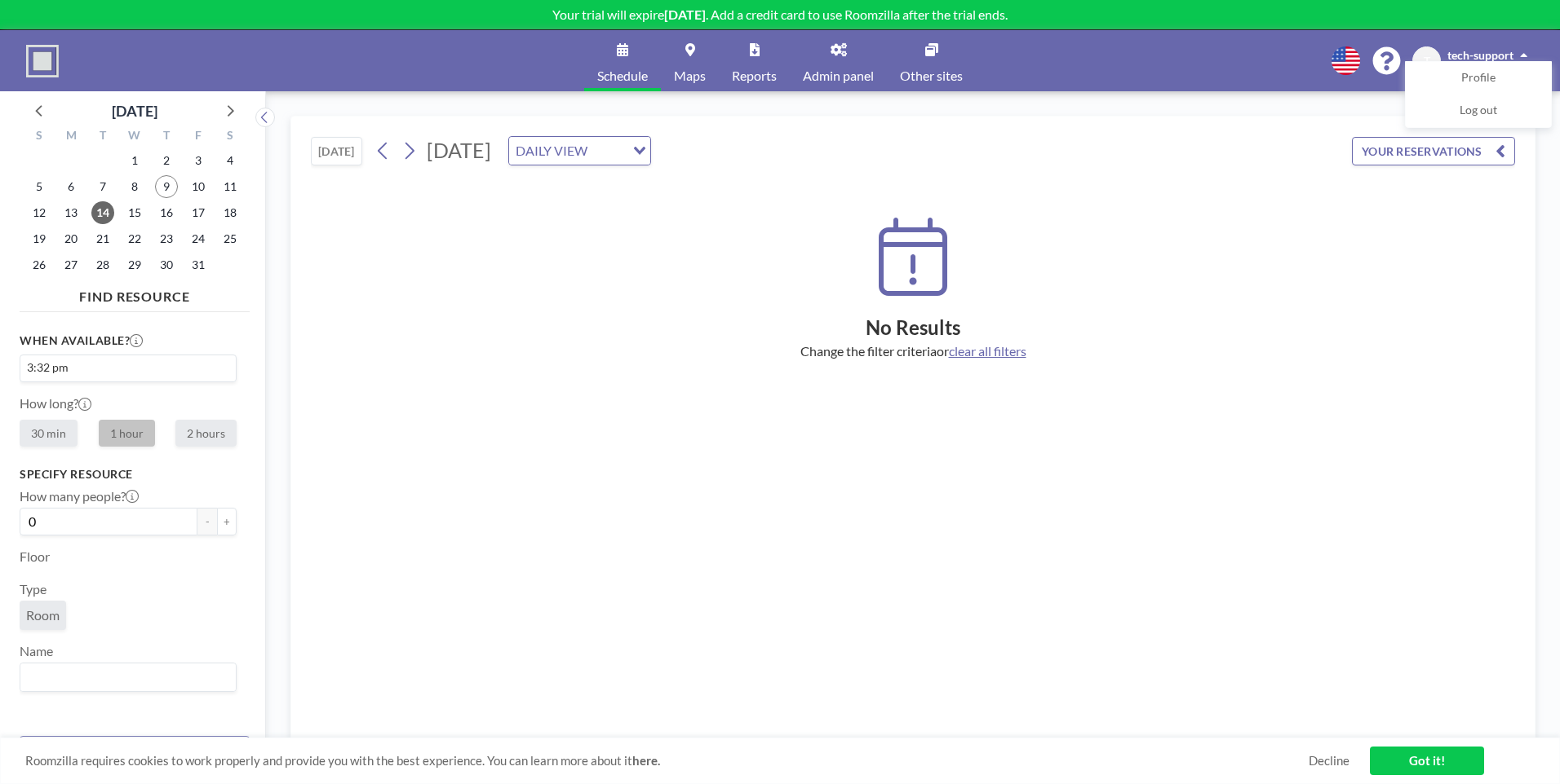
click at [223, 431] on label "2 hours" at bounding box center [205, 433] width 61 height 27
radio input "true"
click at [124, 374] on input "Search for option" at bounding box center [124, 369] width 205 height 20
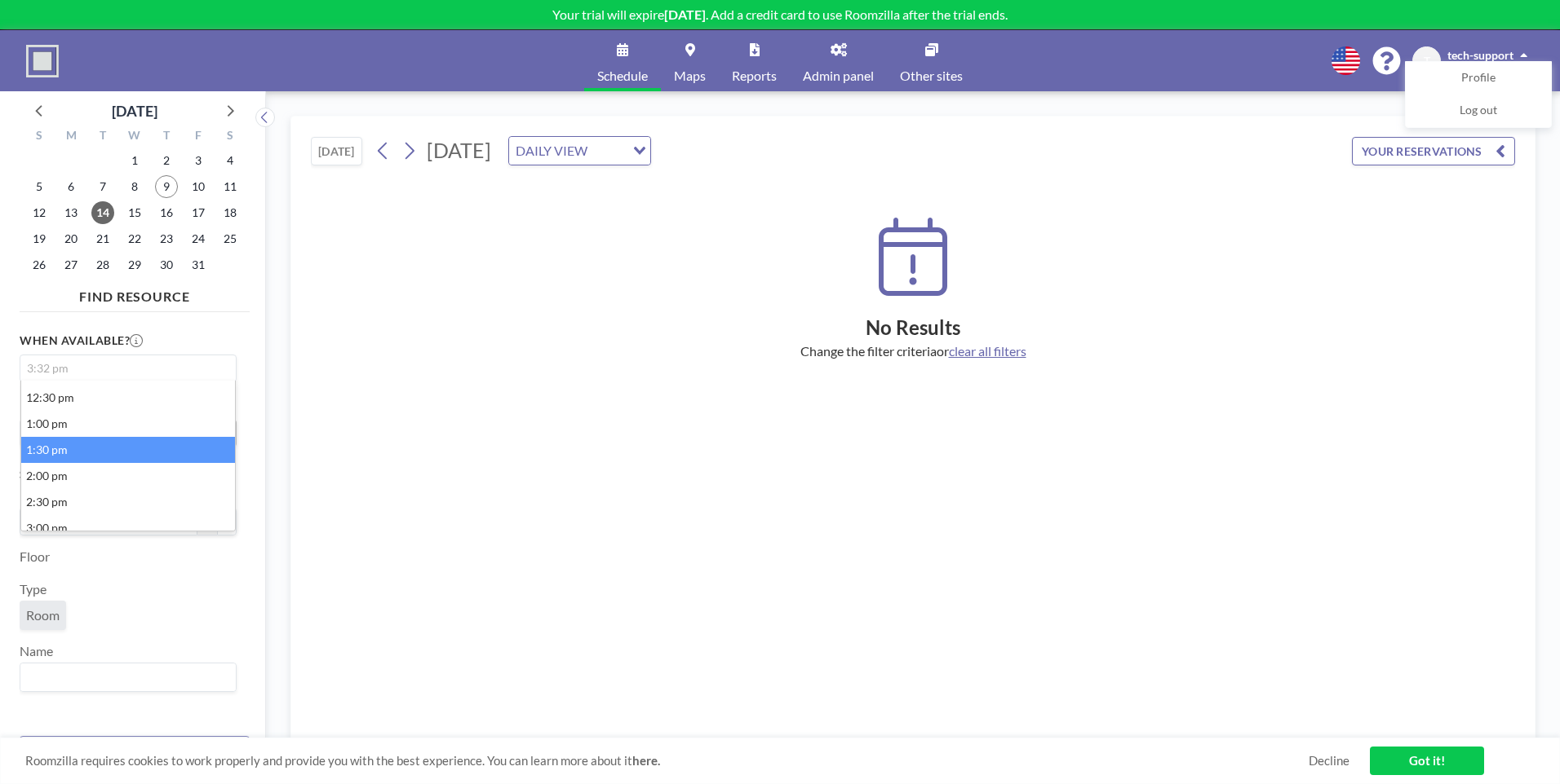
click at [116, 448] on li "1:30 pm" at bounding box center [128, 450] width 214 height 26
click at [128, 363] on input "Search for option" at bounding box center [150, 369] width 154 height 20
click at [106, 426] on li "10:00 am" at bounding box center [128, 431] width 214 height 26
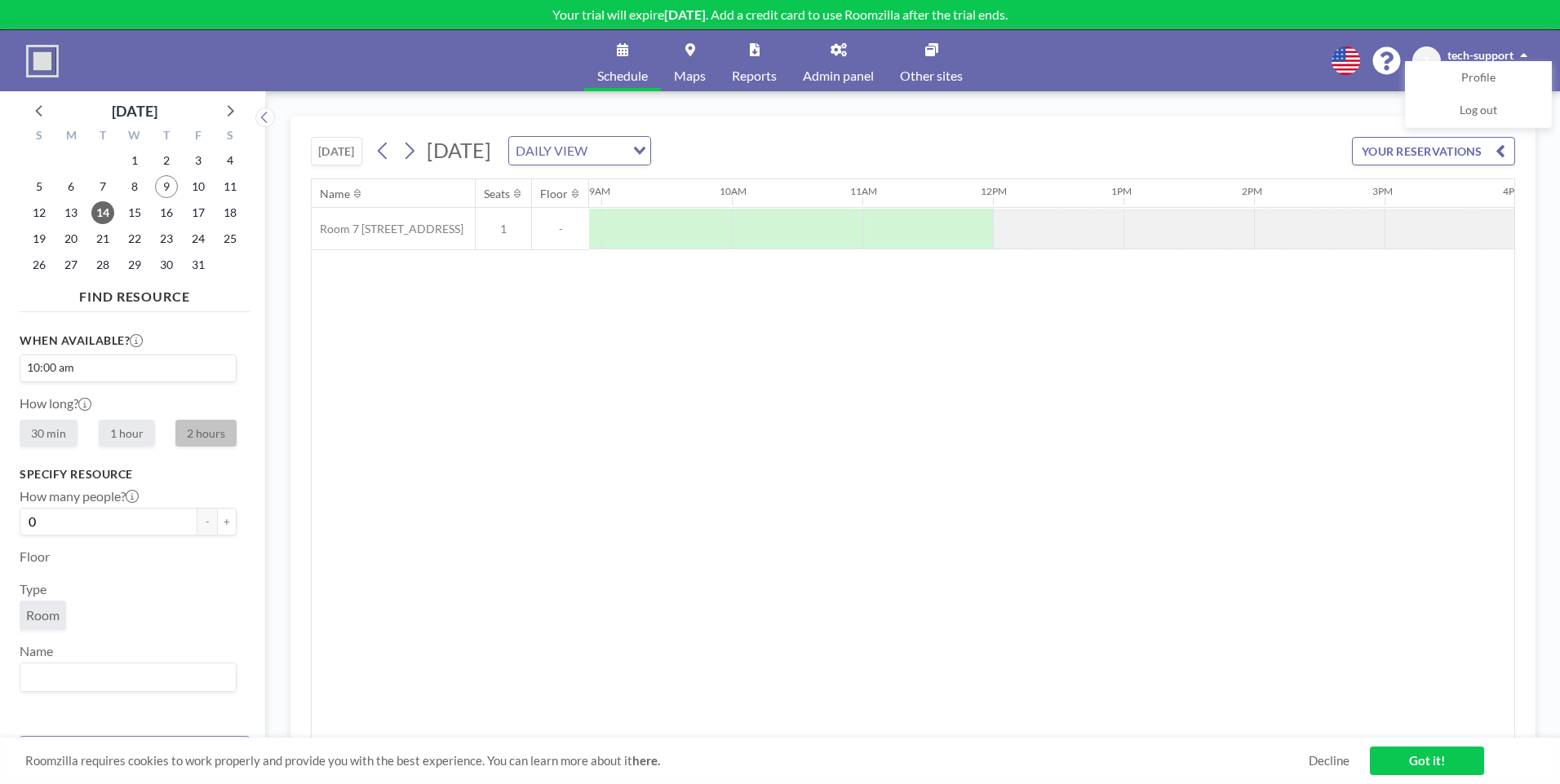
scroll to position [0, 1175]
click at [68, 436] on label "30 min" at bounding box center [48, 433] width 58 height 27
radio input "true"
click at [175, 441] on label "2 hours" at bounding box center [205, 433] width 61 height 27
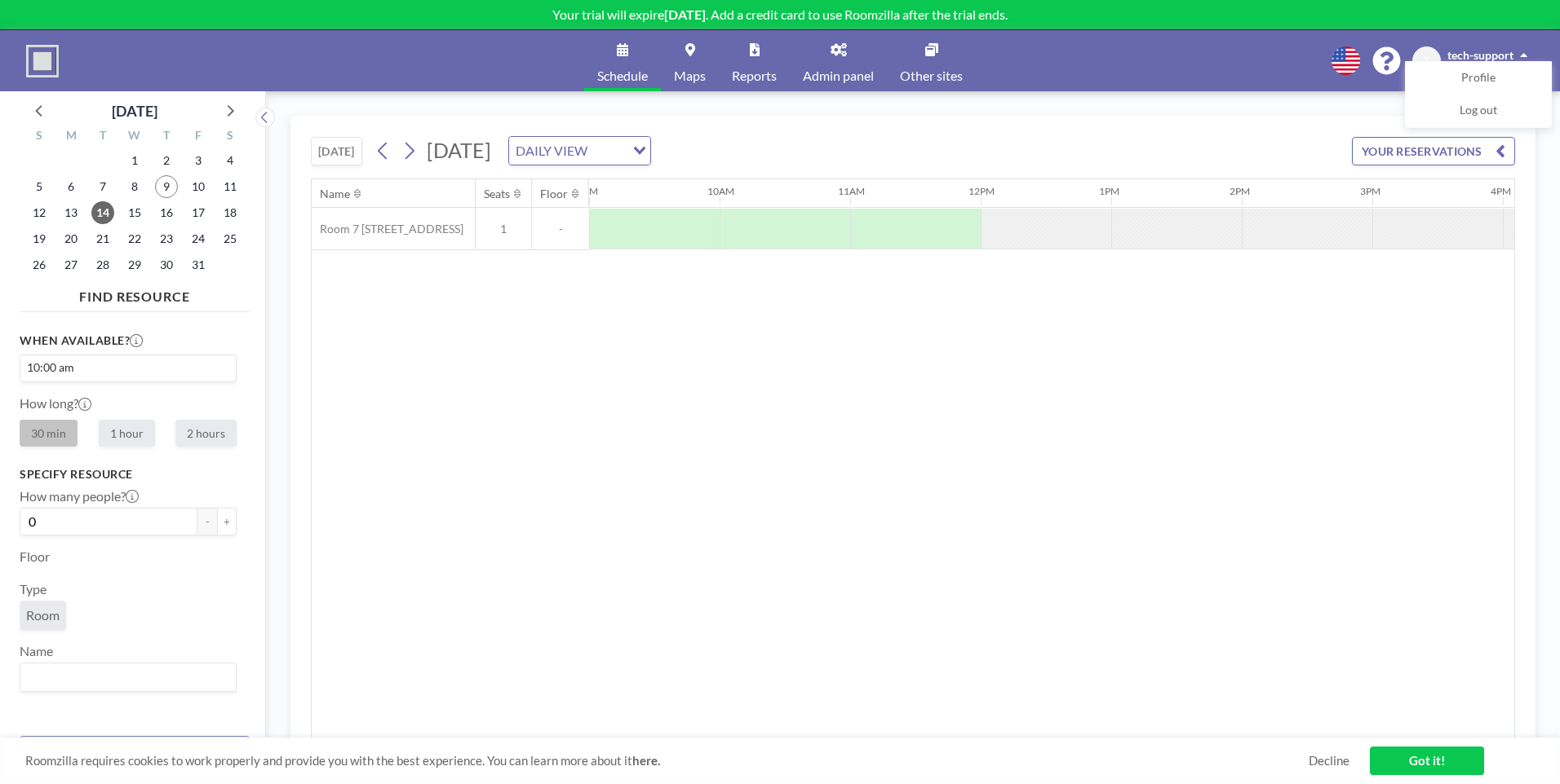
radio input "true"
click at [127, 441] on label "1 hour" at bounding box center [127, 433] width 56 height 27
radio input "true"
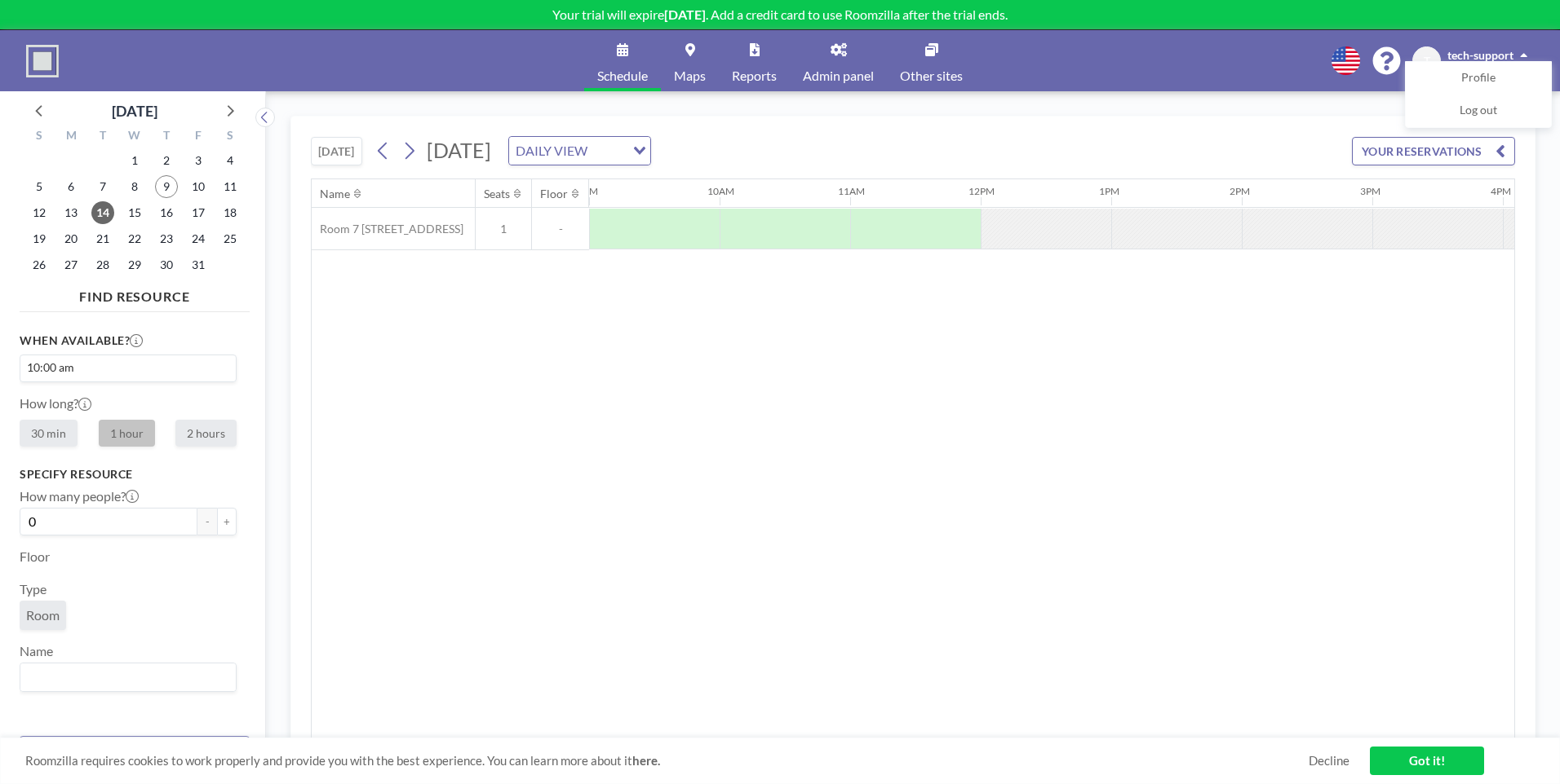
click at [763, 76] on span "Reports" at bounding box center [754, 76] width 45 height 13
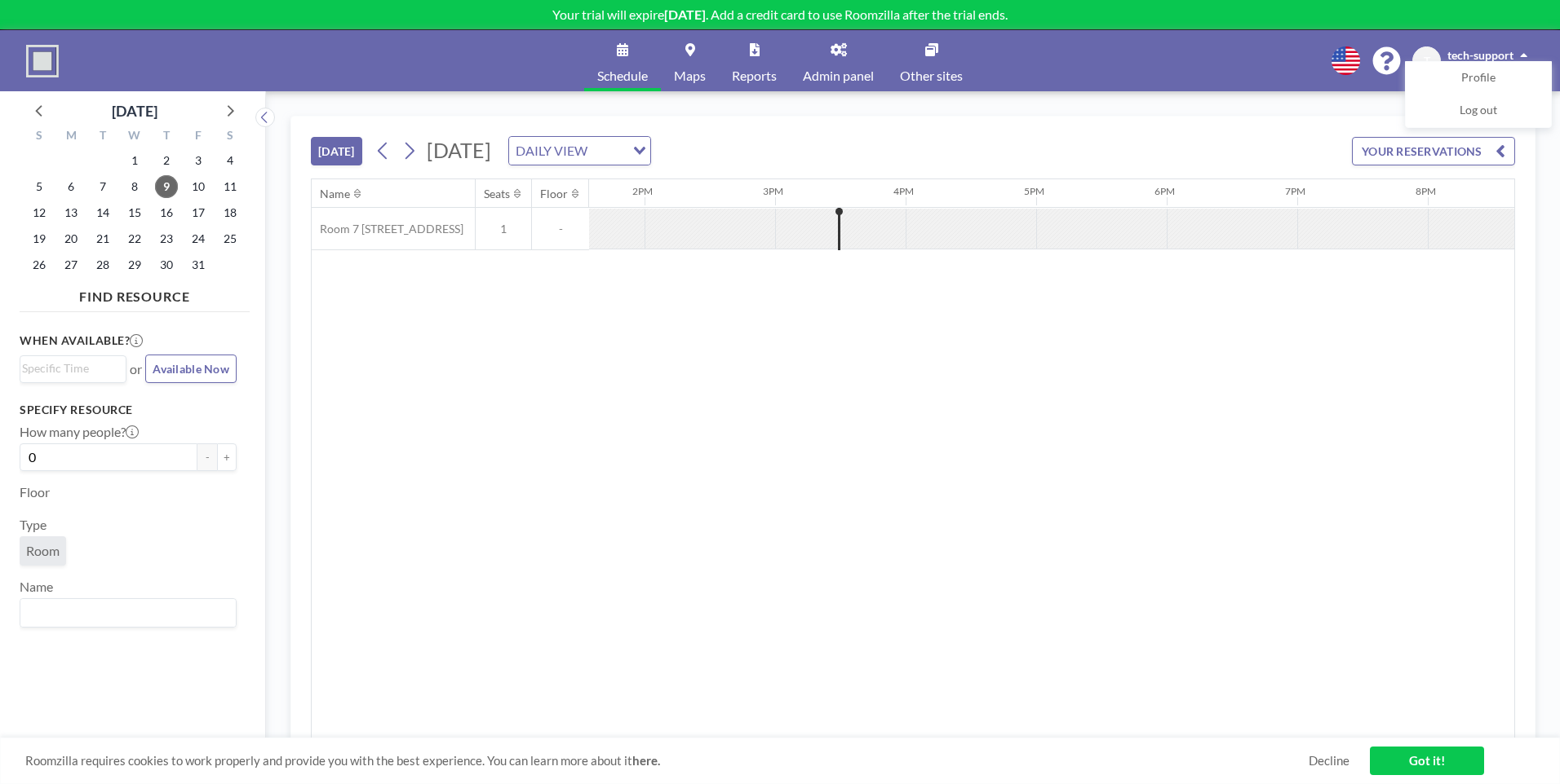
scroll to position [0, 1827]
click at [1382, 152] on button "YOUR RESERVATIONS" at bounding box center [1432, 151] width 163 height 29
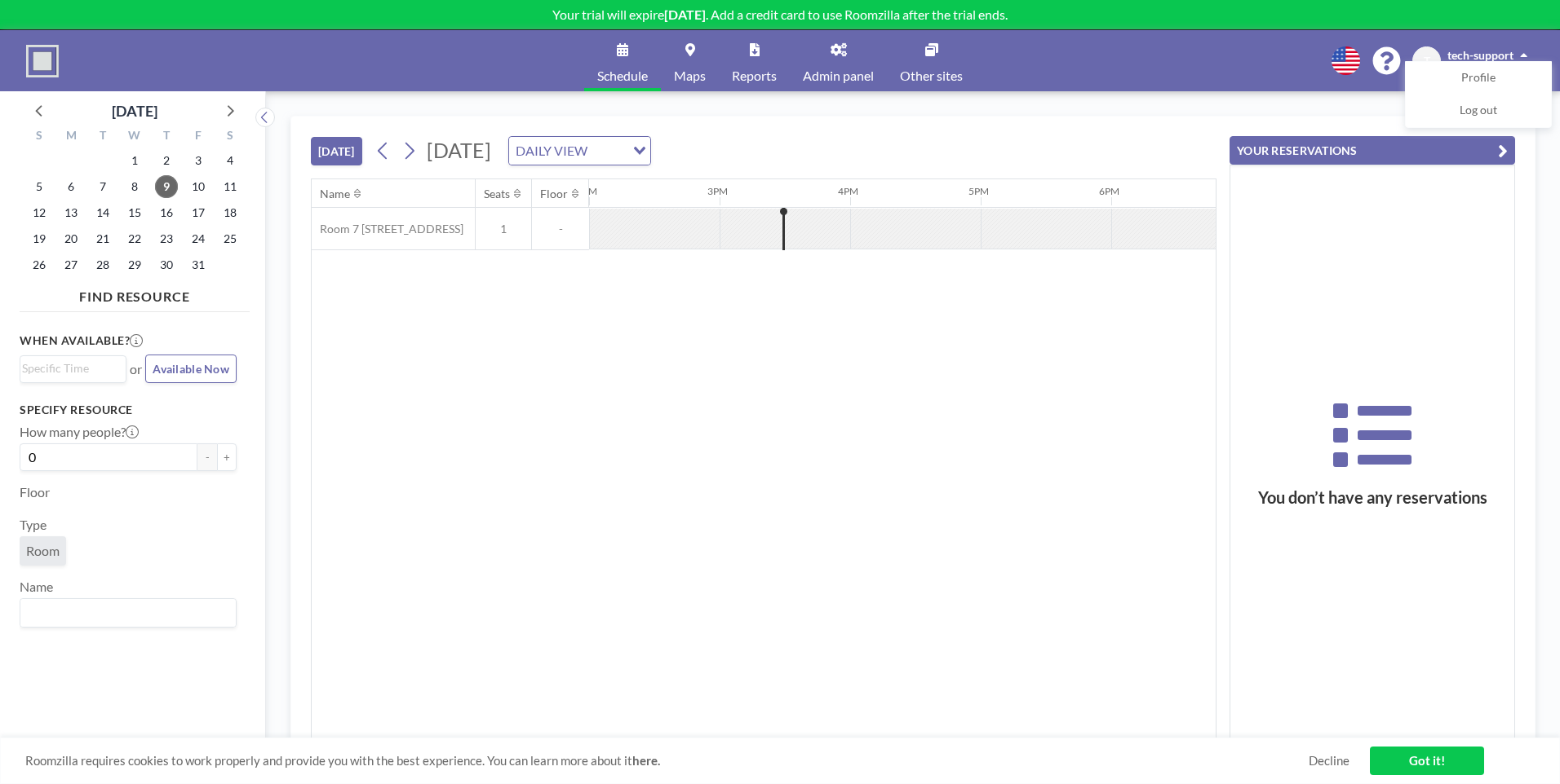
click at [611, 72] on span "Schedule" at bounding box center [623, 76] width 51 height 13
click at [413, 155] on icon at bounding box center [410, 151] width 9 height 17
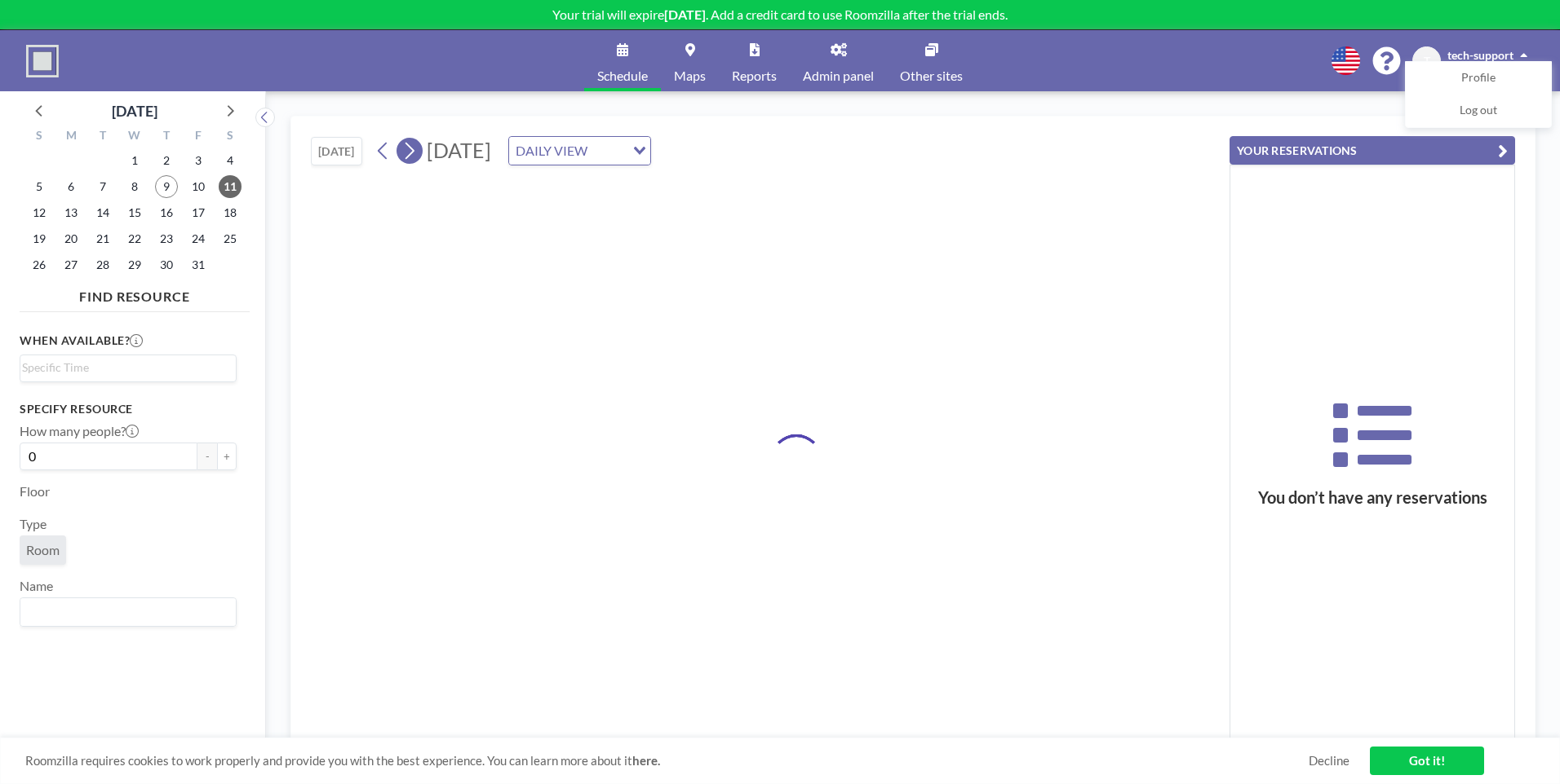
click at [413, 155] on icon at bounding box center [410, 151] width 9 height 17
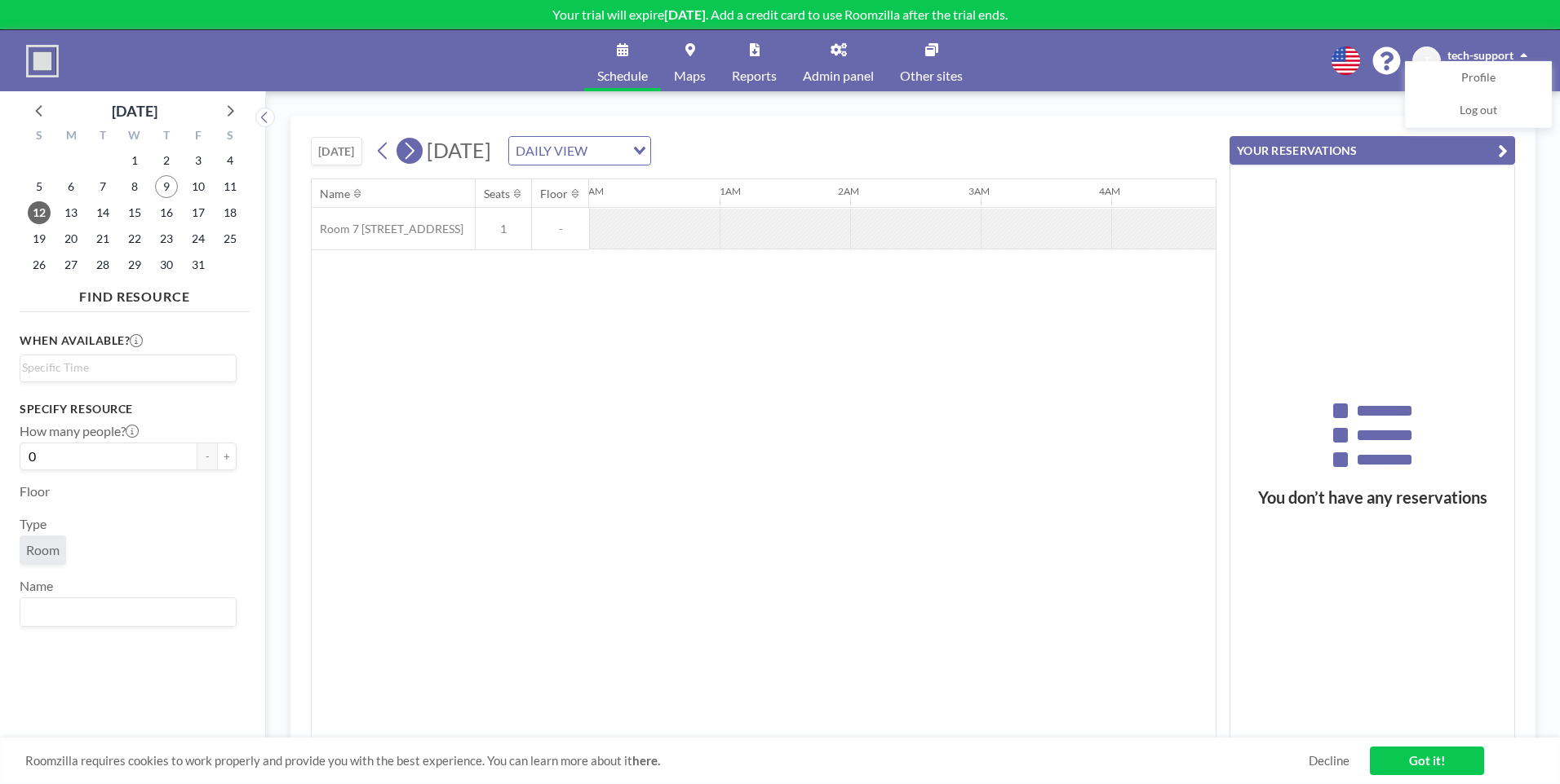
scroll to position [0, 830]
click at [413, 155] on icon at bounding box center [410, 151] width 9 height 17
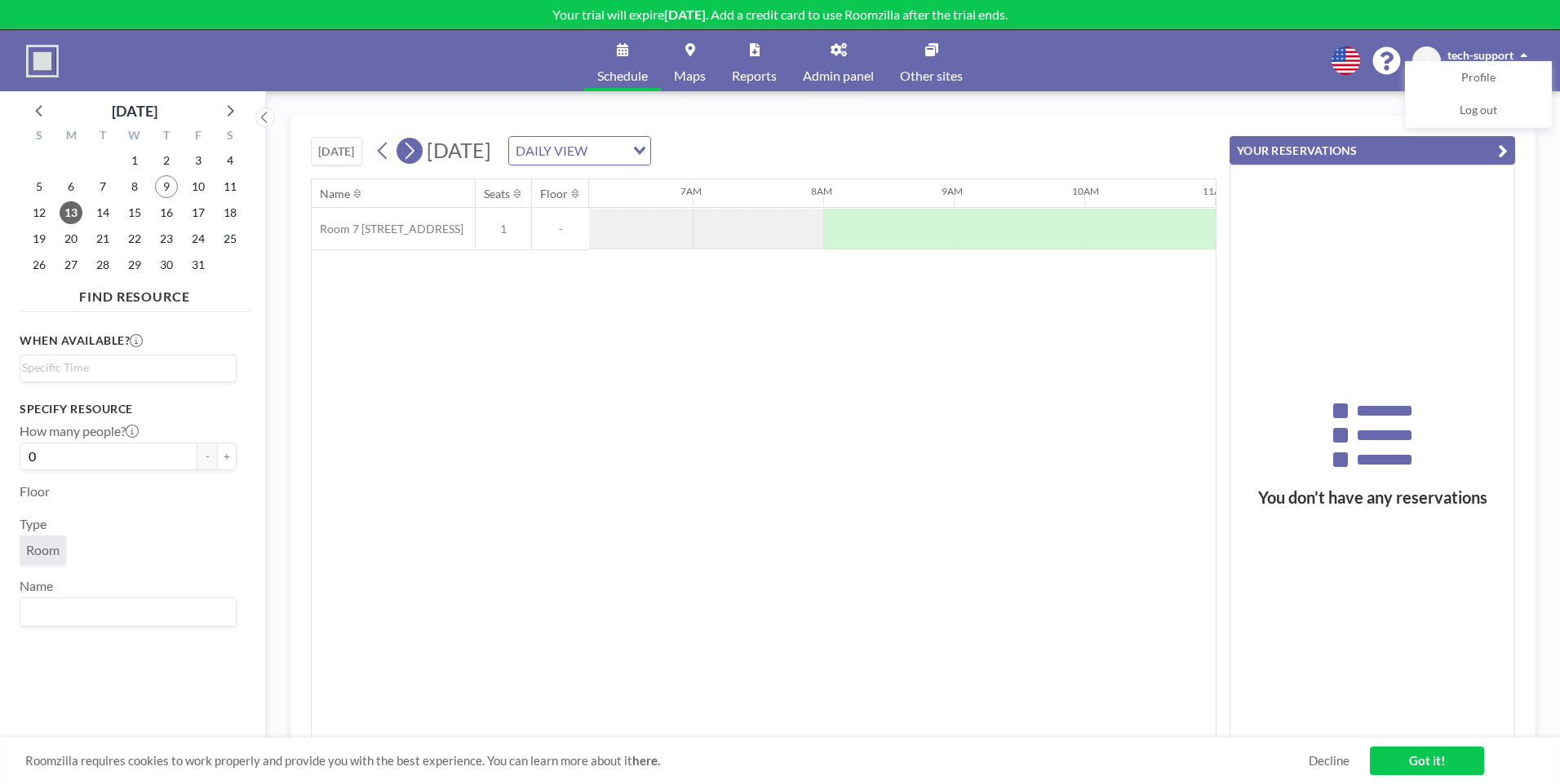
scroll to position [0, 914]
click at [770, 226] on div at bounding box center [785, 229] width 131 height 41
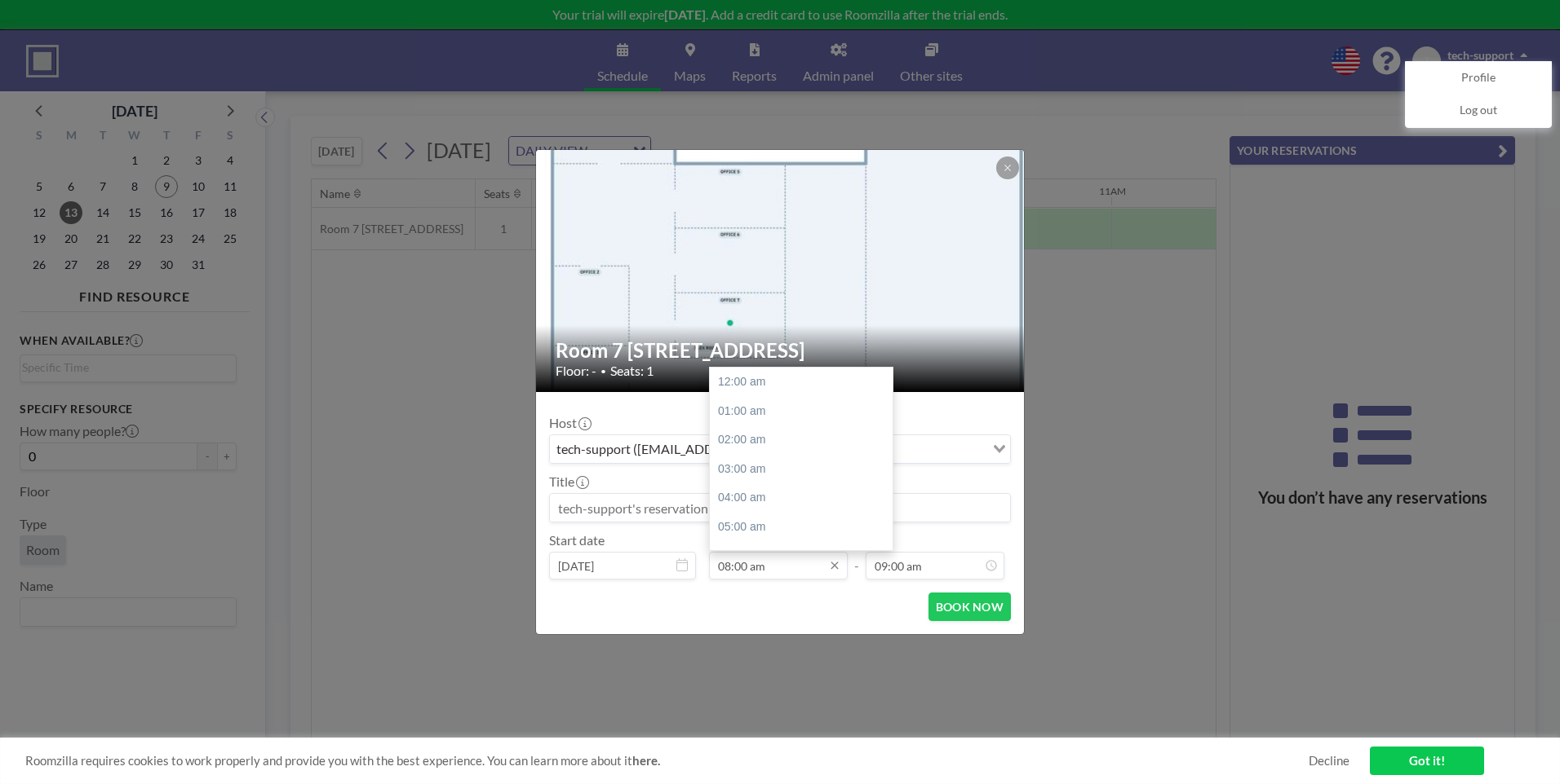
scroll to position [232, 0]
click at [809, 569] on input "08:00 am" at bounding box center [779, 566] width 139 height 28
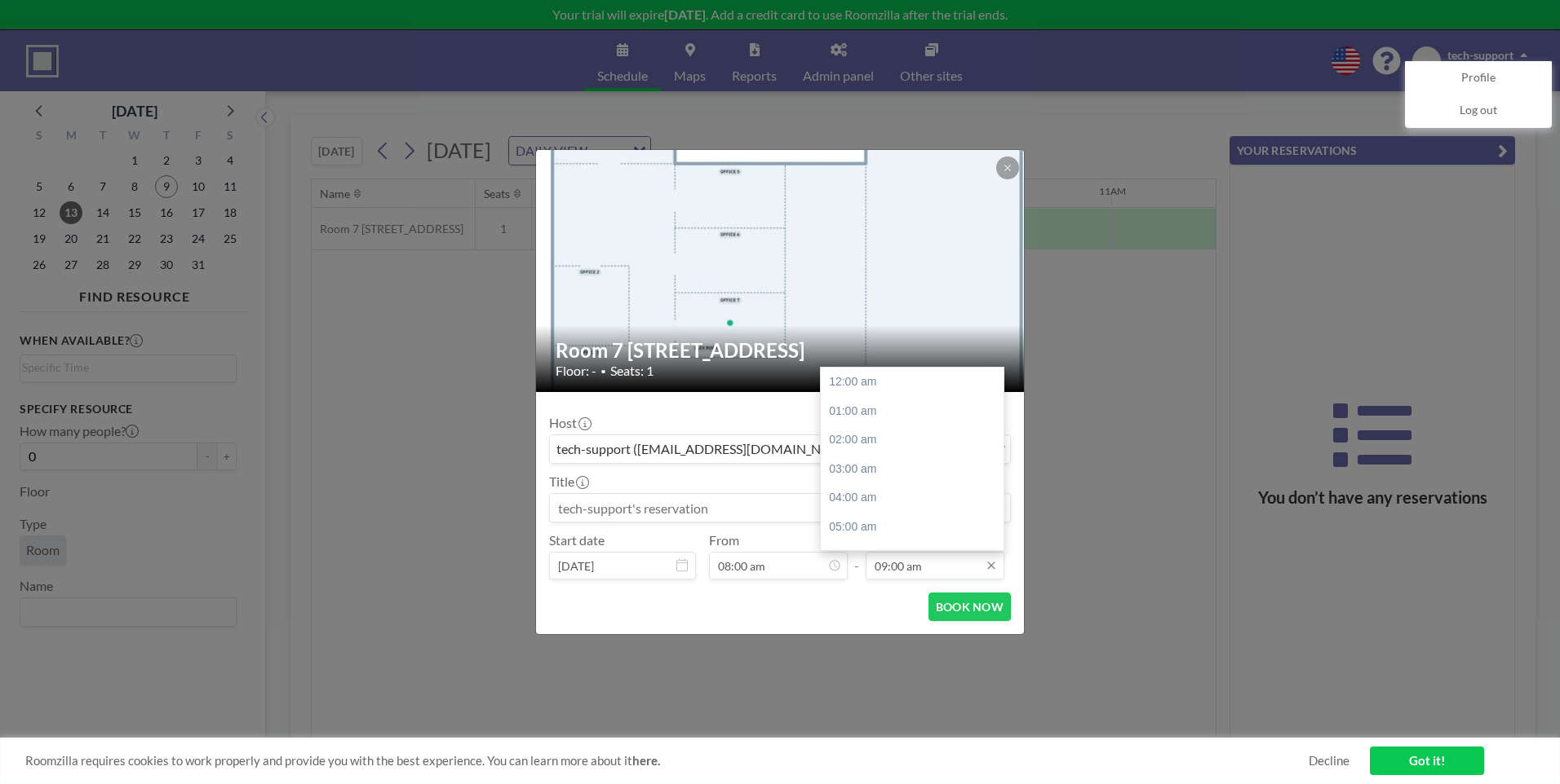
click at [899, 563] on input "09:00 am" at bounding box center [935, 566] width 139 height 28
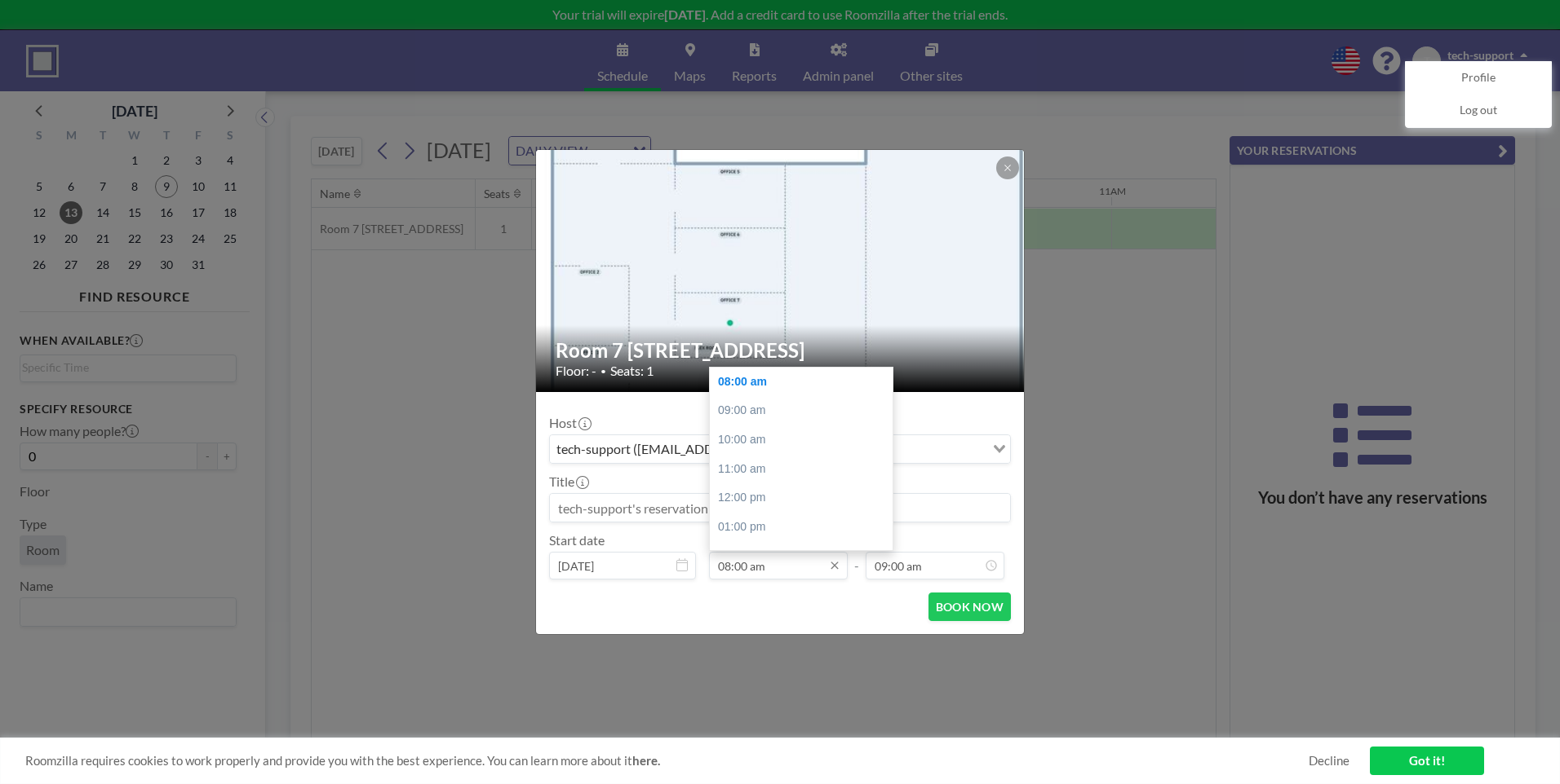
click at [769, 565] on input "08:00 am" at bounding box center [779, 566] width 139 height 28
click at [769, 504] on input at bounding box center [780, 508] width 460 height 28
click at [1010, 170] on icon at bounding box center [1007, 167] width 6 height 6
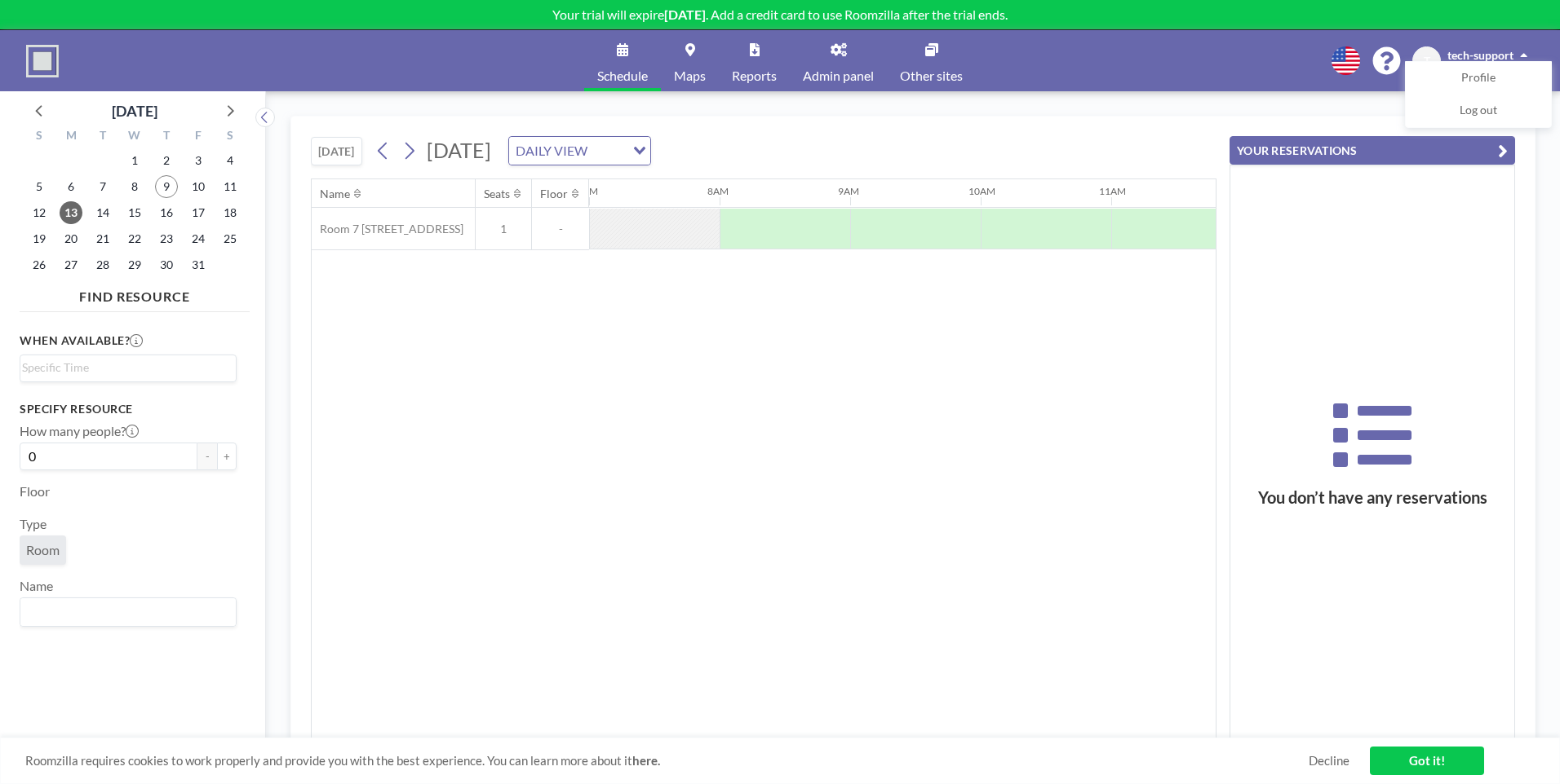
click at [913, 70] on span "Other sites" at bounding box center [931, 76] width 63 height 13
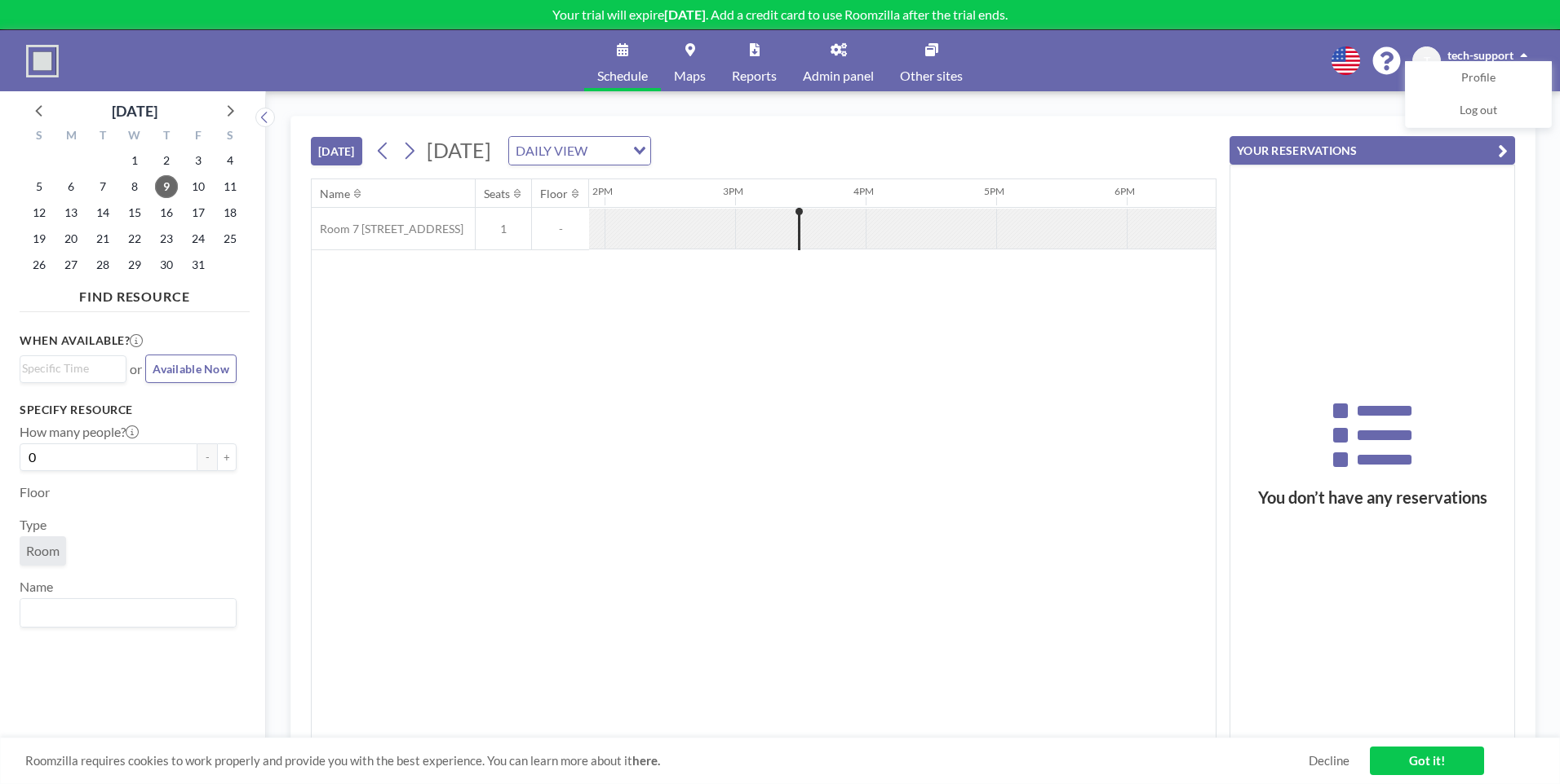
scroll to position [0, 1827]
click at [735, 12] on p "Your trial will expire [DATE] . Add a credit card to use Roomzilla after the tr…" at bounding box center [780, 15] width 1560 height 16
click at [1508, 148] on button "YOUR RESERVATIONS" at bounding box center [1372, 150] width 285 height 29
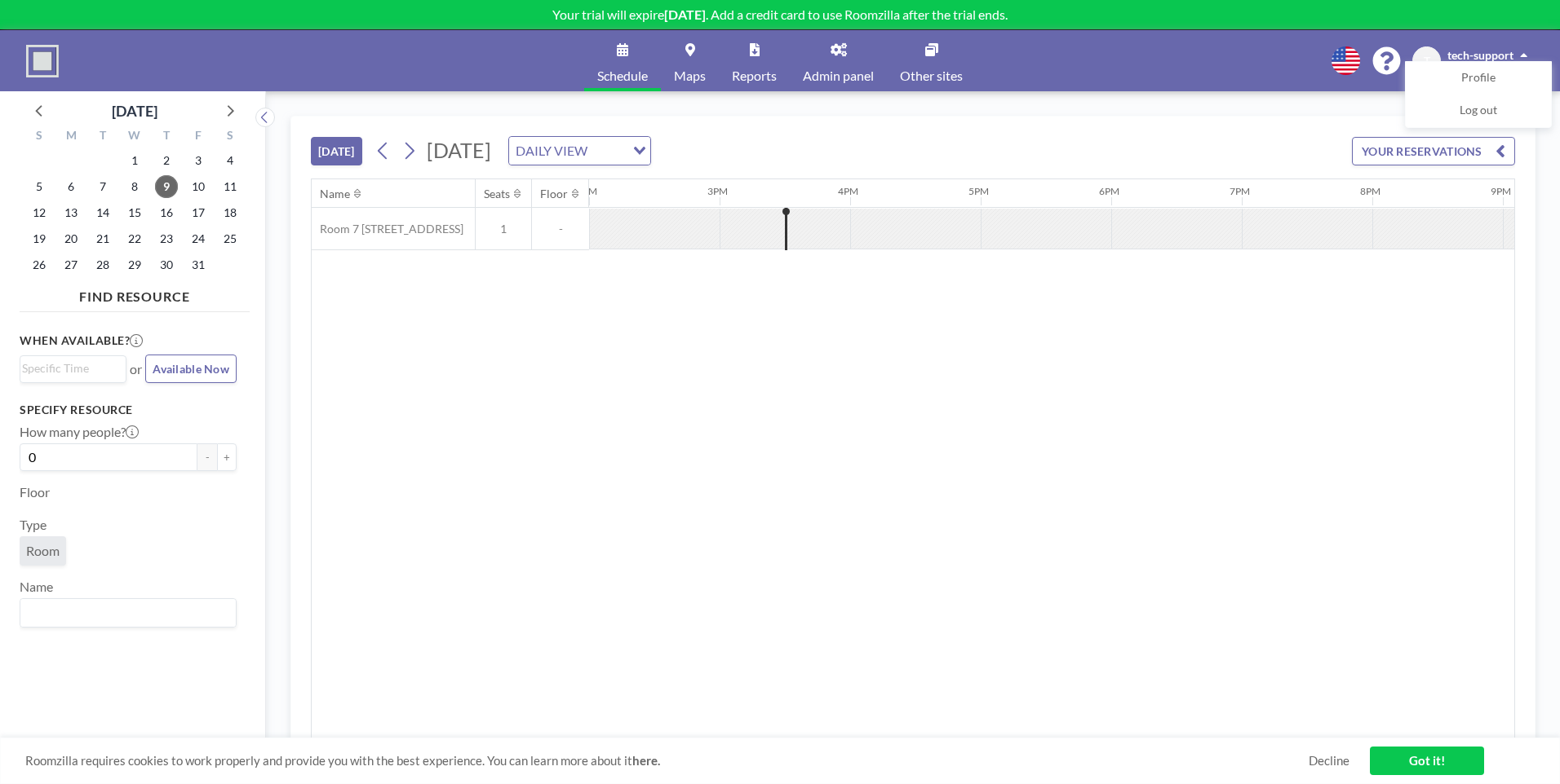
click at [1463, 49] on span "tech-support" at bounding box center [1480, 55] width 66 height 14
click at [1464, 49] on span "tech-support" at bounding box center [1480, 55] width 66 height 14
click at [1471, 77] on span "Profile" at bounding box center [1478, 78] width 34 height 16
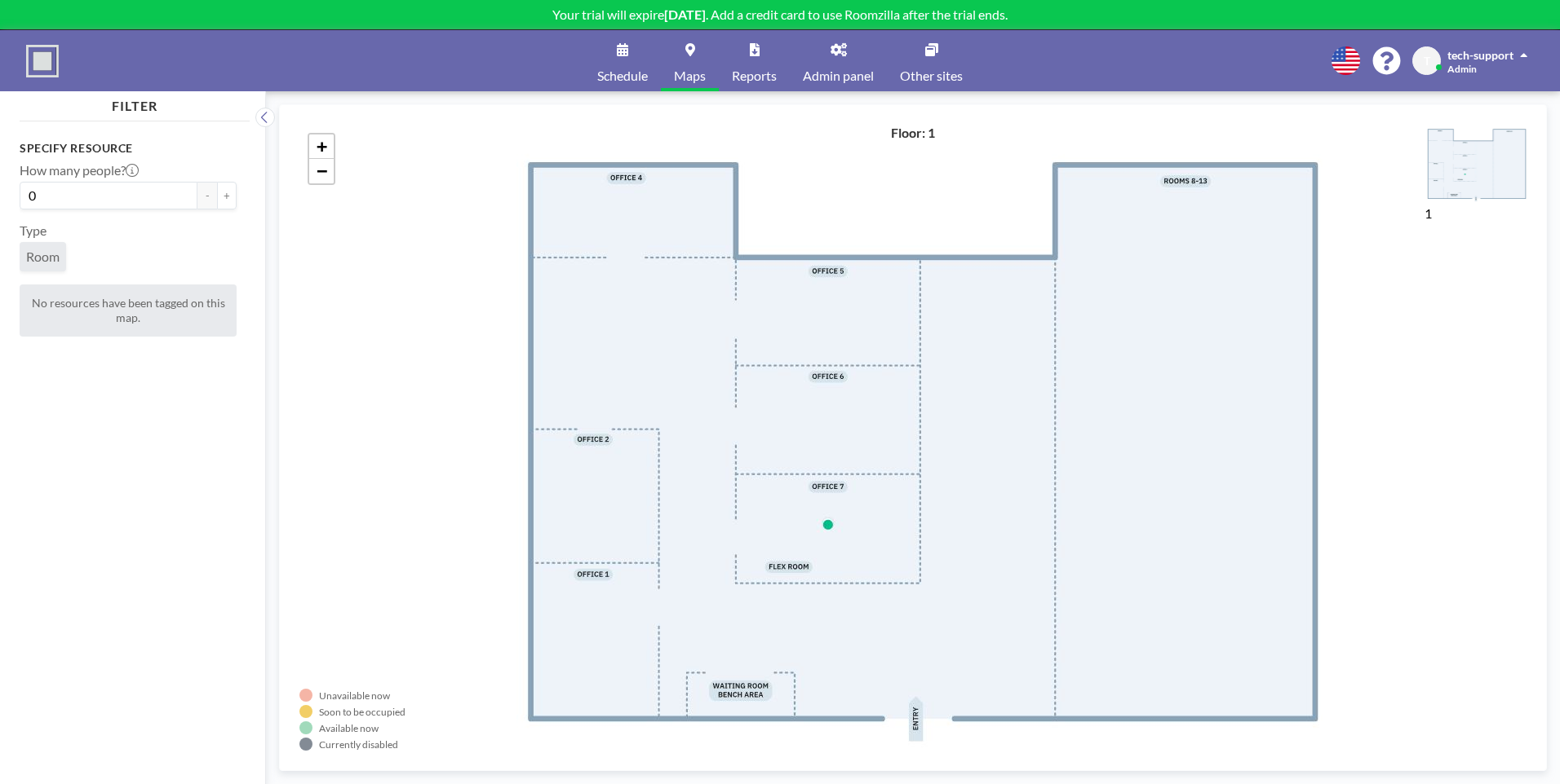
click at [650, 68] on link "Schedule" at bounding box center [623, 60] width 77 height 61
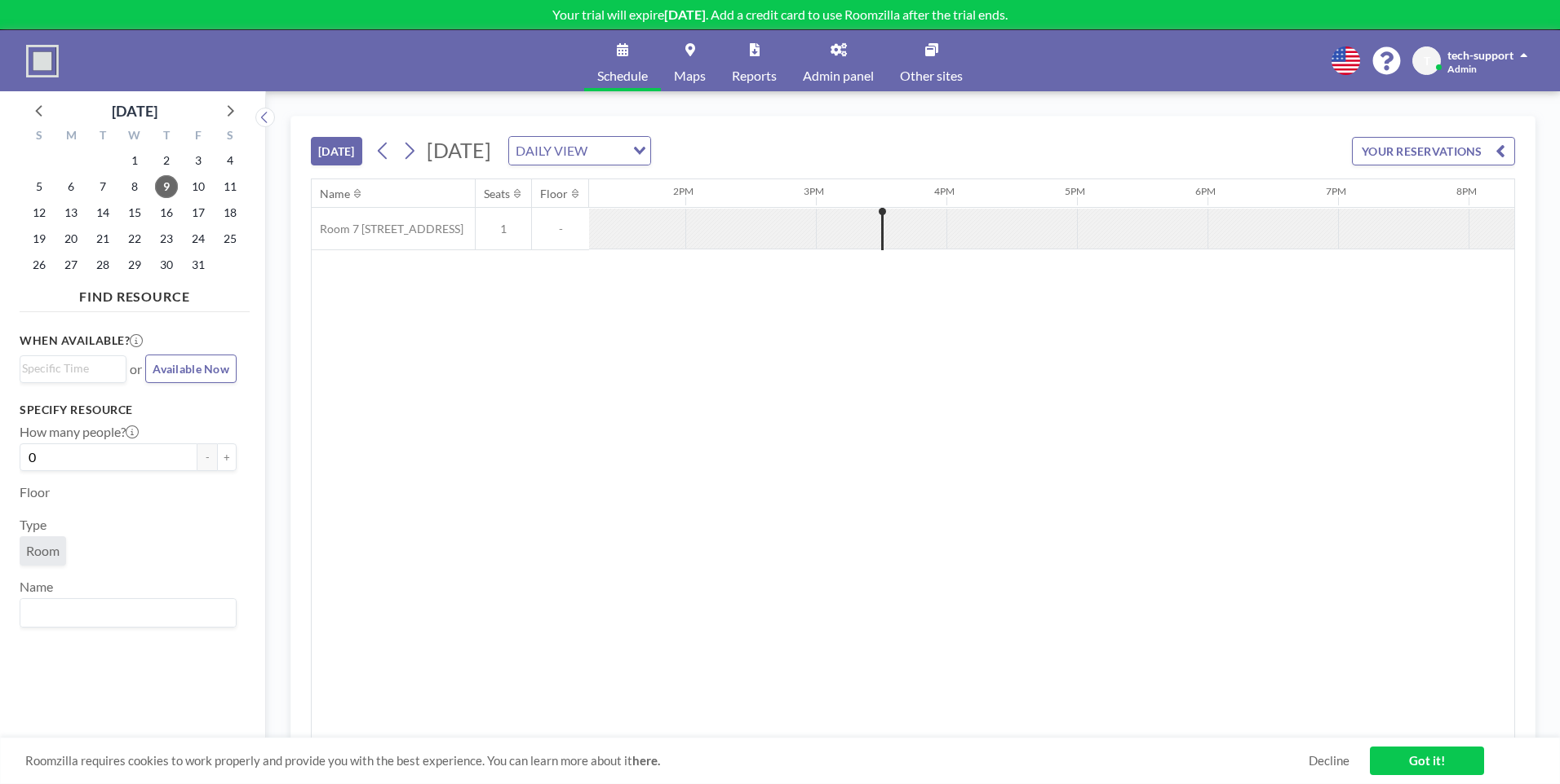
scroll to position [0, 1827]
click at [687, 69] on span "Maps" at bounding box center [690, 76] width 32 height 13
click at [670, 79] on link "Maps" at bounding box center [690, 60] width 58 height 61
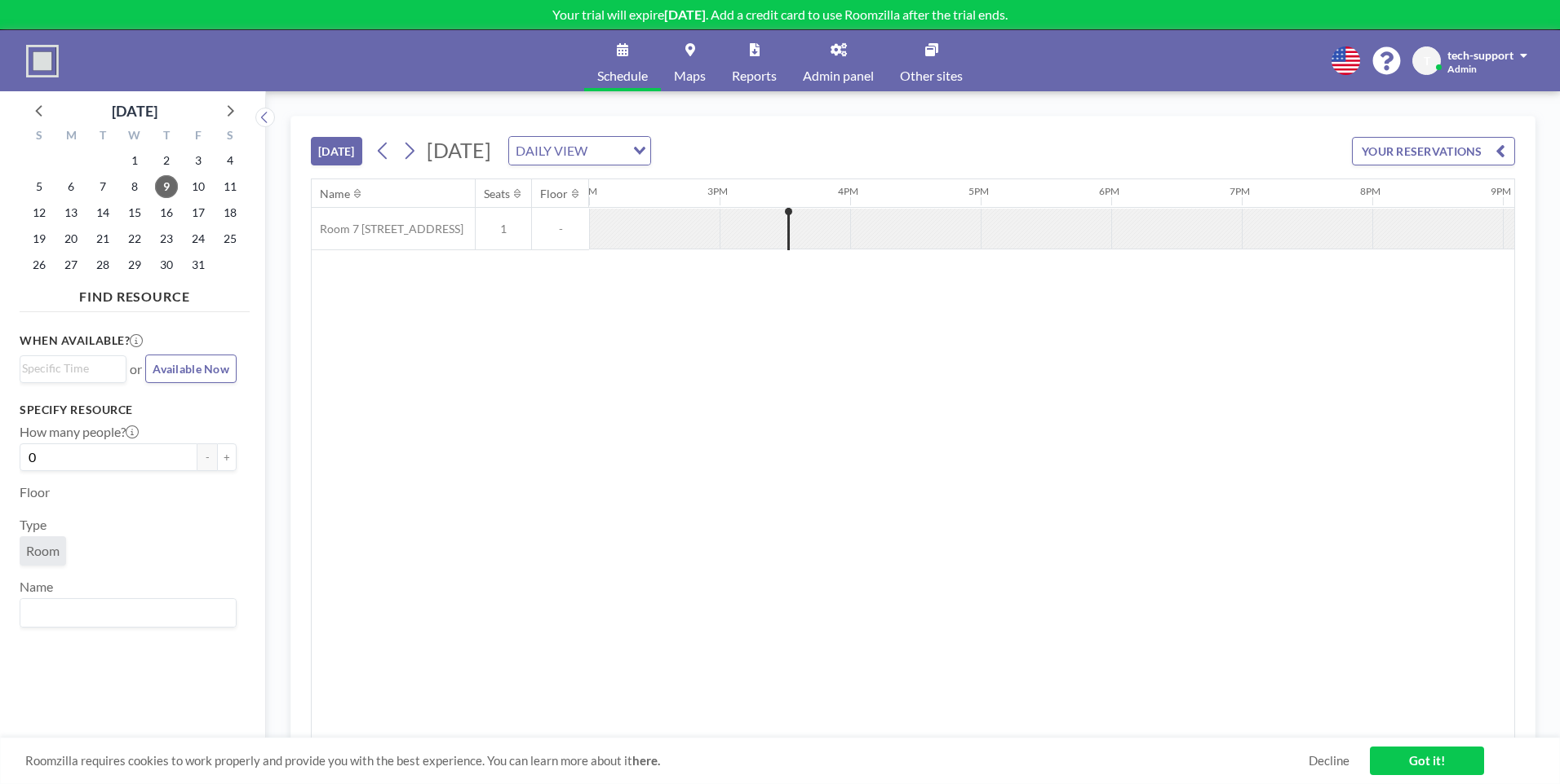
click at [688, 60] on link "Maps" at bounding box center [690, 60] width 58 height 61
click at [703, 72] on span "Maps" at bounding box center [690, 76] width 32 height 13
click at [694, 74] on span "Maps" at bounding box center [690, 76] width 32 height 13
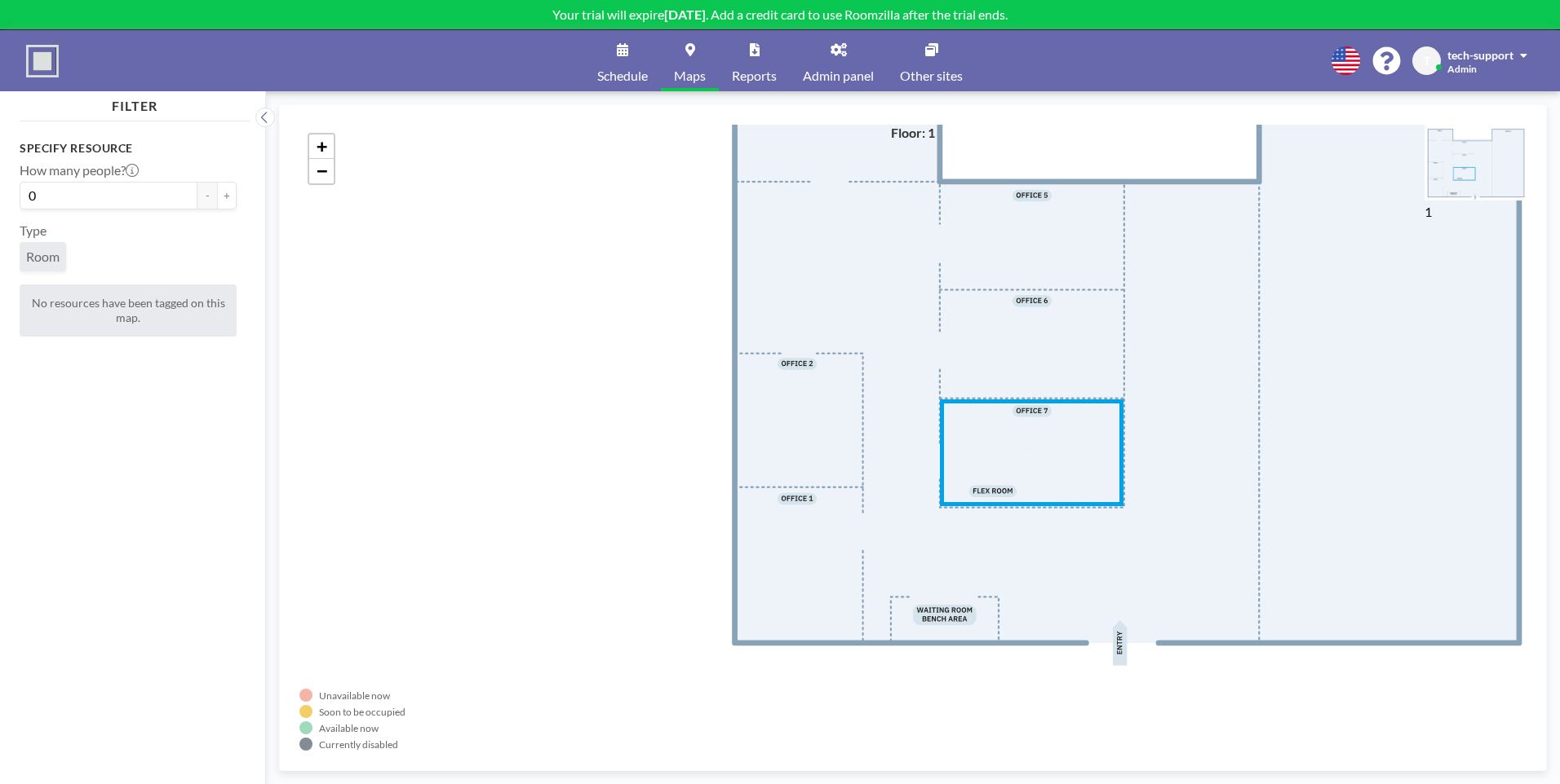
click at [676, 62] on link "Maps" at bounding box center [690, 60] width 58 height 61
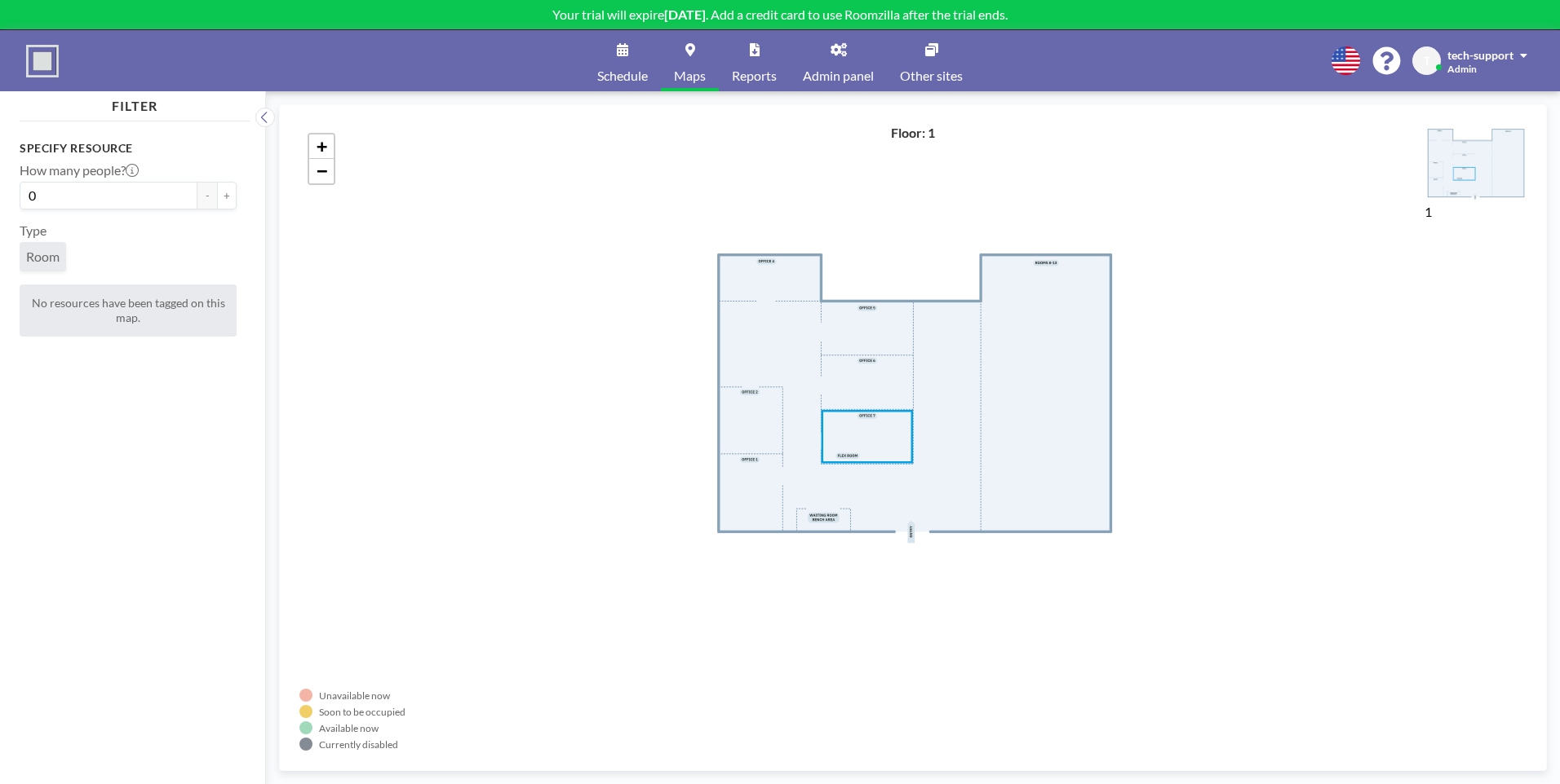
click at [485, 466] on div "+ −" at bounding box center [913, 438] width 1227 height 626
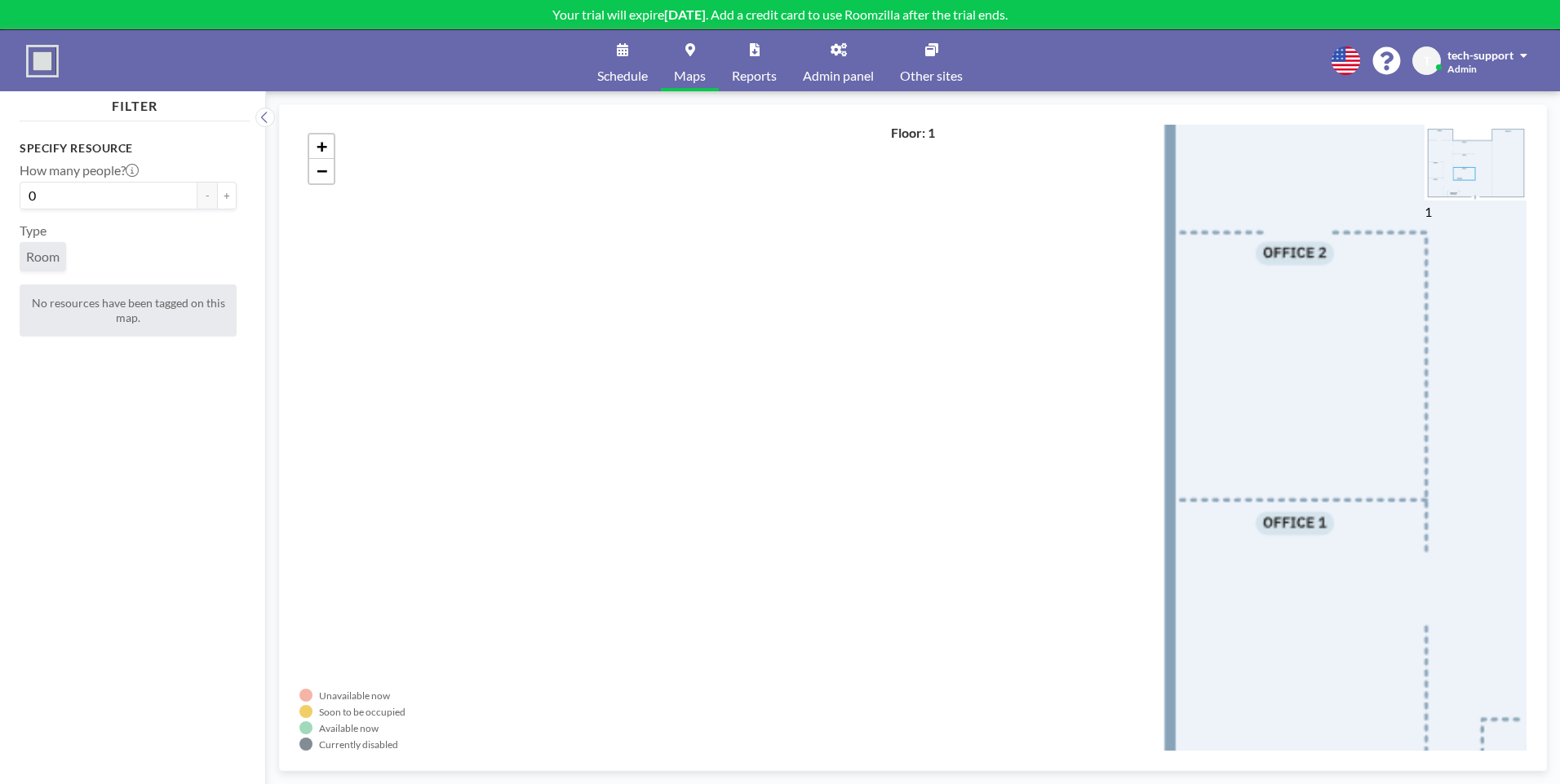
click at [636, 50] on link "Schedule" at bounding box center [623, 60] width 77 height 61
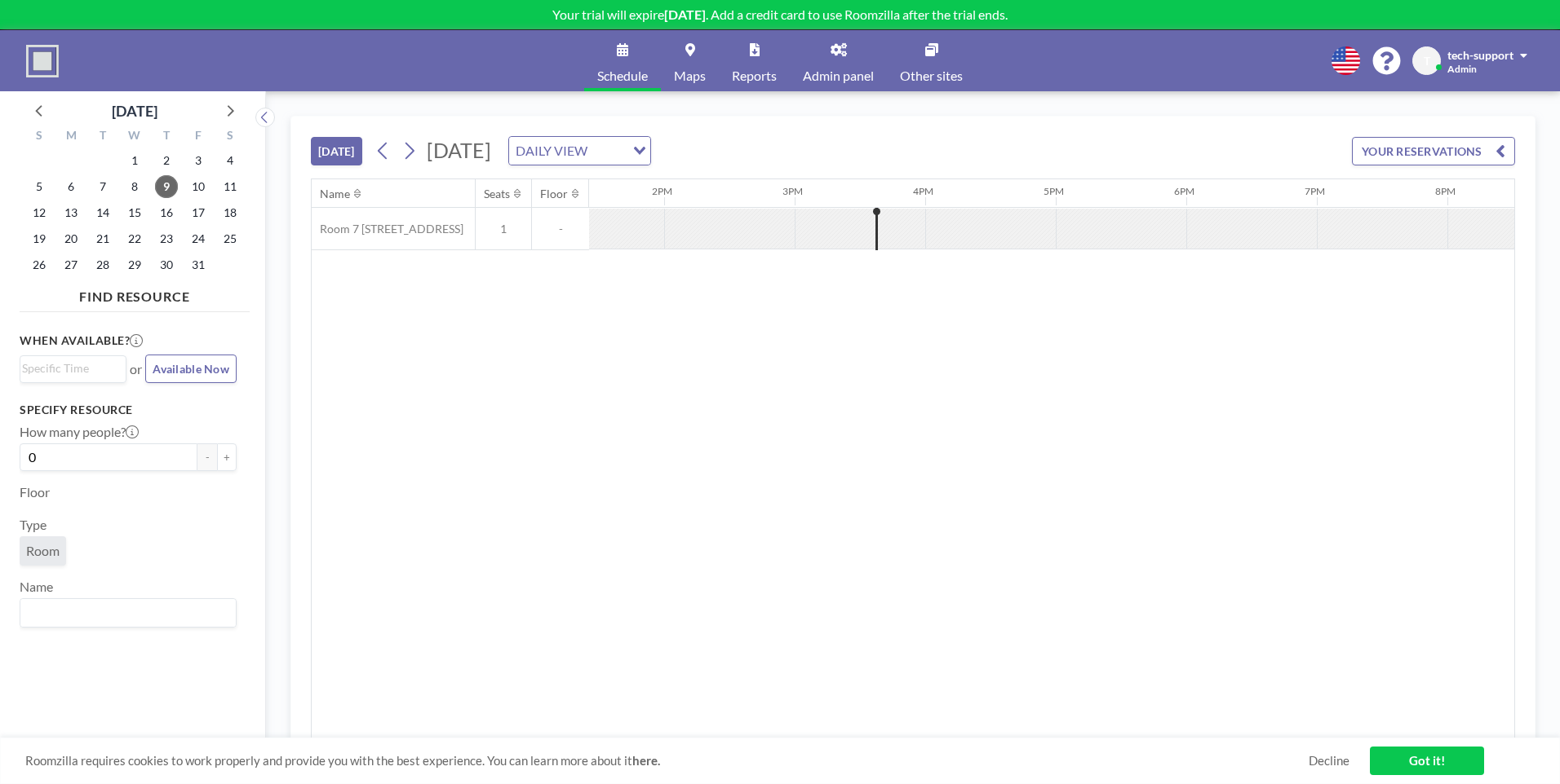
scroll to position [0, 1827]
click at [689, 54] on icon at bounding box center [690, 50] width 10 height 13
click at [681, 65] on link "Maps" at bounding box center [690, 60] width 58 height 61
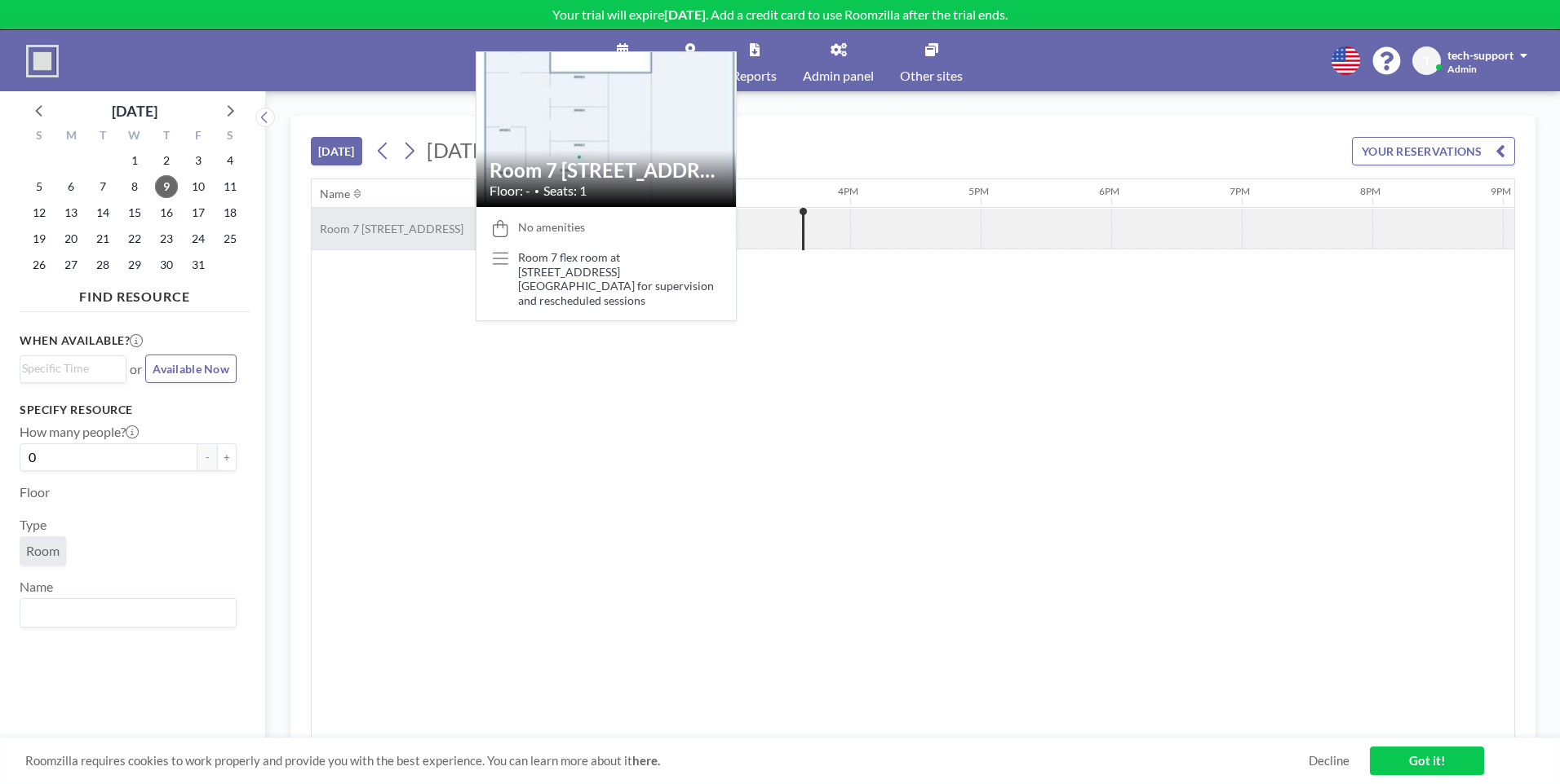
click at [432, 234] on div "Room 7 [STREET_ADDRESS]" at bounding box center [393, 228] width 163 height 42
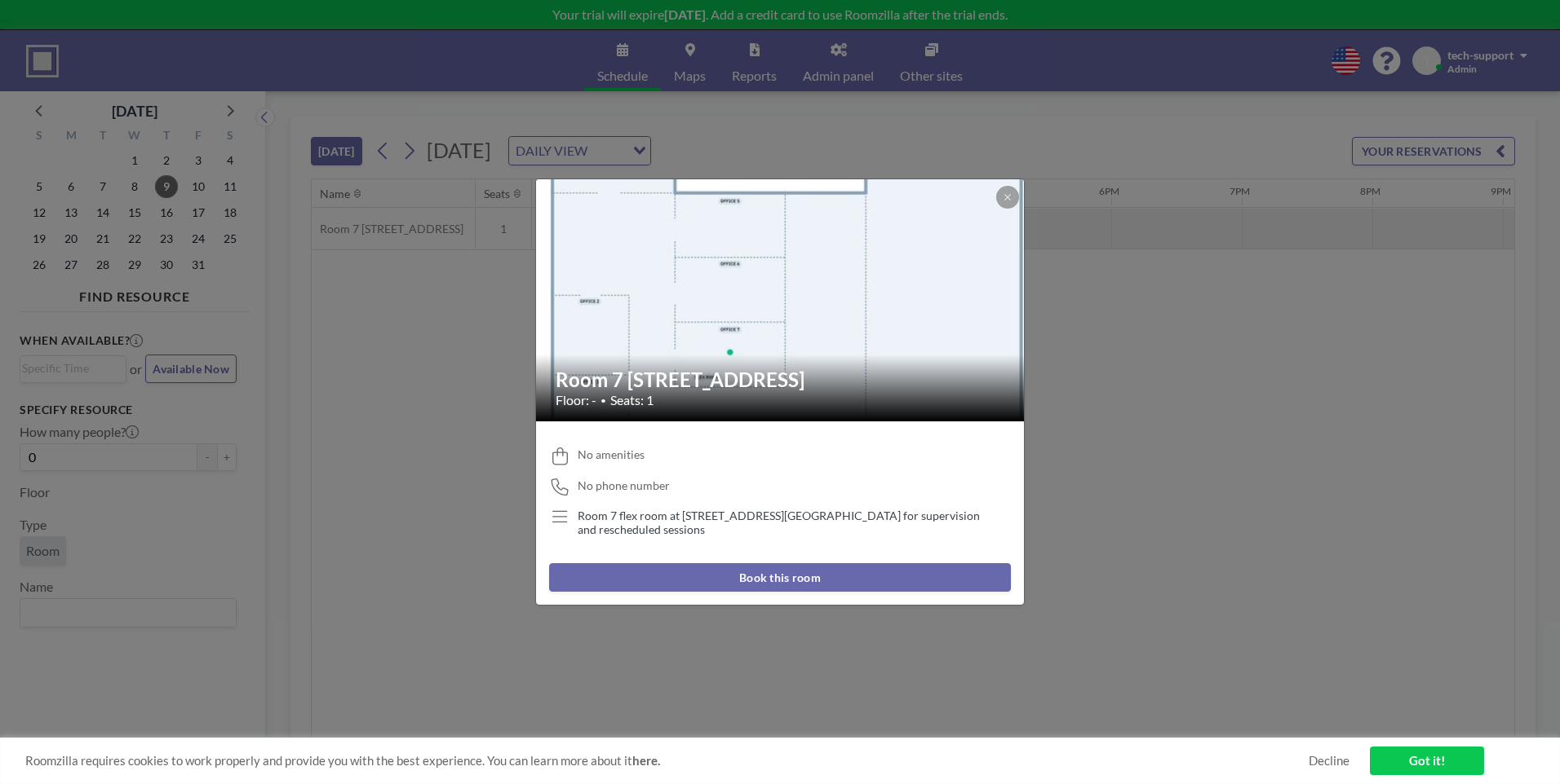
click at [832, 601] on div "Book this room" at bounding box center [780, 584] width 488 height 42
click at [845, 569] on button "Book this room" at bounding box center [780, 577] width 461 height 29
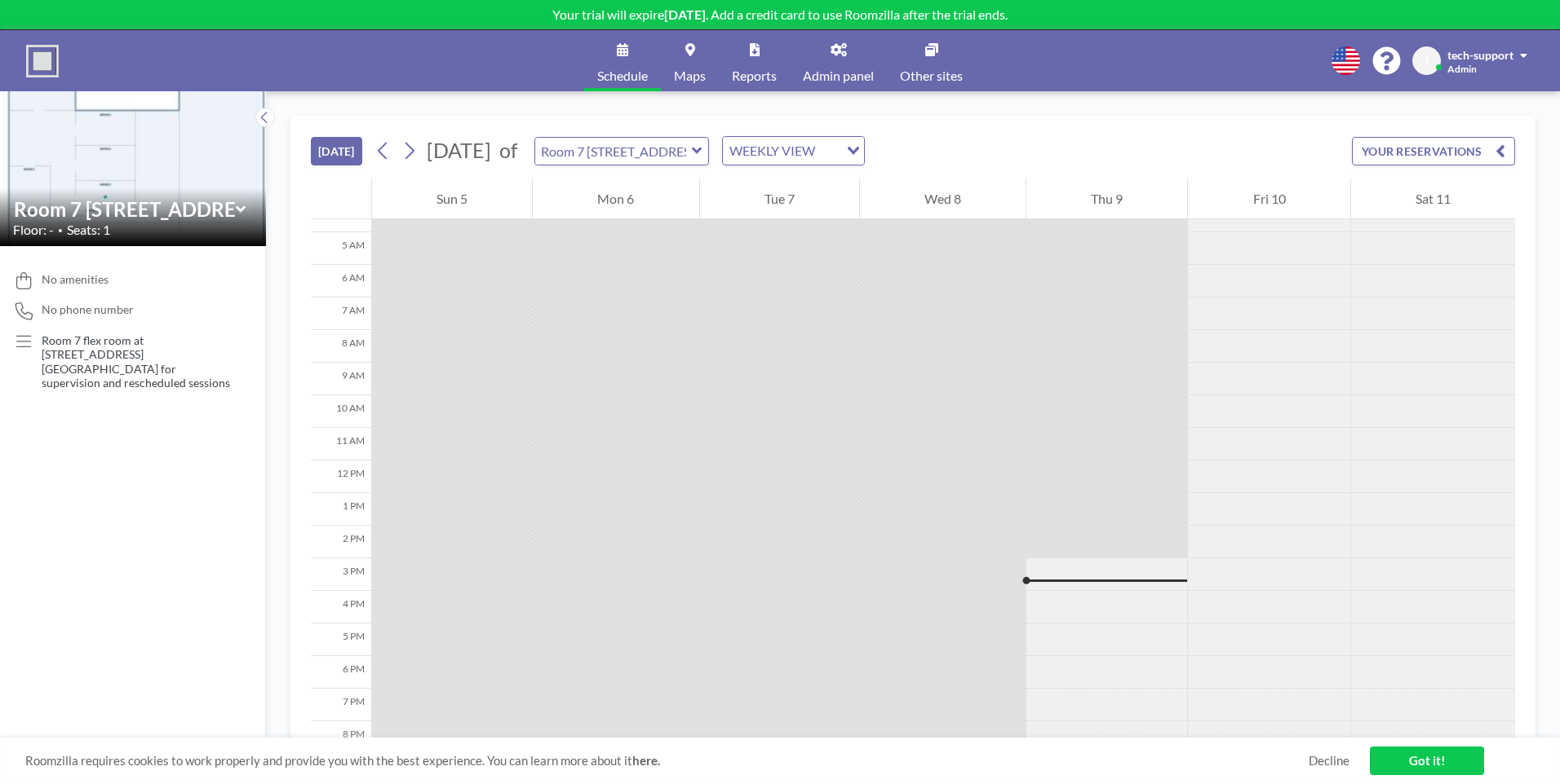
scroll to position [0, 0]
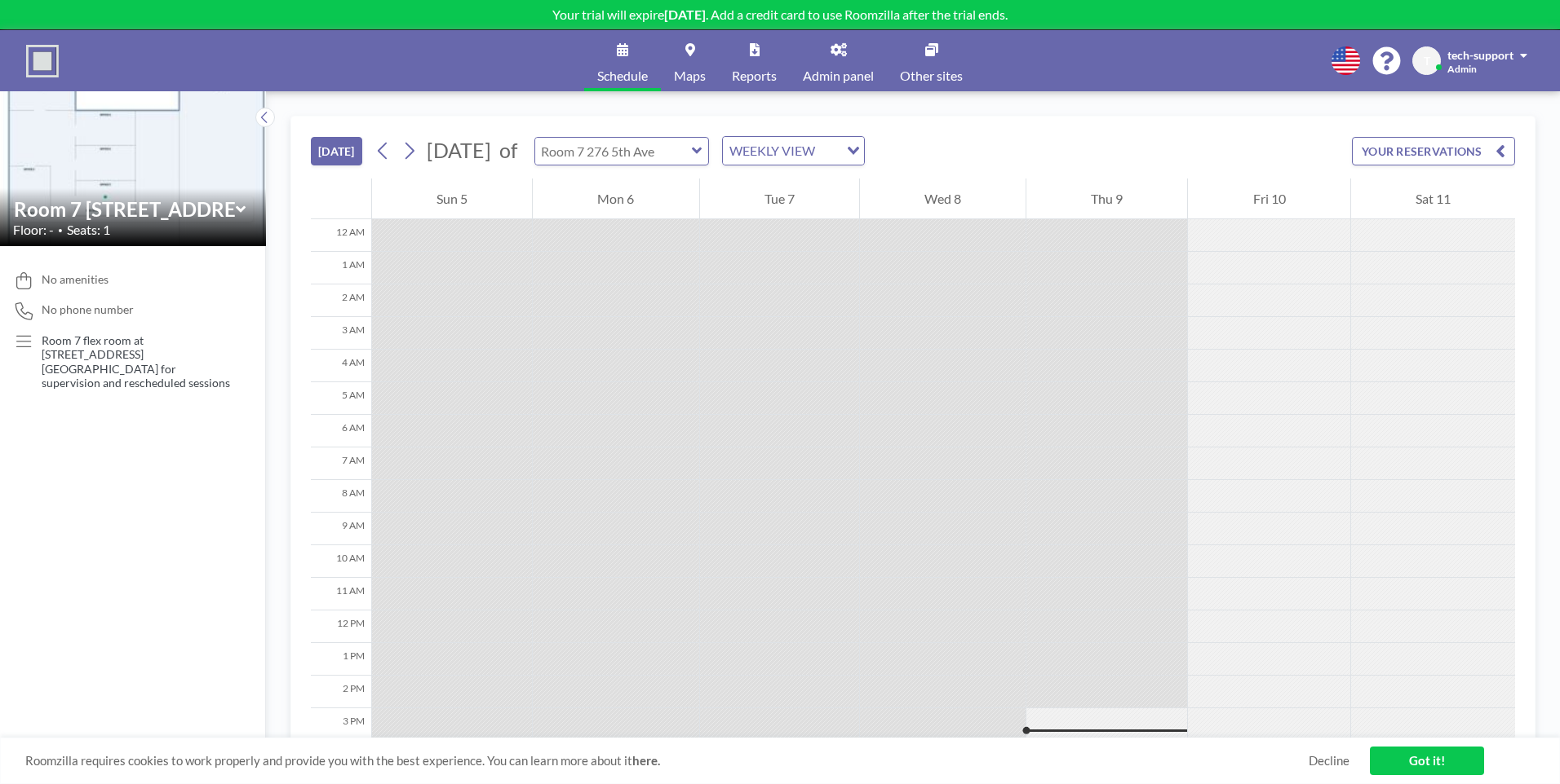
click at [692, 155] on input "text" at bounding box center [613, 151] width 156 height 27
type input "Room 7 [STREET_ADDRESS]"
click at [829, 155] on div "WEEKLY VIEW" at bounding box center [781, 150] width 116 height 25
click at [832, 191] on li "WEEKLY VIEW" at bounding box center [854, 203] width 140 height 24
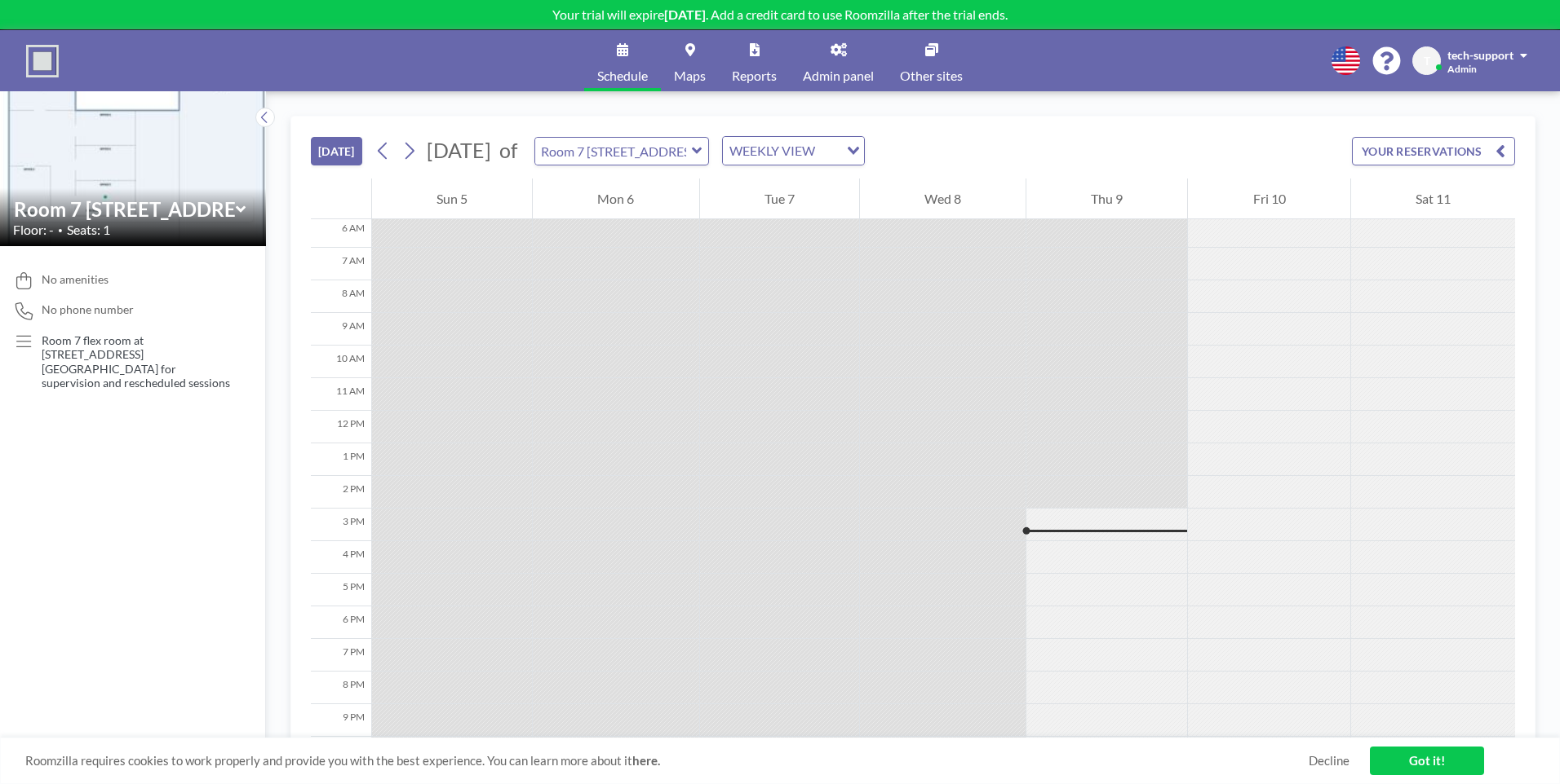
scroll to position [271, 0]
click at [1337, 759] on link "Decline" at bounding box center [1329, 760] width 41 height 16
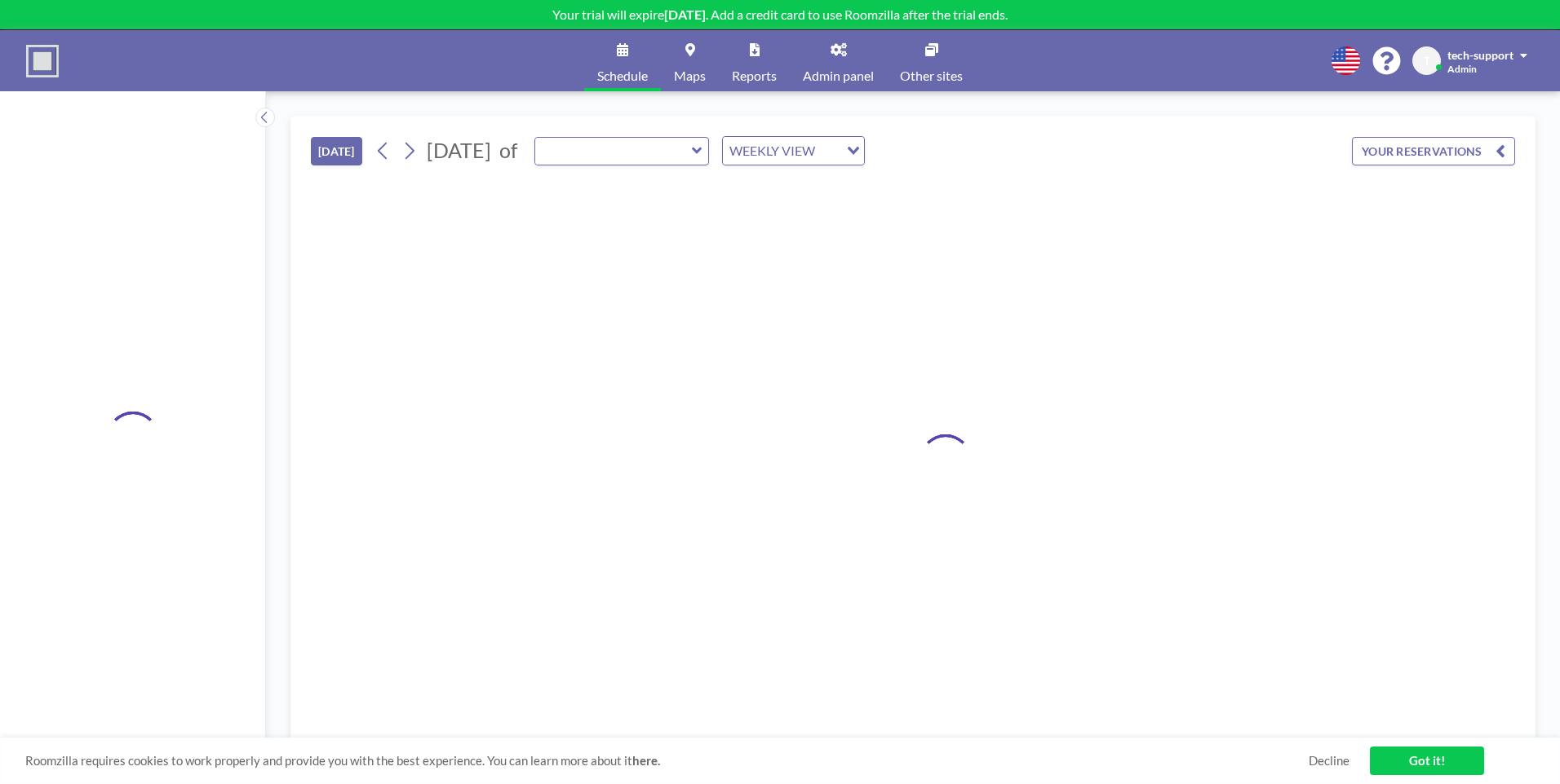
type input "Room 7 [STREET_ADDRESS]"
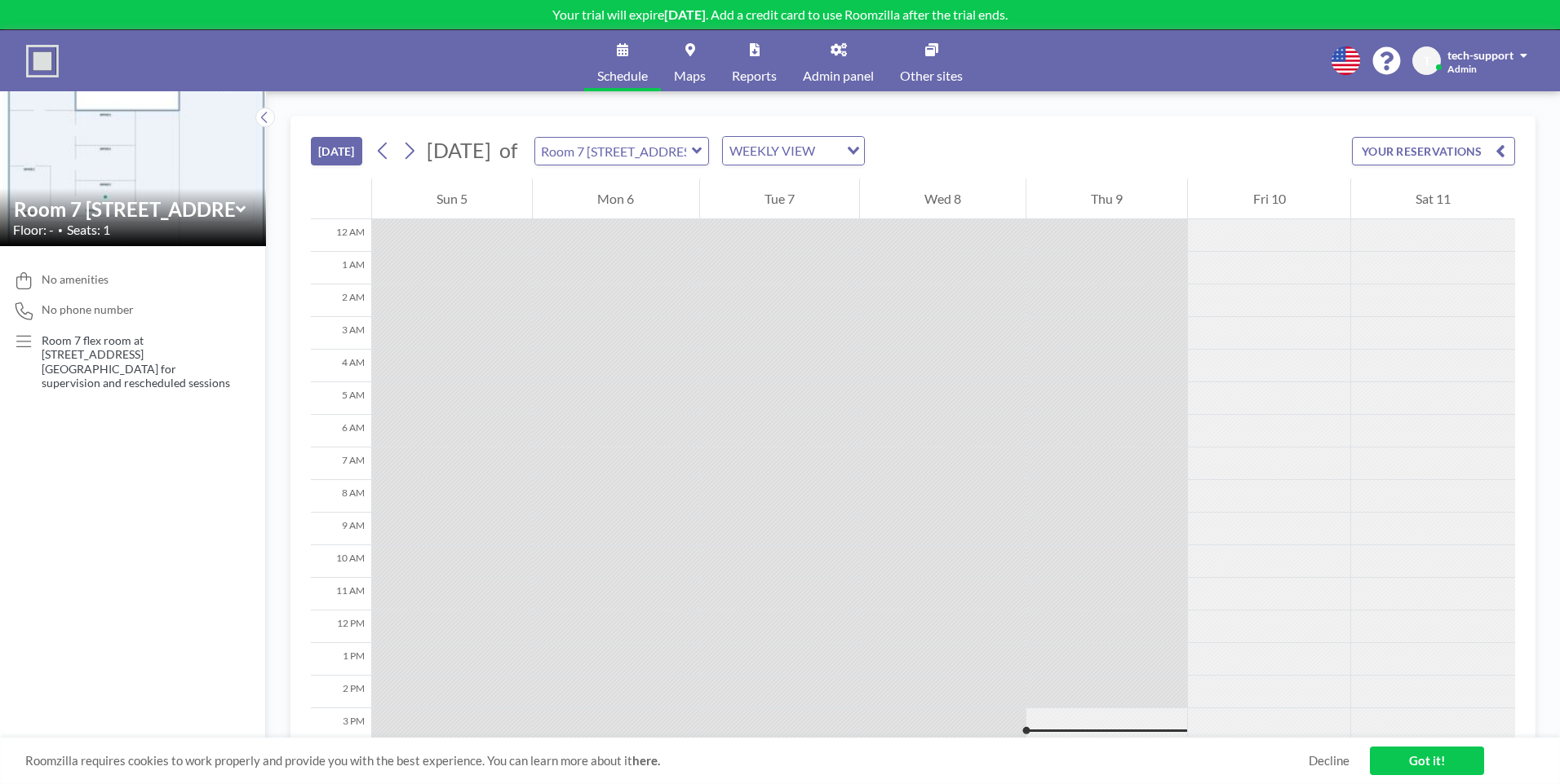
click at [1404, 757] on link "Got it!" at bounding box center [1427, 760] width 115 height 29
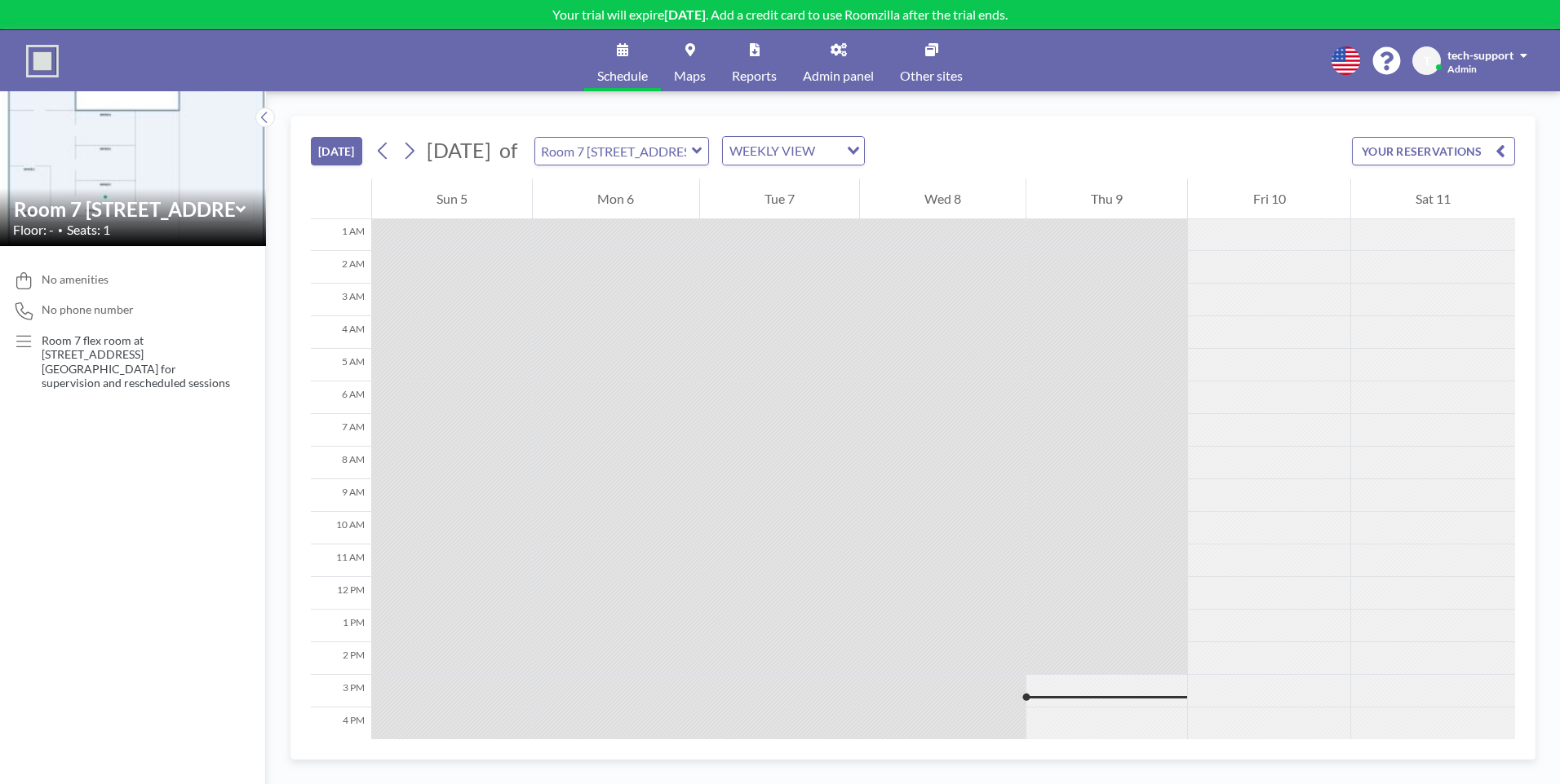
scroll to position [26, 0]
click at [417, 155] on icon at bounding box center [409, 151] width 16 height 25
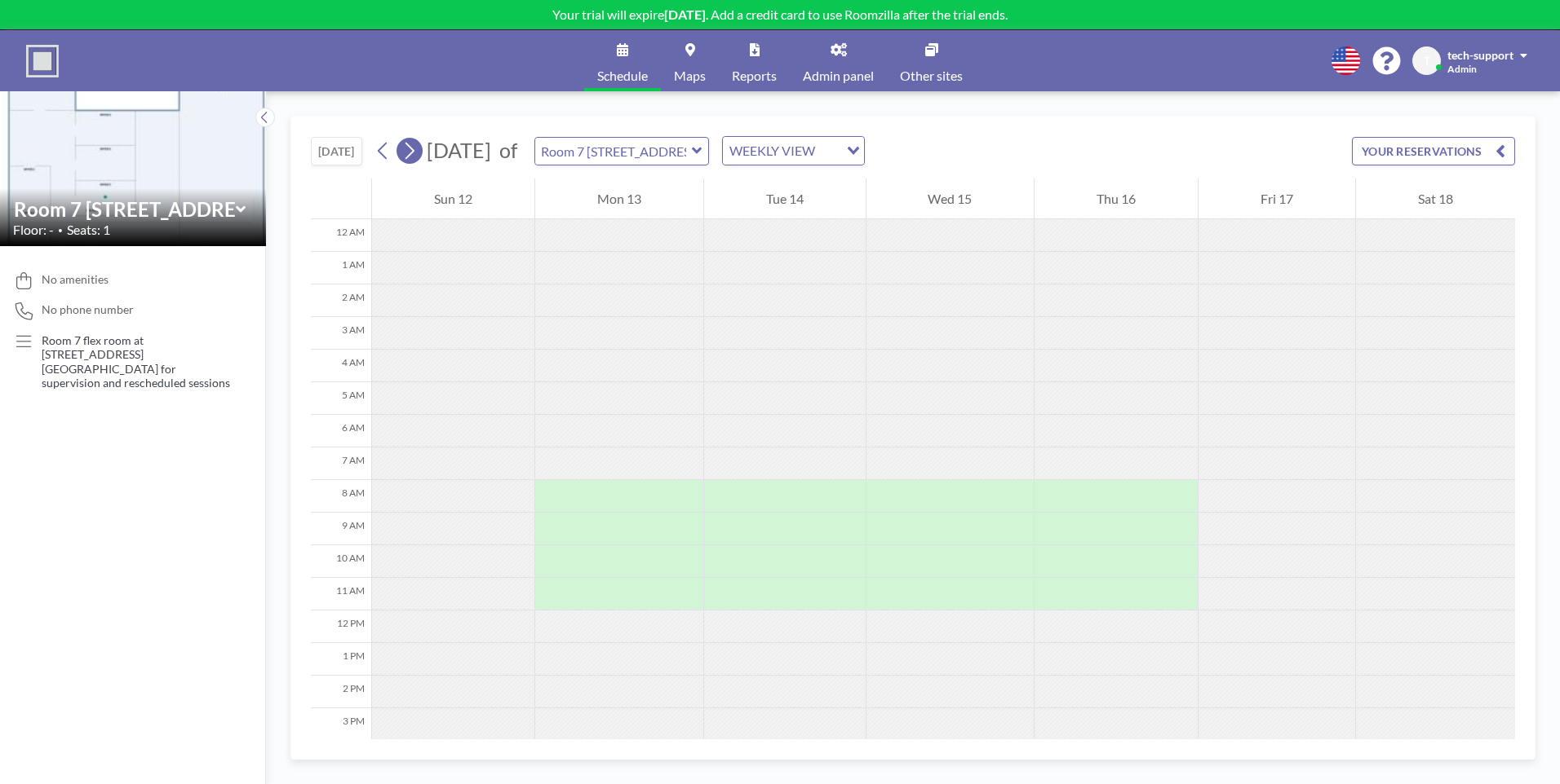
click at [417, 155] on icon at bounding box center [409, 151] width 16 height 25
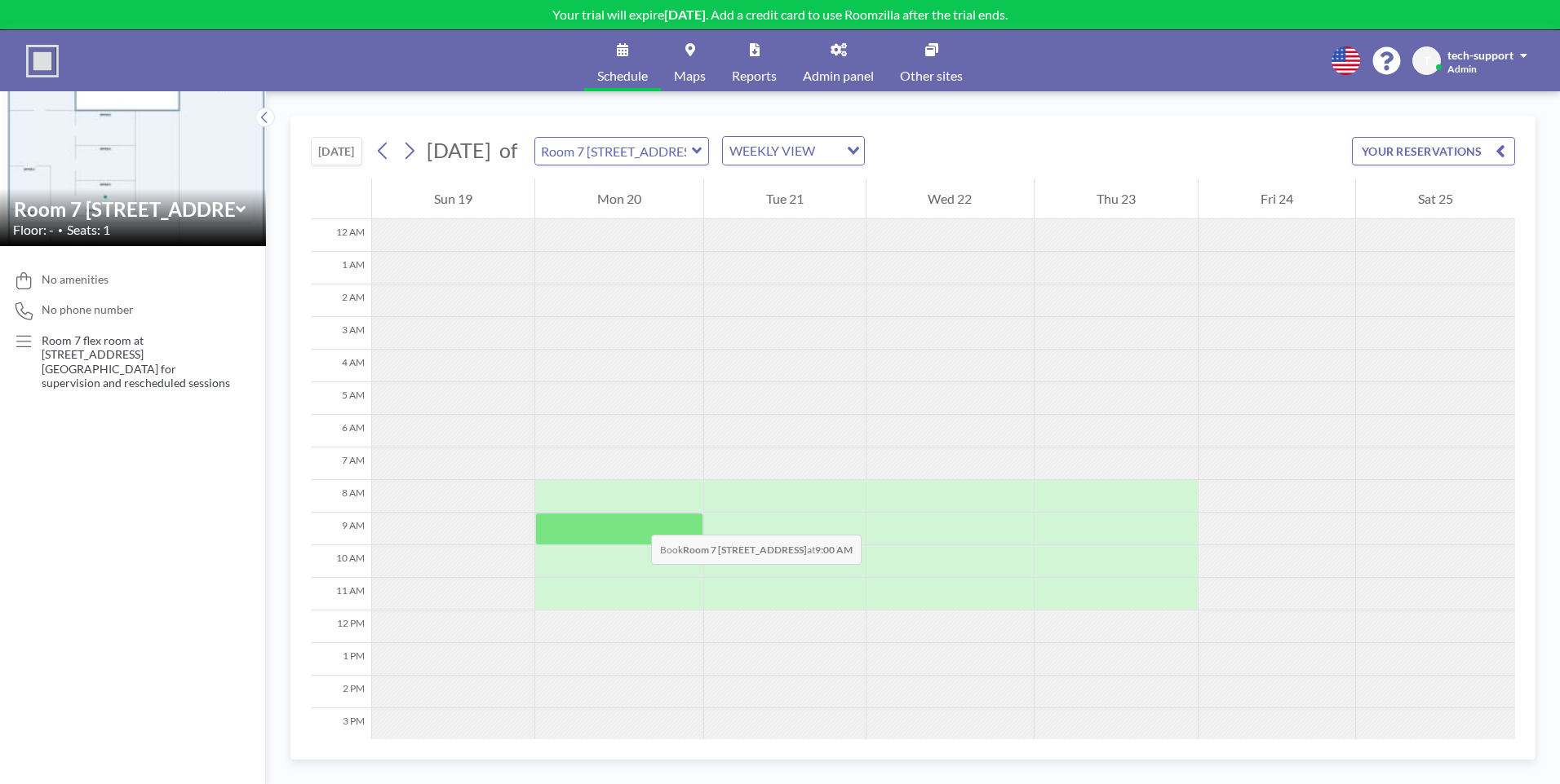
click at [635, 518] on div at bounding box center [618, 529] width 168 height 33
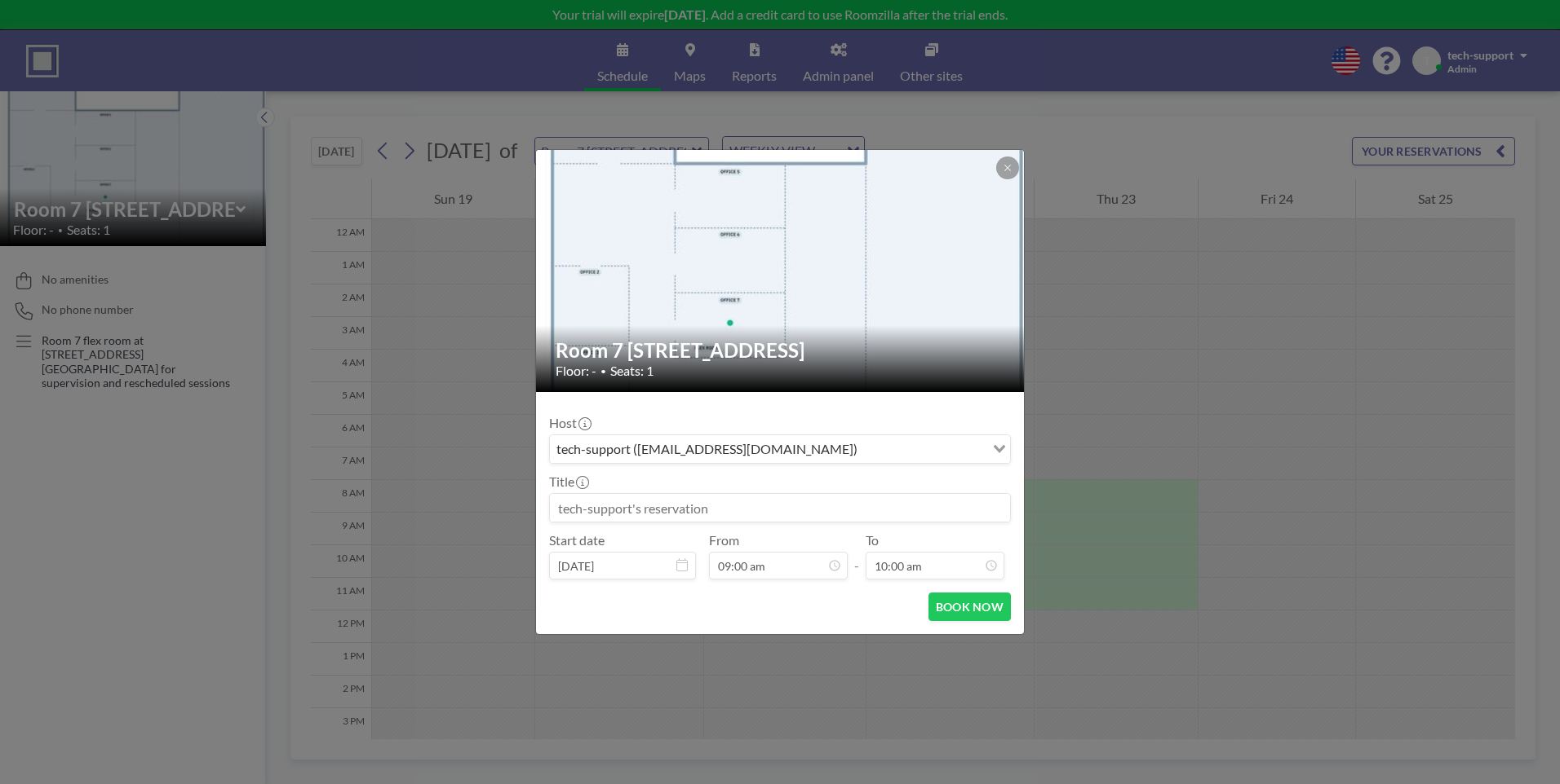
click at [711, 516] on input at bounding box center [780, 508] width 460 height 28
click at [1009, 176] on button at bounding box center [1008, 168] width 23 height 23
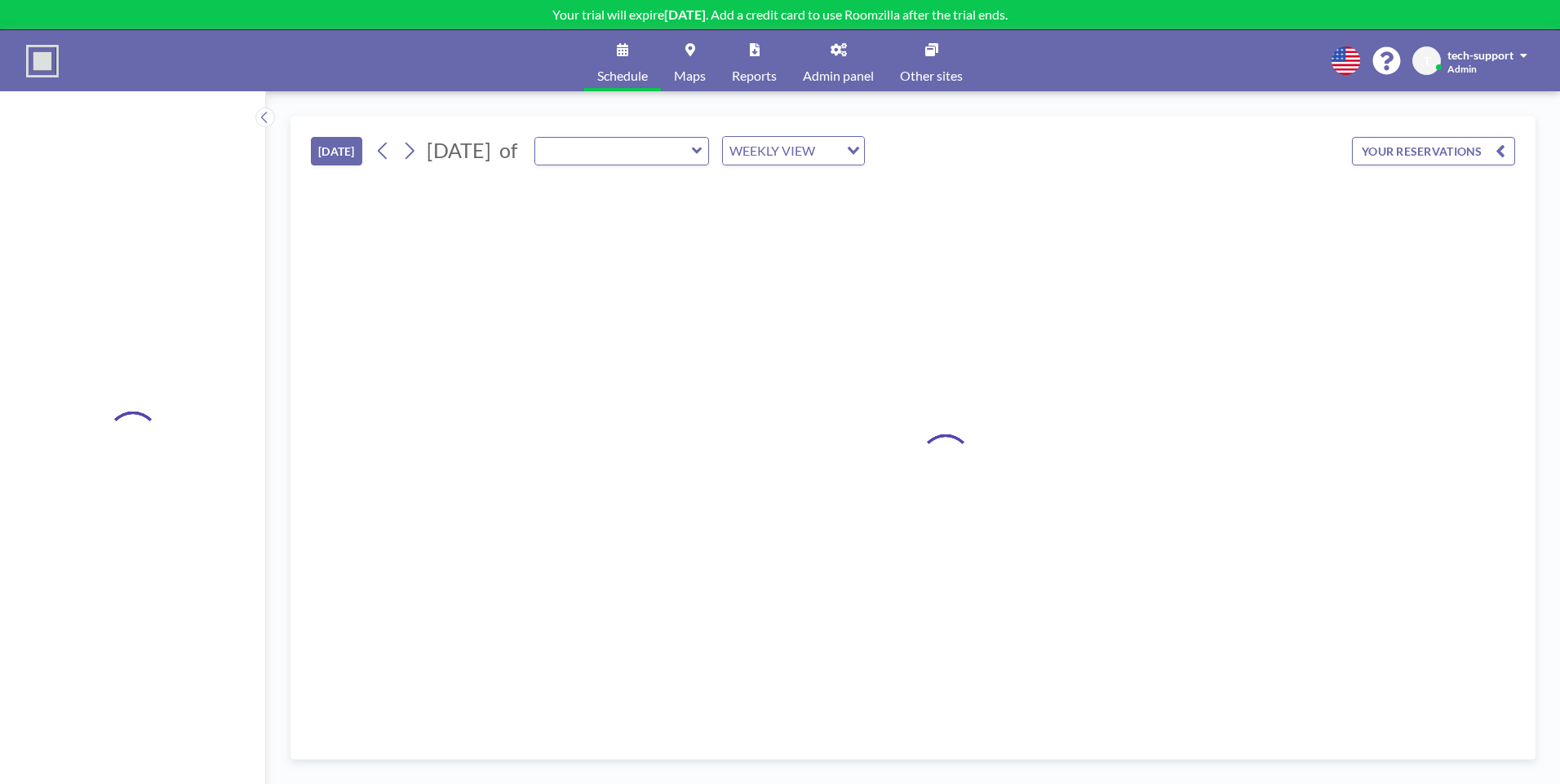
type input "Room 7 [STREET_ADDRESS]"
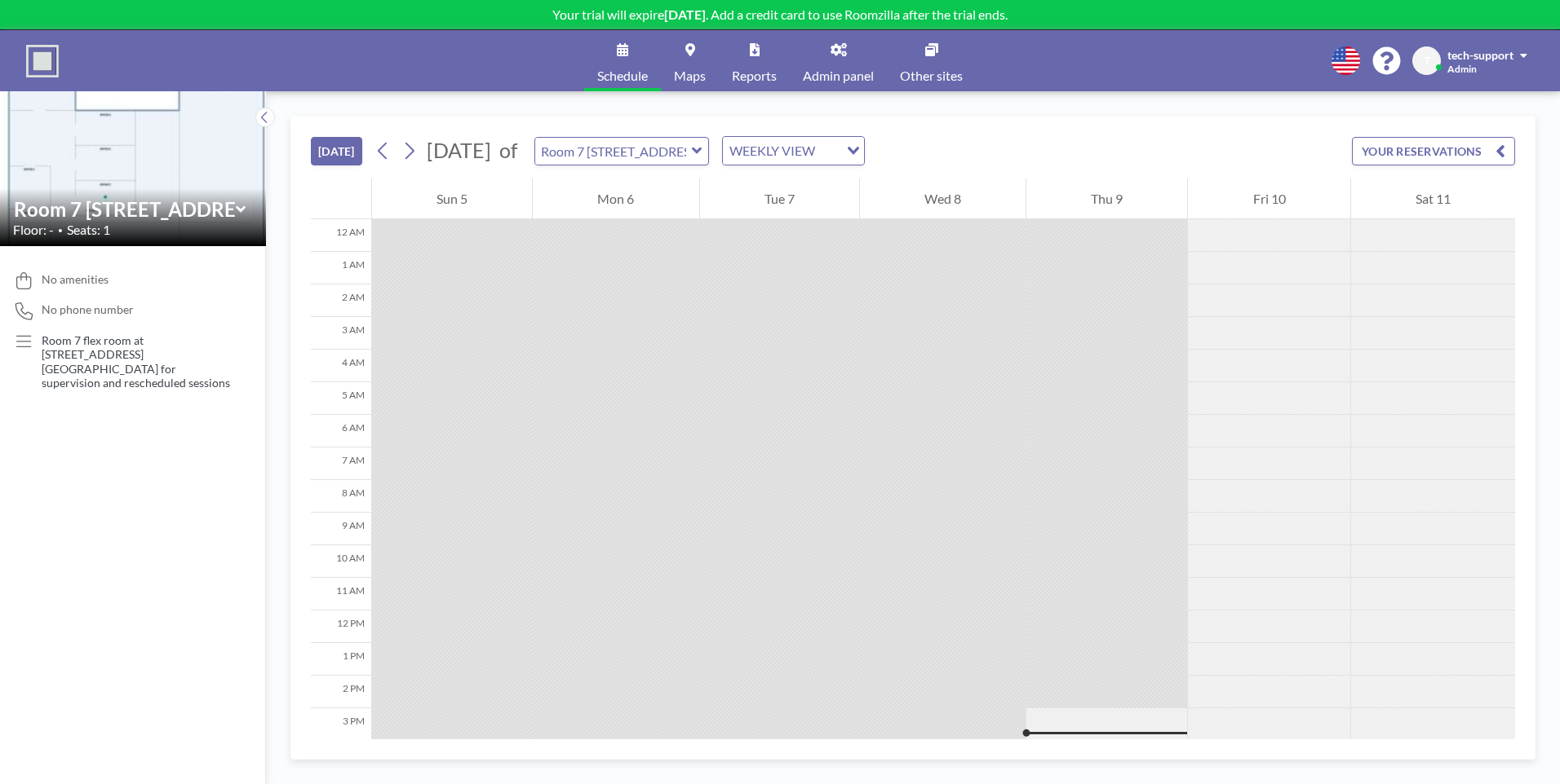
click at [924, 71] on span "Other sites" at bounding box center [931, 76] width 63 height 13
click at [1450, 62] on div "tech-support" at bounding box center [1487, 55] width 80 height 16
click at [1450, 78] on link "Profile" at bounding box center [1478, 78] width 146 height 33
click at [846, 72] on span "Admin panel" at bounding box center [838, 76] width 71 height 13
